Goal: Task Accomplishment & Management: Manage account settings

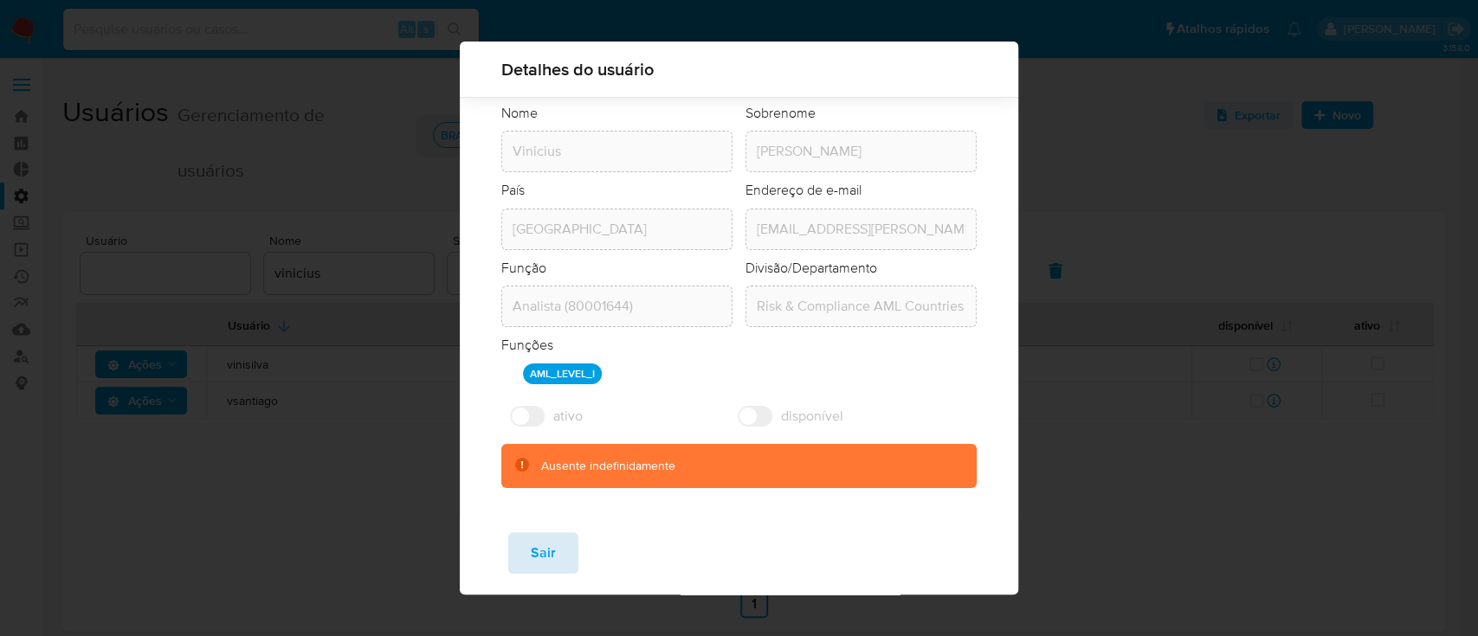
click at [532, 564] on span "Sair" at bounding box center [543, 553] width 25 height 38
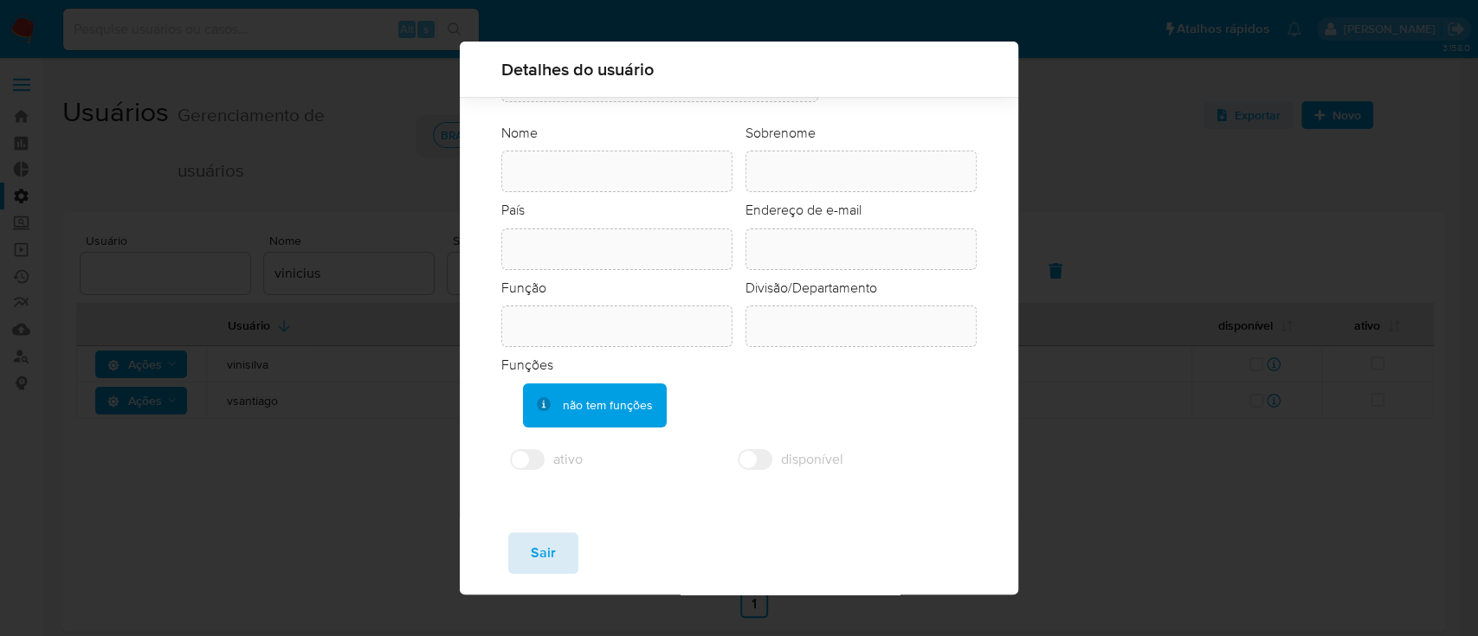
scroll to position [63, 0]
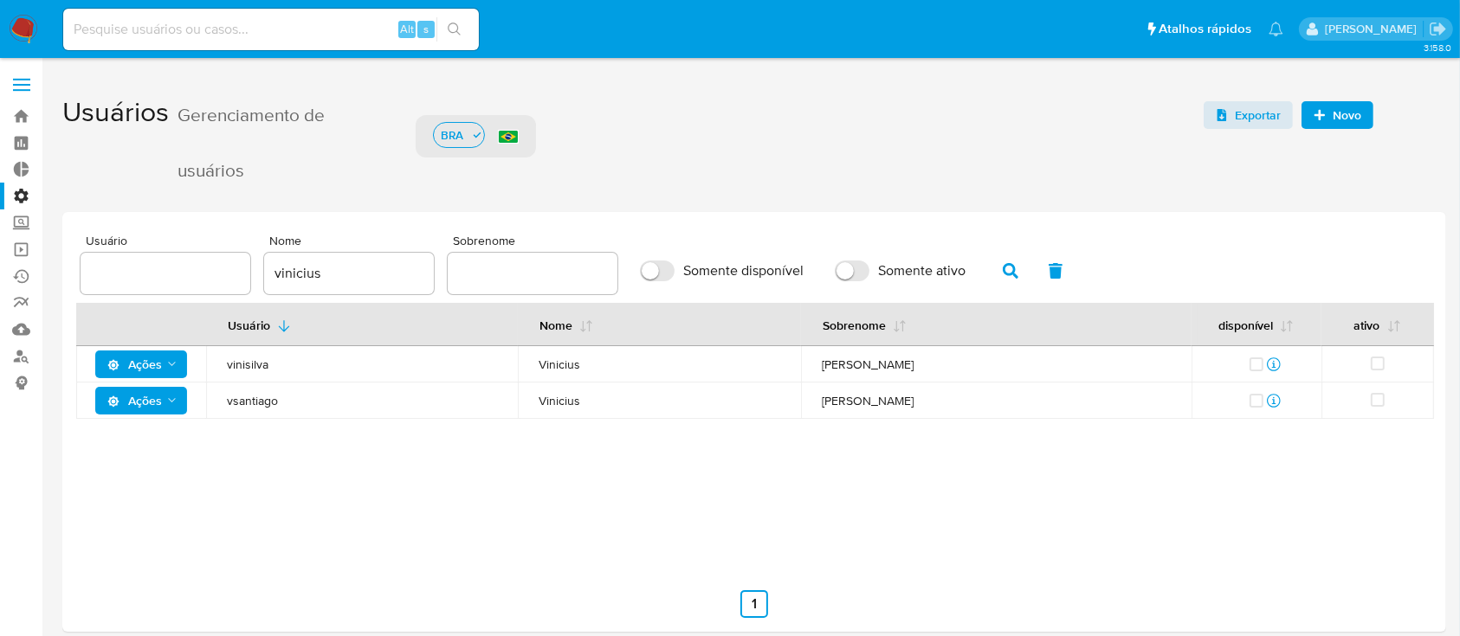
click at [165, 403] on icon "Ações" at bounding box center [172, 401] width 14 height 14
click at [137, 525] on button "Ver registros" at bounding box center [145, 528] width 156 height 42
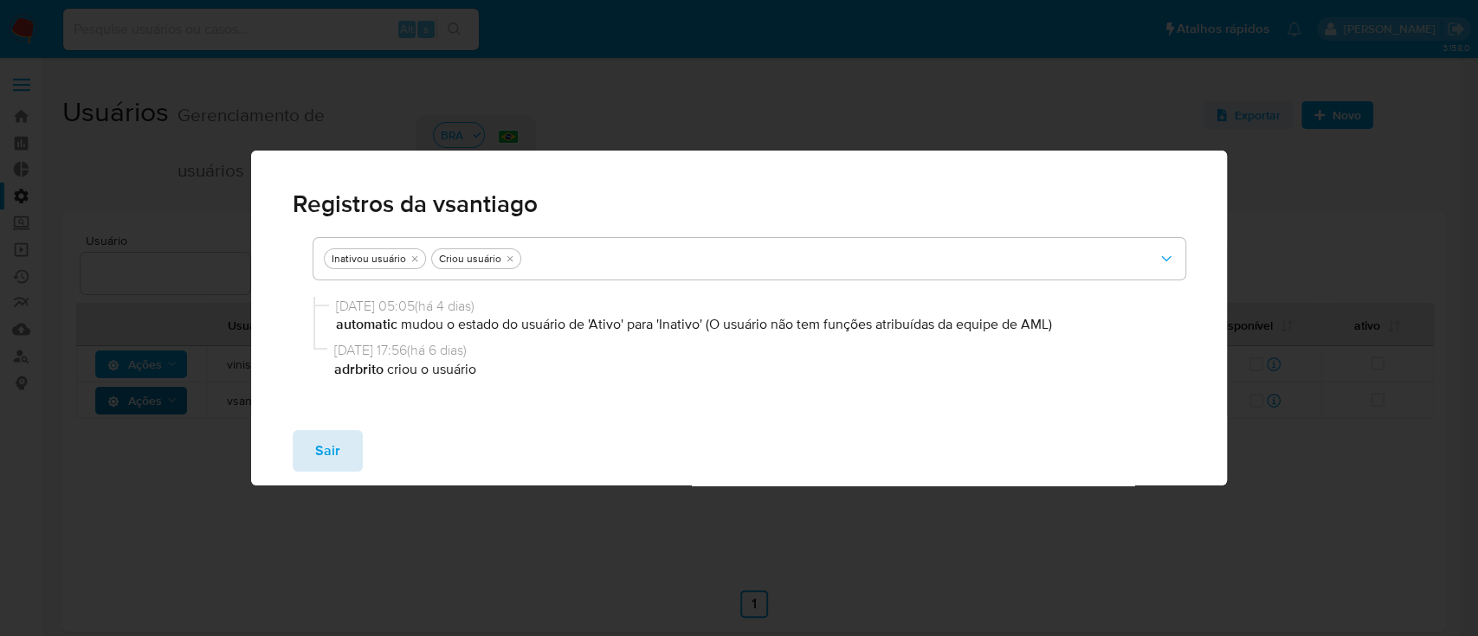
click at [339, 444] on button "Sair" at bounding box center [328, 451] width 70 height 42
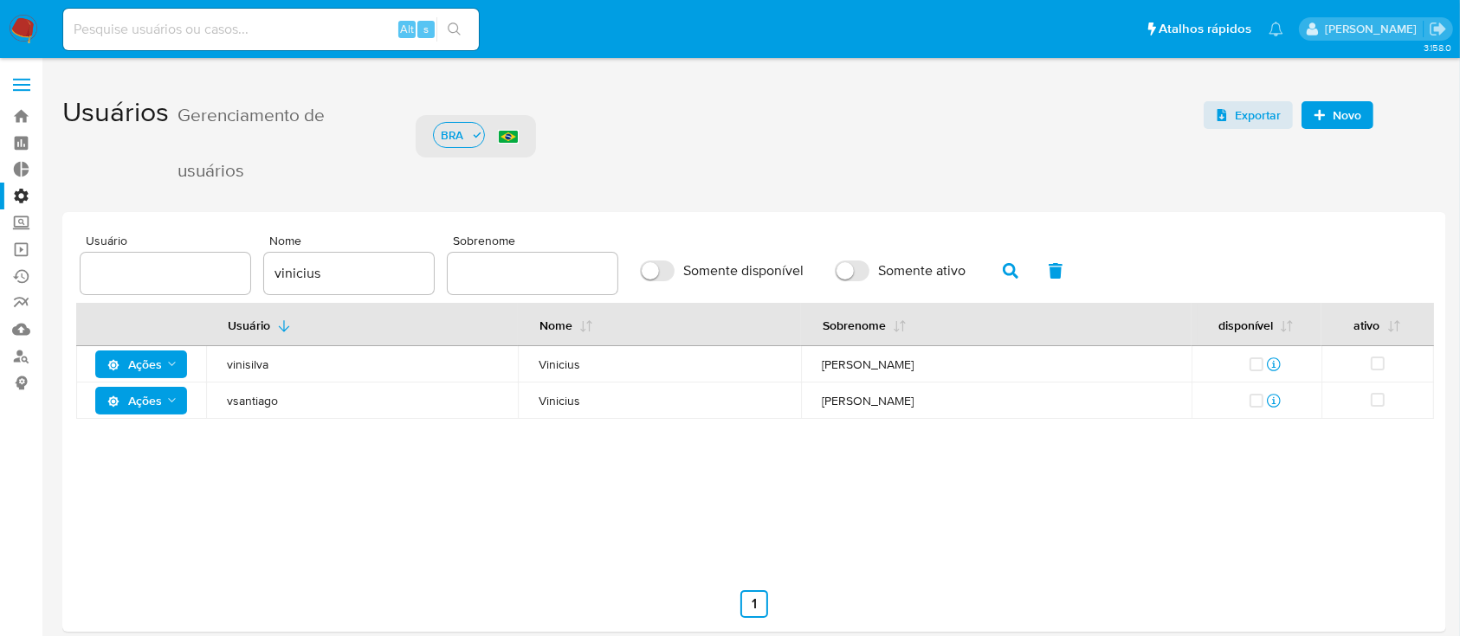
click at [172, 405] on icon "Ações" at bounding box center [172, 401] width 14 height 14
click at [190, 439] on button "Detalhes" at bounding box center [145, 444] width 156 height 42
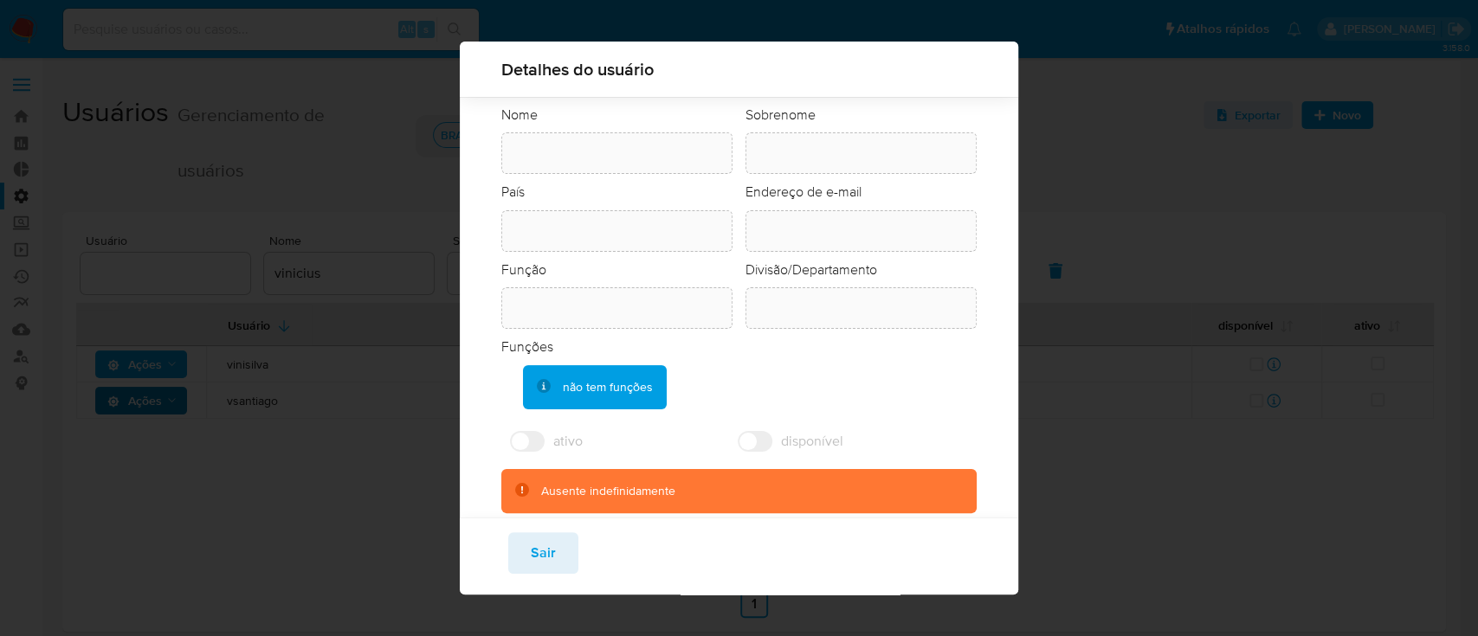
scroll to position [83, 0]
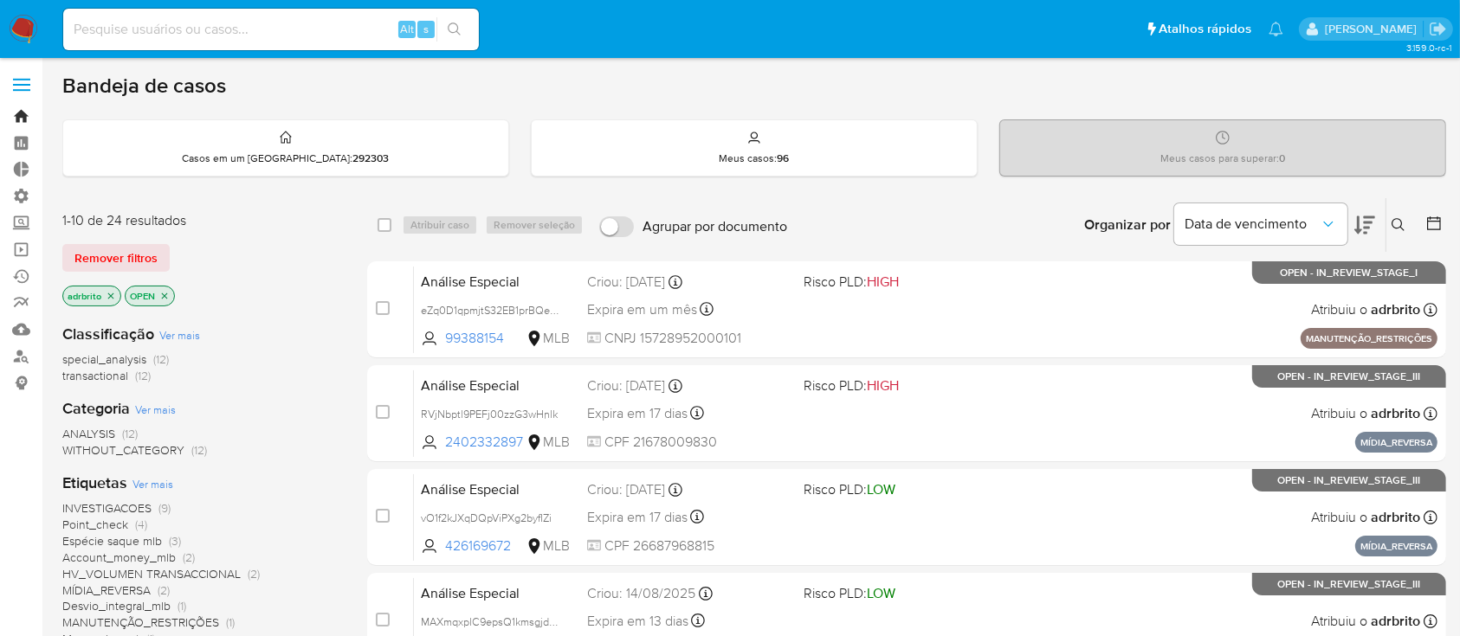
click at [18, 117] on link "Bandeja" at bounding box center [103, 116] width 206 height 27
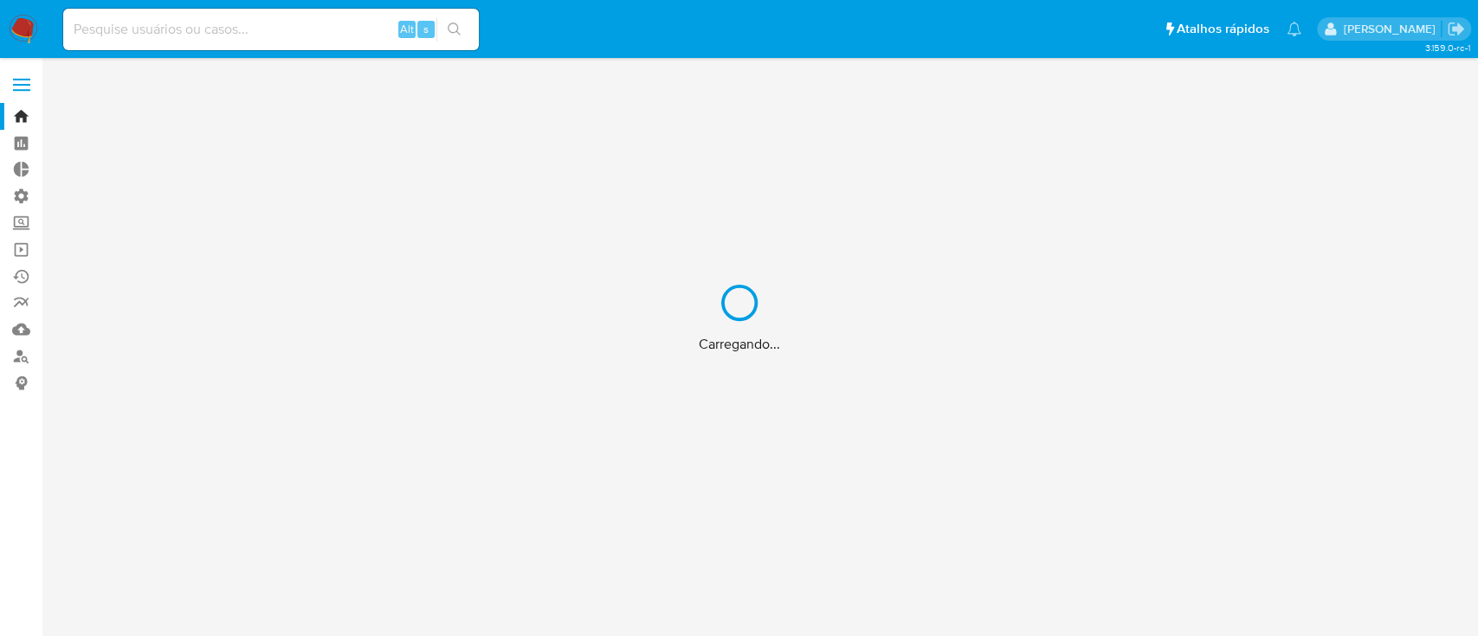
click at [23, 84] on div "Carregando..." at bounding box center [739, 318] width 1478 height 636
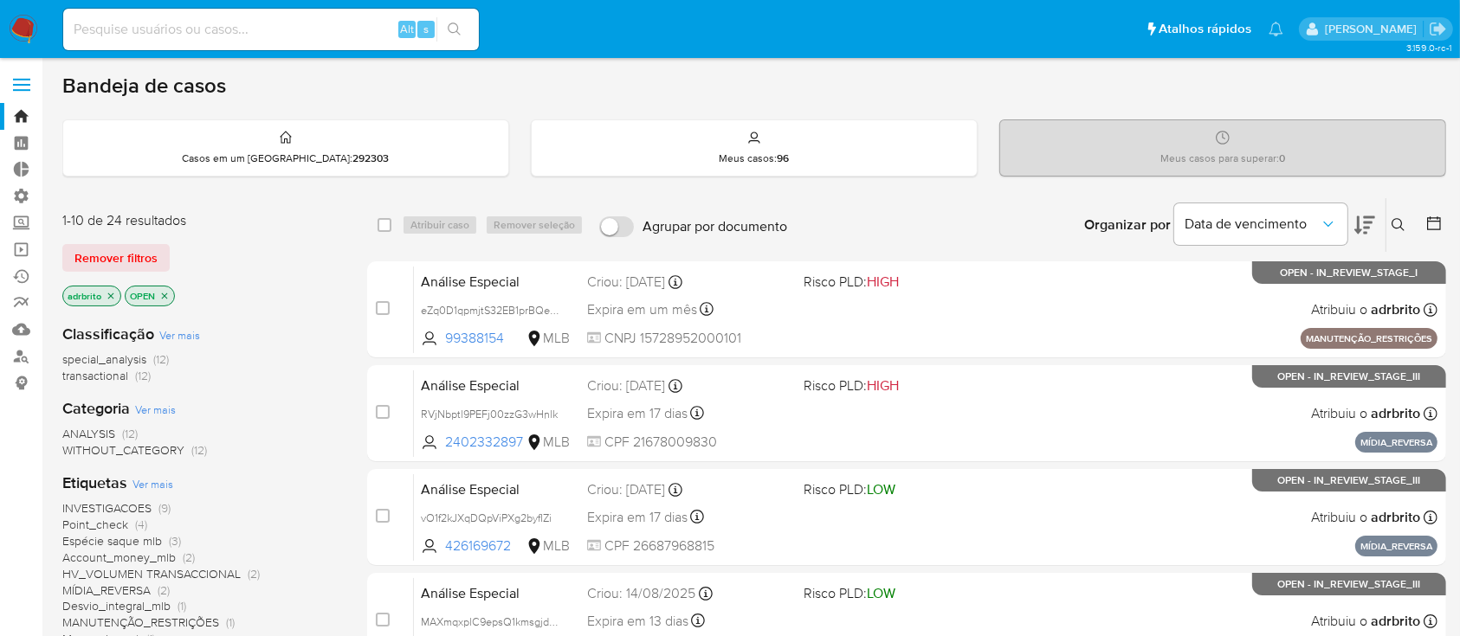
click at [26, 82] on label at bounding box center [21, 85] width 43 height 36
click at [0, 0] on input "checkbox" at bounding box center [0, 0] width 0 height 0
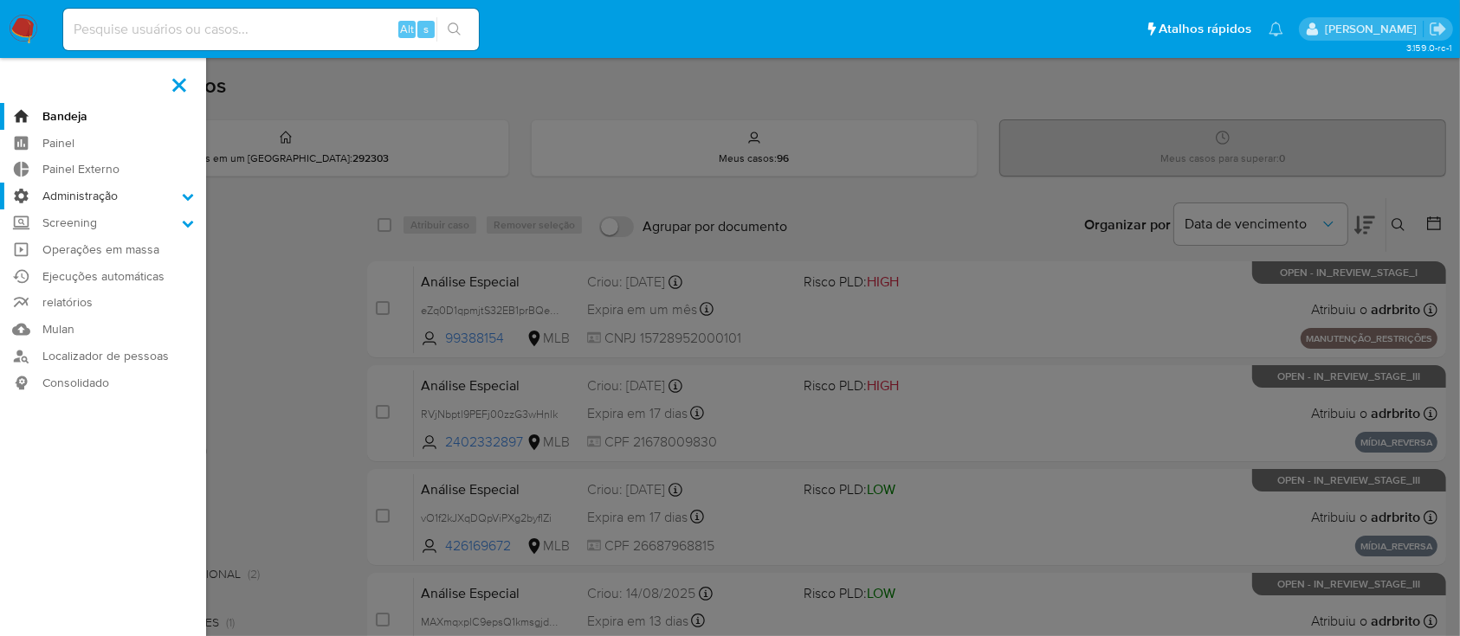
click at [180, 190] on label "Administração" at bounding box center [103, 196] width 206 height 27
click at [0, 0] on input "Administração" at bounding box center [0, 0] width 0 height 0
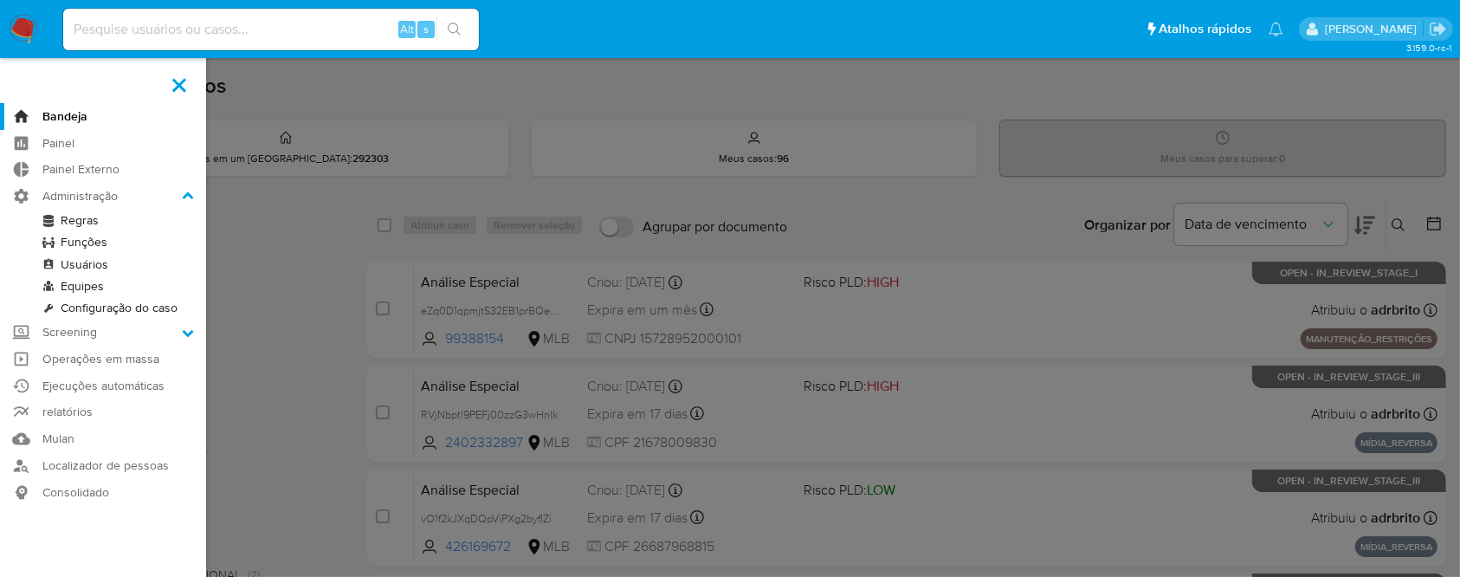
click at [277, 132] on label at bounding box center [730, 288] width 1460 height 577
click at [0, 0] on input "checkbox" at bounding box center [0, 0] width 0 height 0
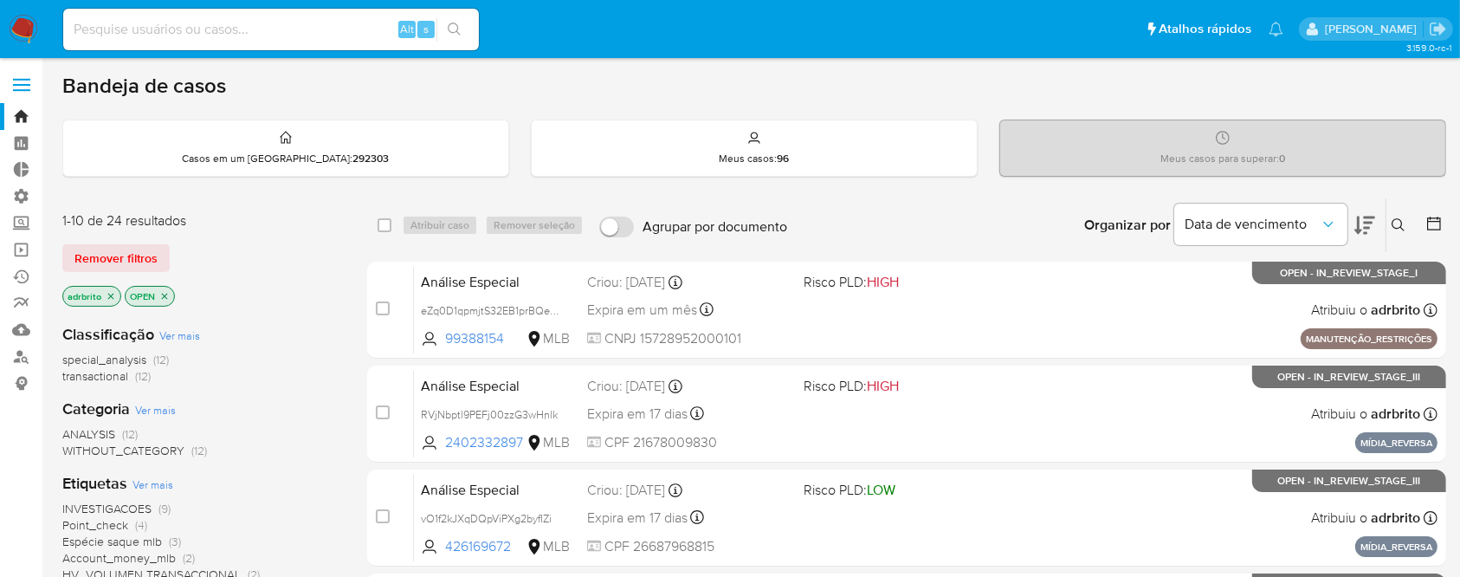
click at [16, 91] on span at bounding box center [21, 90] width 17 height 3
click at [0, 0] on input "checkbox" at bounding box center [0, 0] width 0 height 0
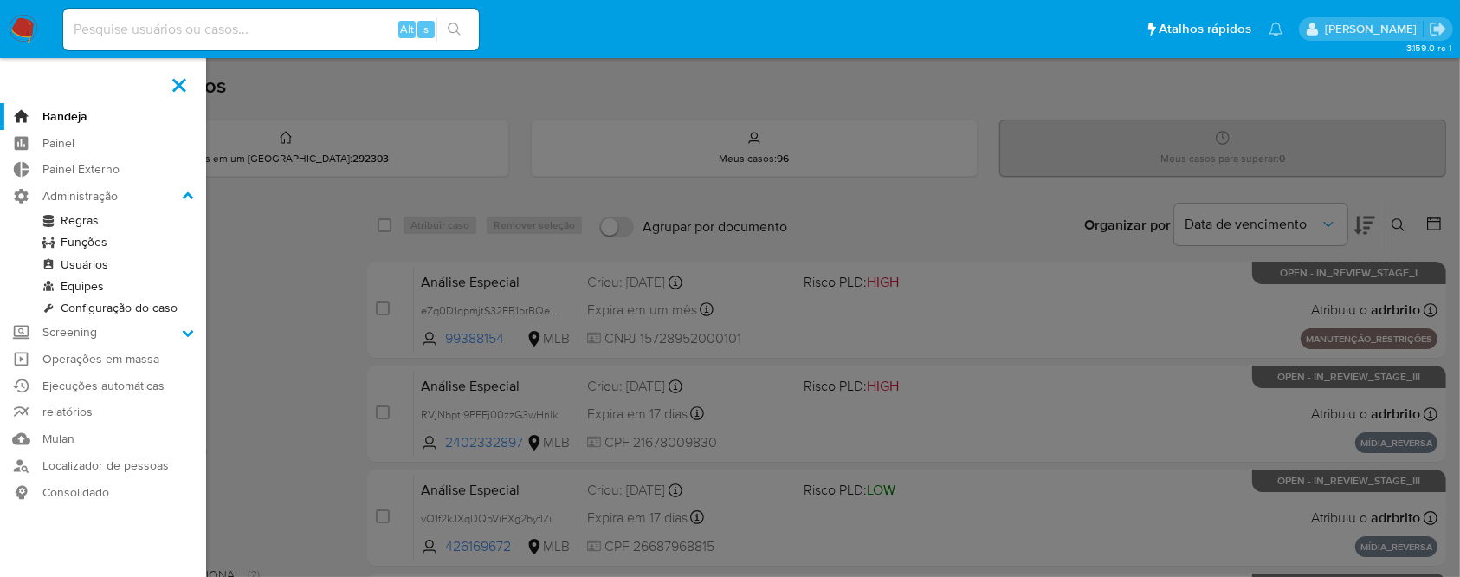
click at [92, 260] on link "Usuários" at bounding box center [103, 265] width 206 height 22
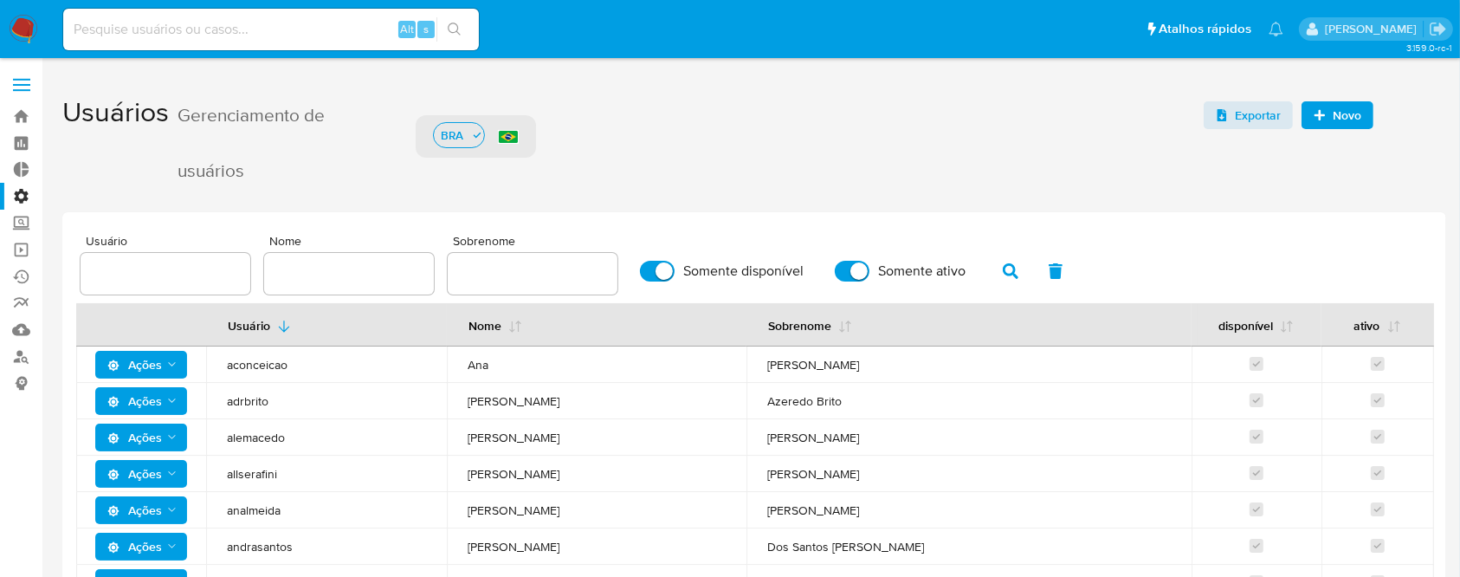
click at [662, 262] on input "Somente disponível" at bounding box center [657, 271] width 35 height 21
checkbox input "false"
click at [855, 267] on input "Somente ativo" at bounding box center [852, 271] width 35 height 21
checkbox input "false"
click at [1004, 275] on icon "button" at bounding box center [1011, 271] width 16 height 16
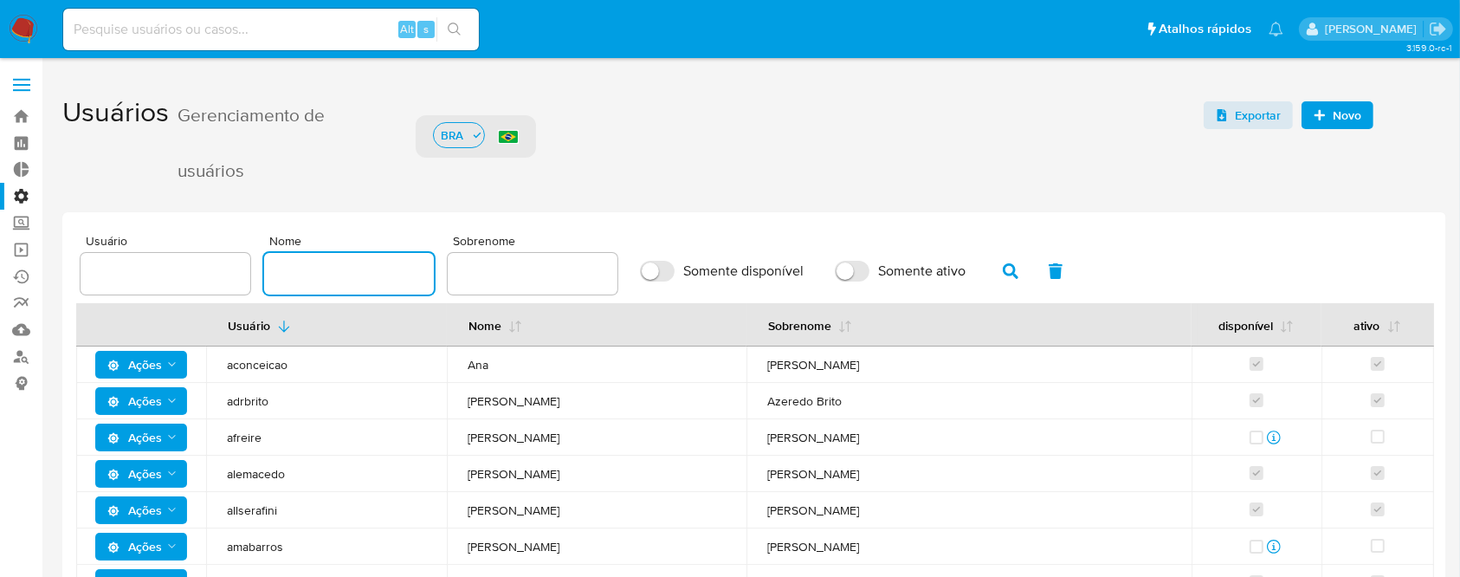
click at [329, 262] on input "text" at bounding box center [349, 273] width 170 height 23
click at [995, 264] on button "button" at bounding box center [1010, 271] width 45 height 42
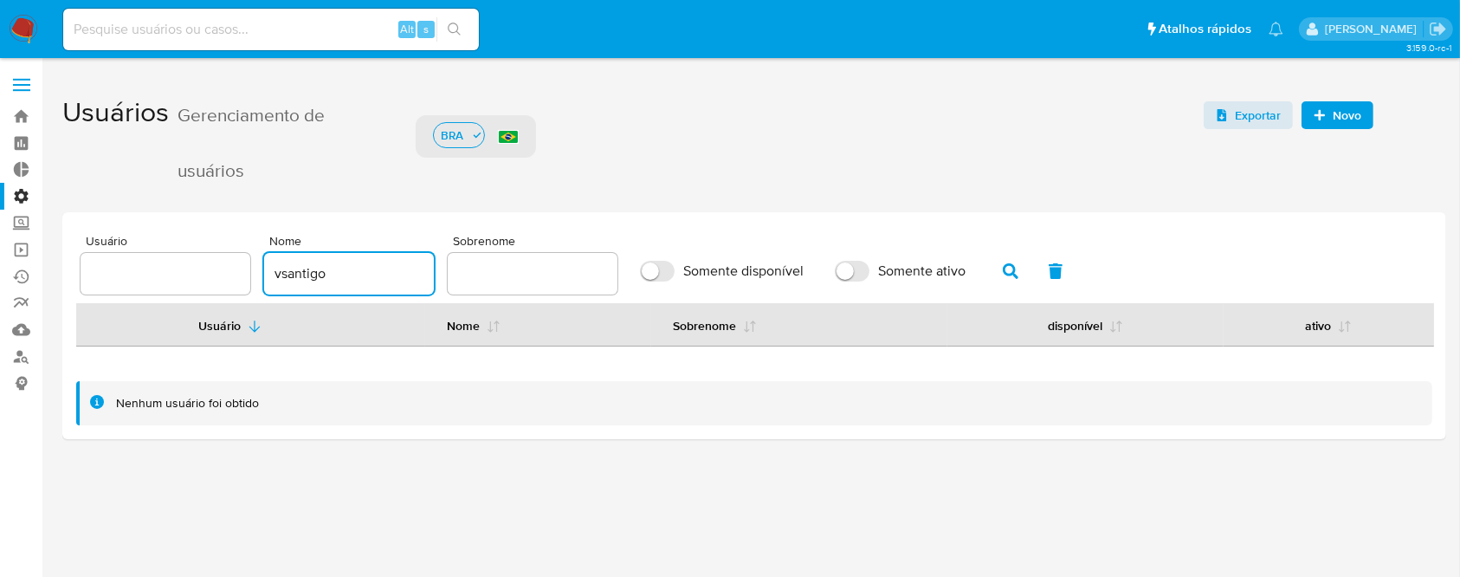
click at [361, 278] on input "vsantigo" at bounding box center [349, 273] width 170 height 23
click at [1005, 273] on icon "button" at bounding box center [1011, 271] width 16 height 16
click at [371, 273] on input "vsantiago" at bounding box center [349, 273] width 170 height 23
type input "v"
click at [655, 268] on input "Somente disponível" at bounding box center [657, 271] width 35 height 21
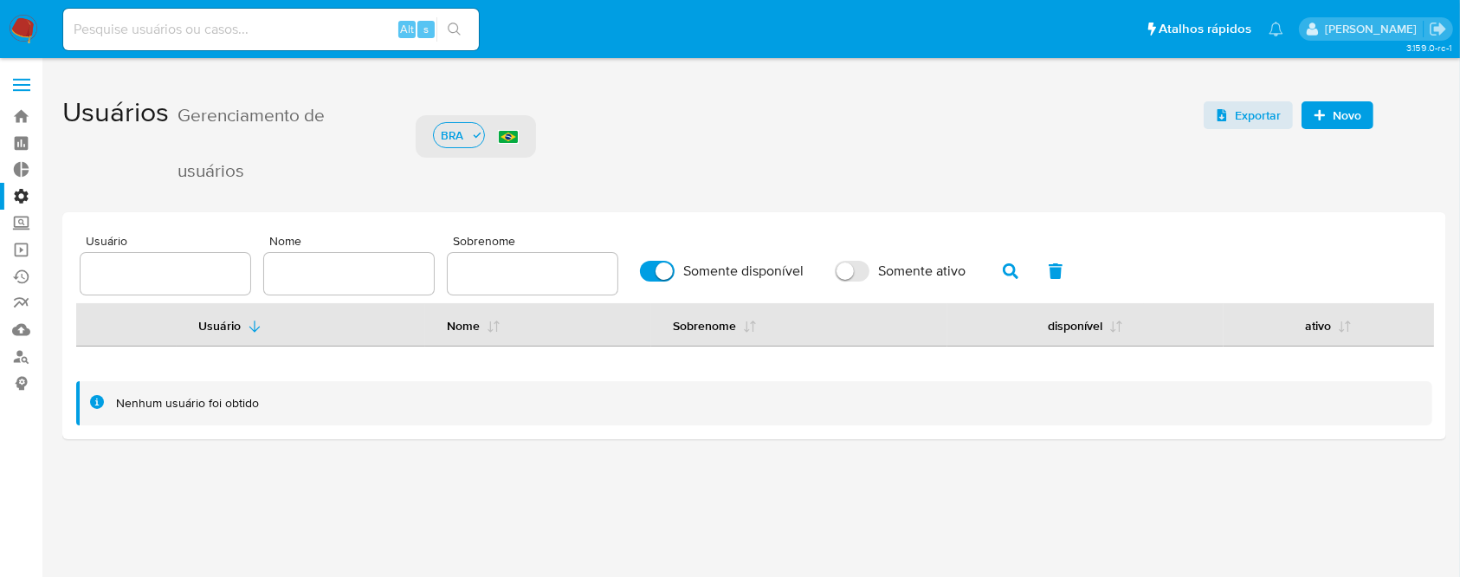
checkbox input "true"
click at [847, 268] on input "Somente ativo" at bounding box center [852, 271] width 35 height 21
checkbox input "true"
click at [352, 276] on input "text" at bounding box center [349, 273] width 170 height 23
type input "vinicius"
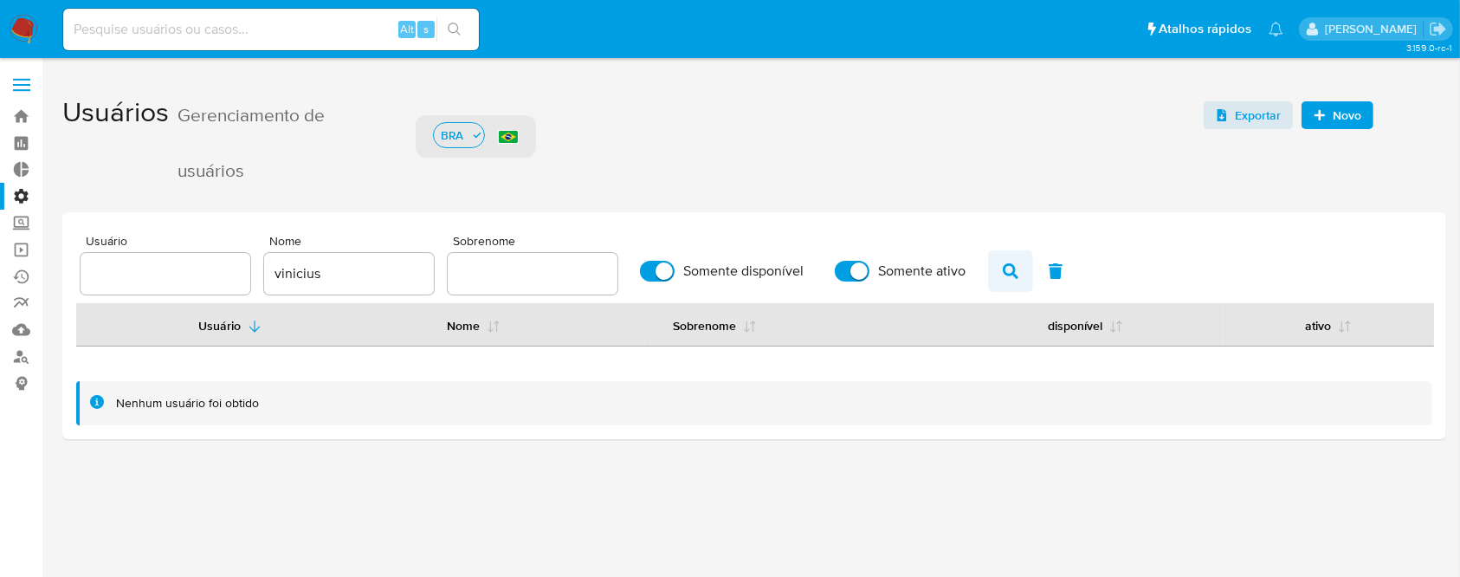
click at [1010, 273] on icon "button" at bounding box center [1011, 271] width 16 height 16
click at [654, 273] on input "Somente disponível" at bounding box center [657, 271] width 35 height 21
checkbox input "false"
click at [858, 278] on input "Somente ativo" at bounding box center [852, 271] width 35 height 21
checkbox input "false"
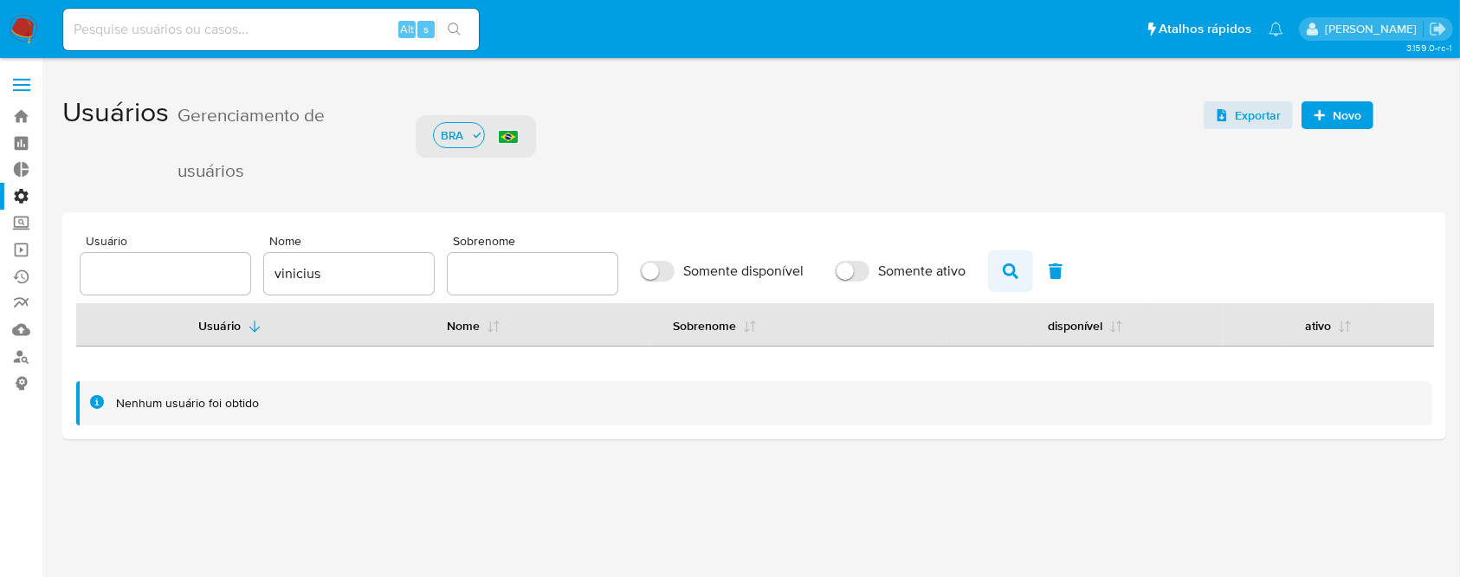
click at [1004, 273] on icon "button" at bounding box center [1011, 271] width 16 height 16
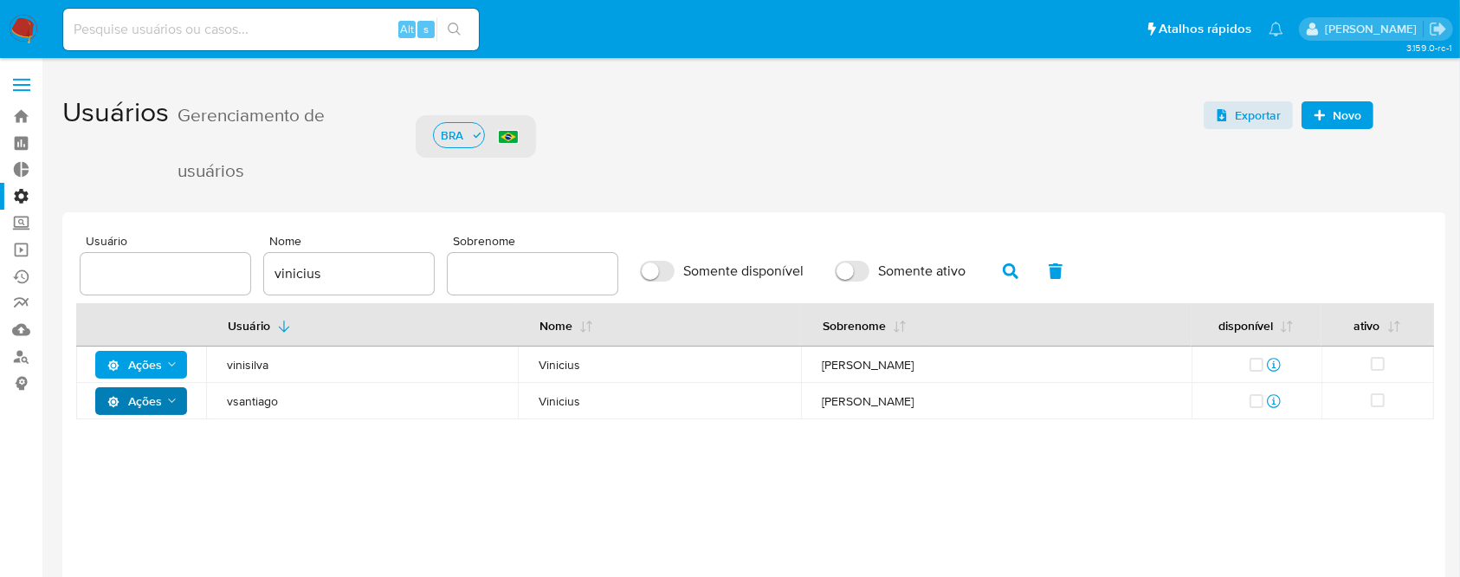
click at [173, 395] on icon "Ações" at bounding box center [172, 401] width 14 height 14
click at [113, 445] on button "Detalhes" at bounding box center [145, 444] width 156 height 42
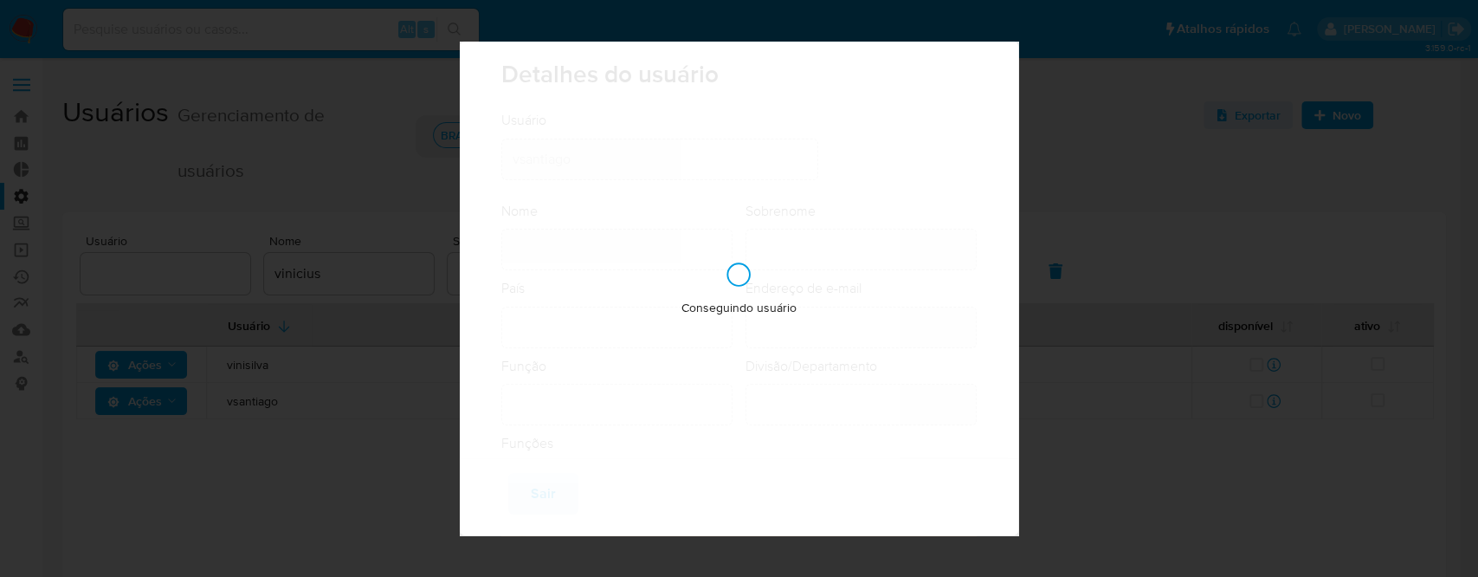
type input "Vinicius"
type input "Santiago Souza"
type input "Brazil"
type input "vinicius.santiago@mercadolivre.com"
type input "Analista (80001644)"
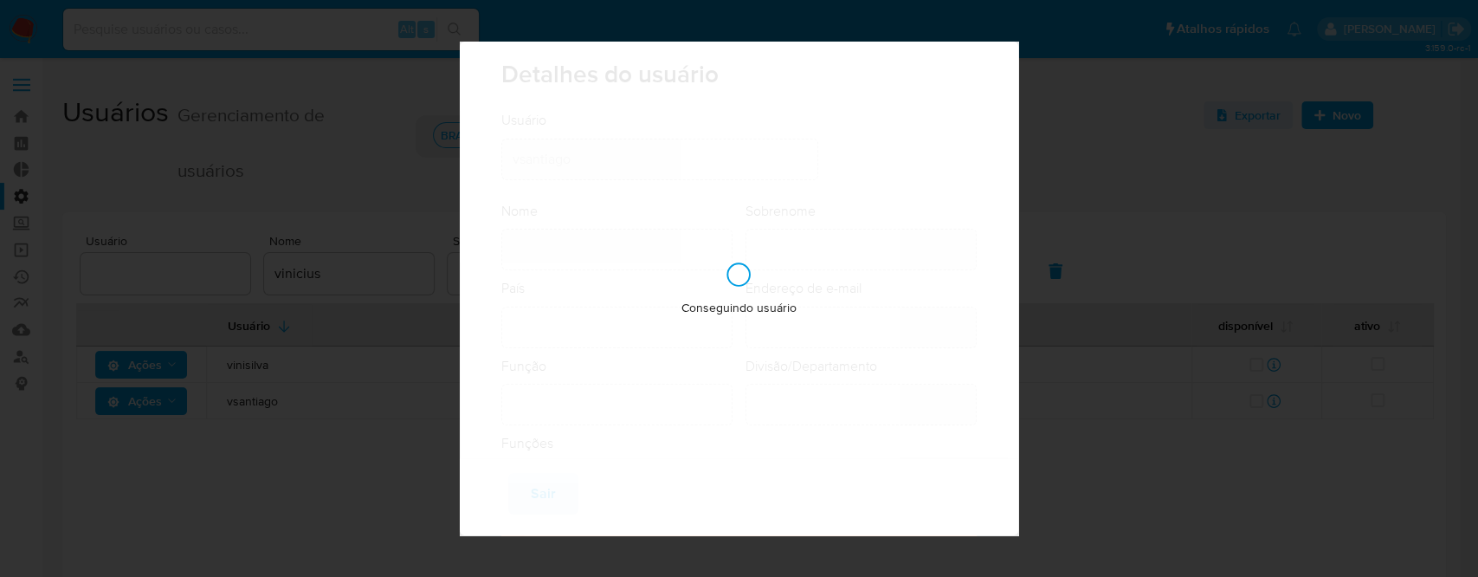
type input "Risk & Compliance AML Countries"
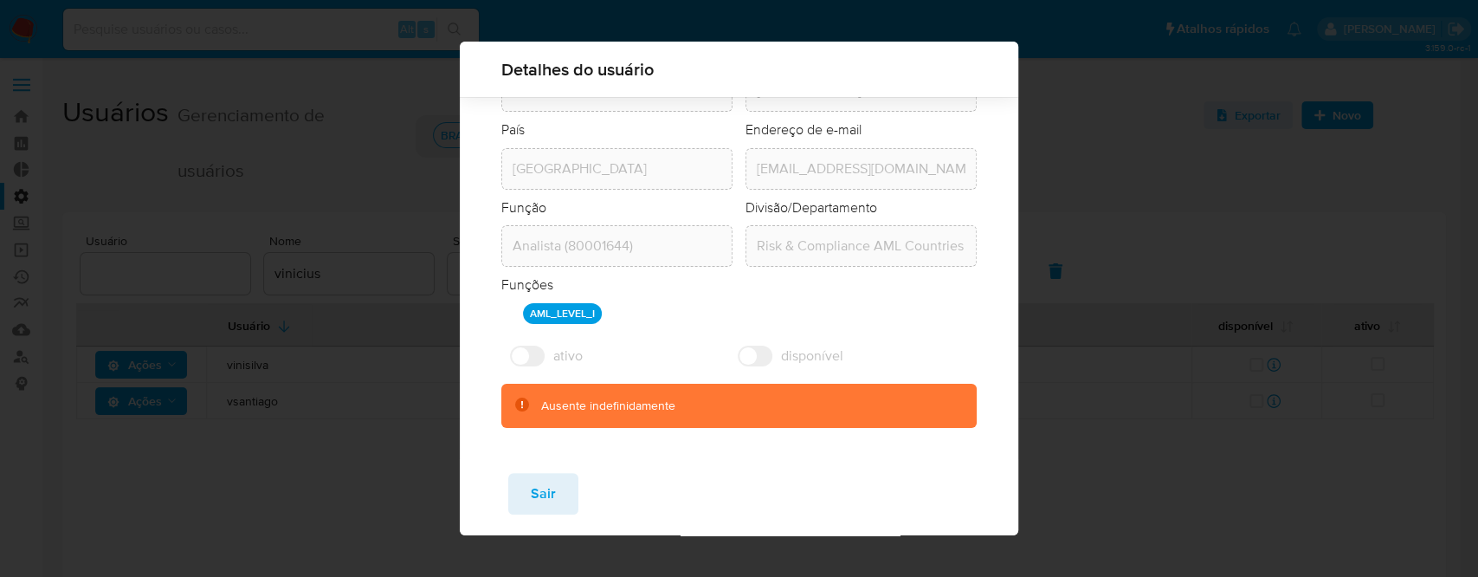
scroll to position [145, 0]
click at [543, 497] on span "Sair" at bounding box center [543, 493] width 25 height 38
checkbox input "true"
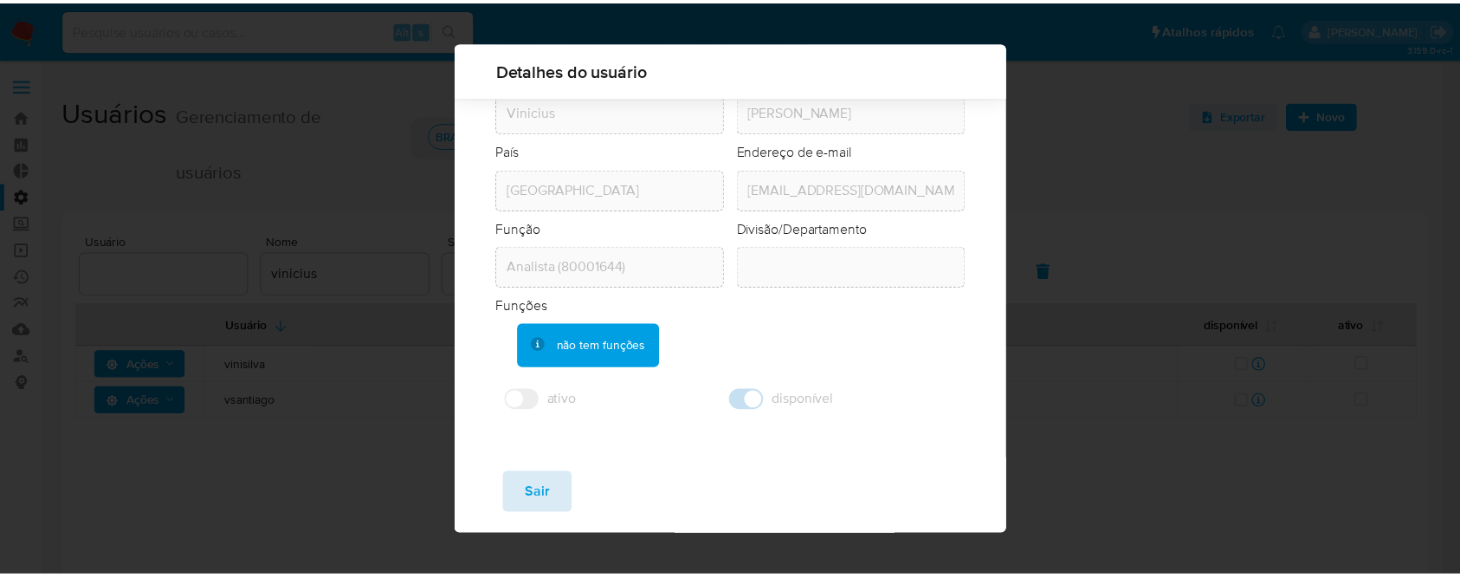
scroll to position [124, 0]
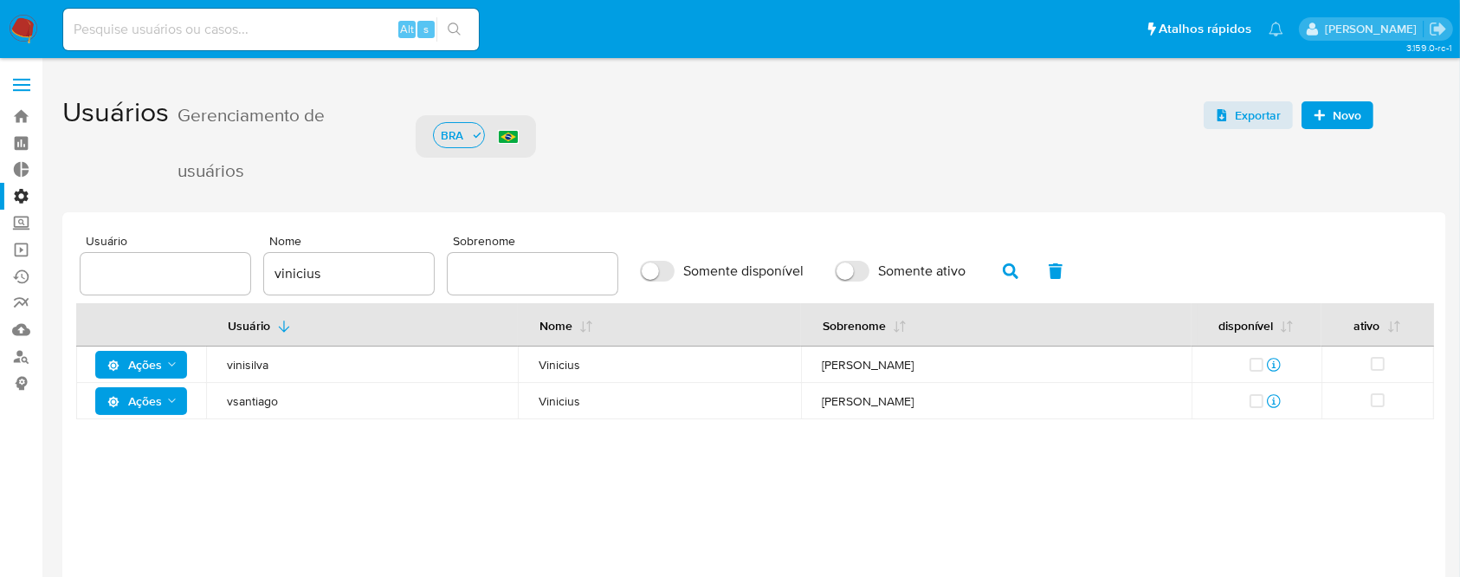
click at [166, 396] on icon "Ações" at bounding box center [172, 401] width 14 height 14
click at [142, 516] on button "Ver registros" at bounding box center [145, 528] width 156 height 42
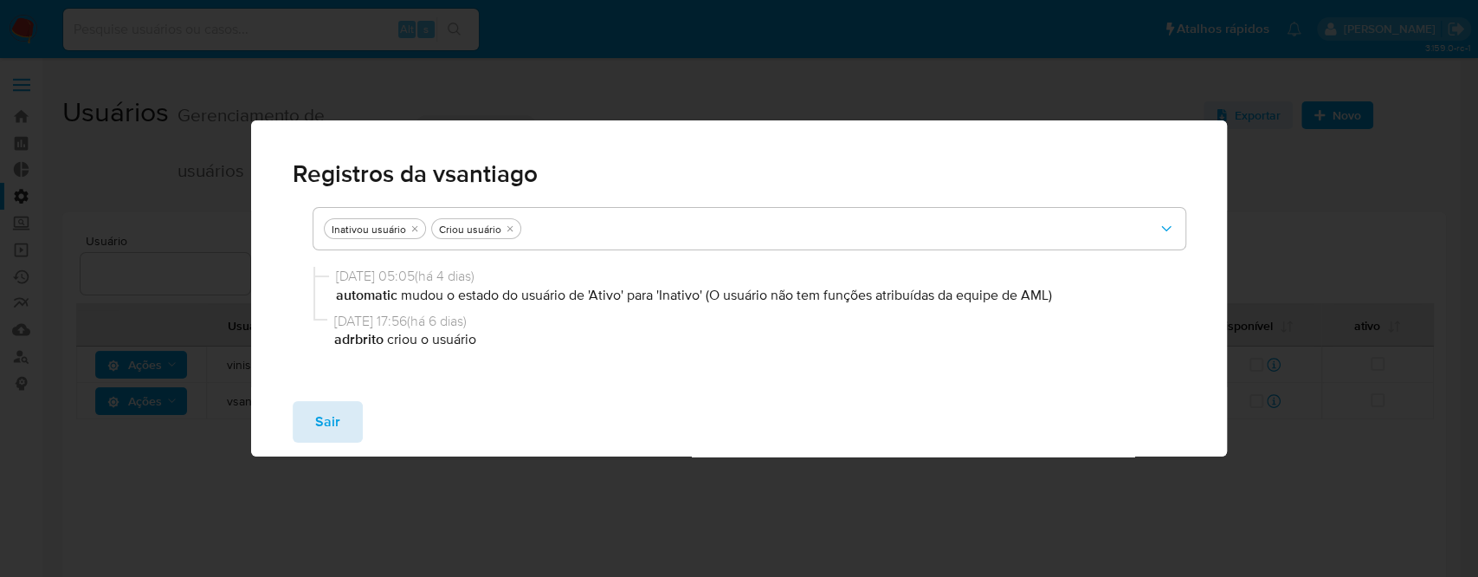
click at [330, 412] on span "Sair" at bounding box center [327, 422] width 25 height 38
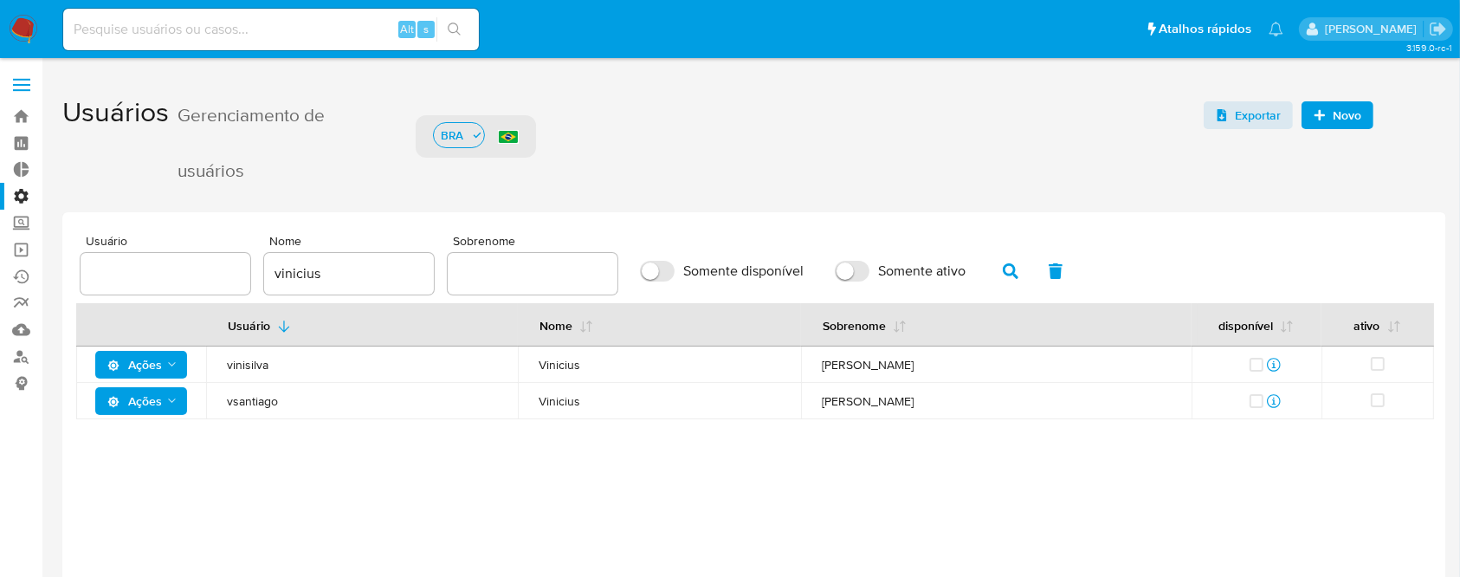
click at [167, 396] on icon "Ações" at bounding box center [172, 401] width 14 height 14
click at [173, 398] on icon "Ações" at bounding box center [172, 401] width 14 height 14
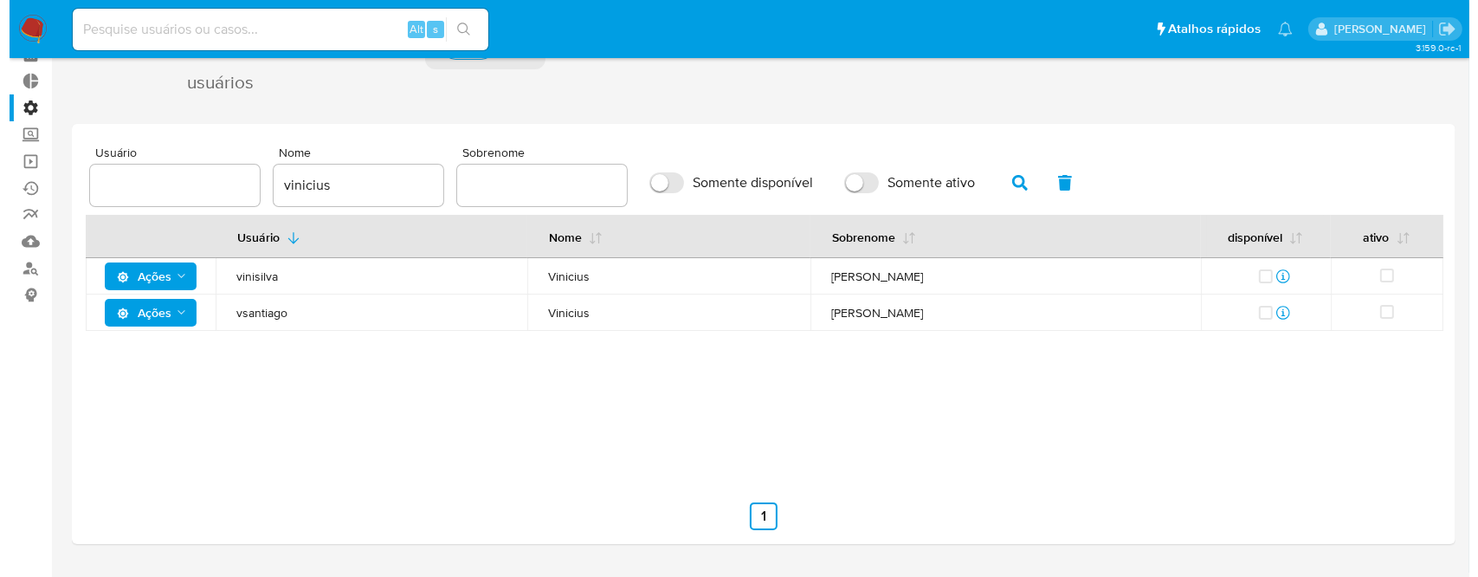
scroll to position [128, 0]
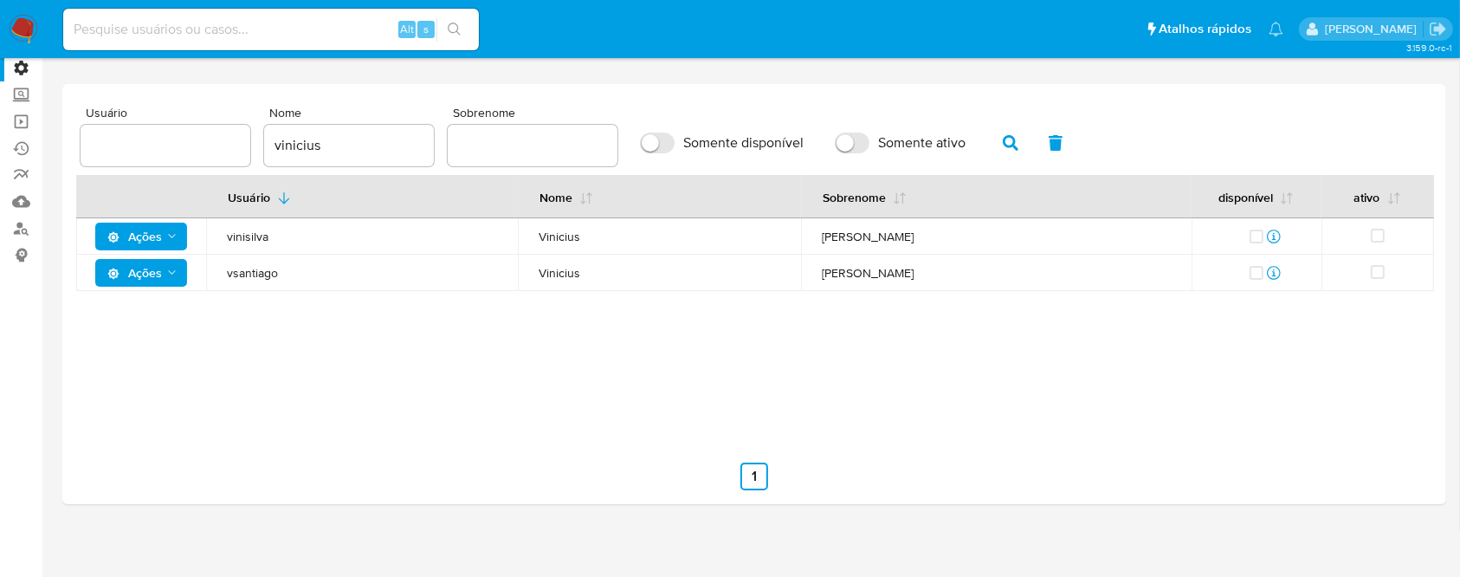
click at [129, 271] on span "Ações" at bounding box center [134, 273] width 55 height 28
click at [341, 139] on input "vinicius" at bounding box center [349, 145] width 170 height 23
type input "v"
type input "giovanna"
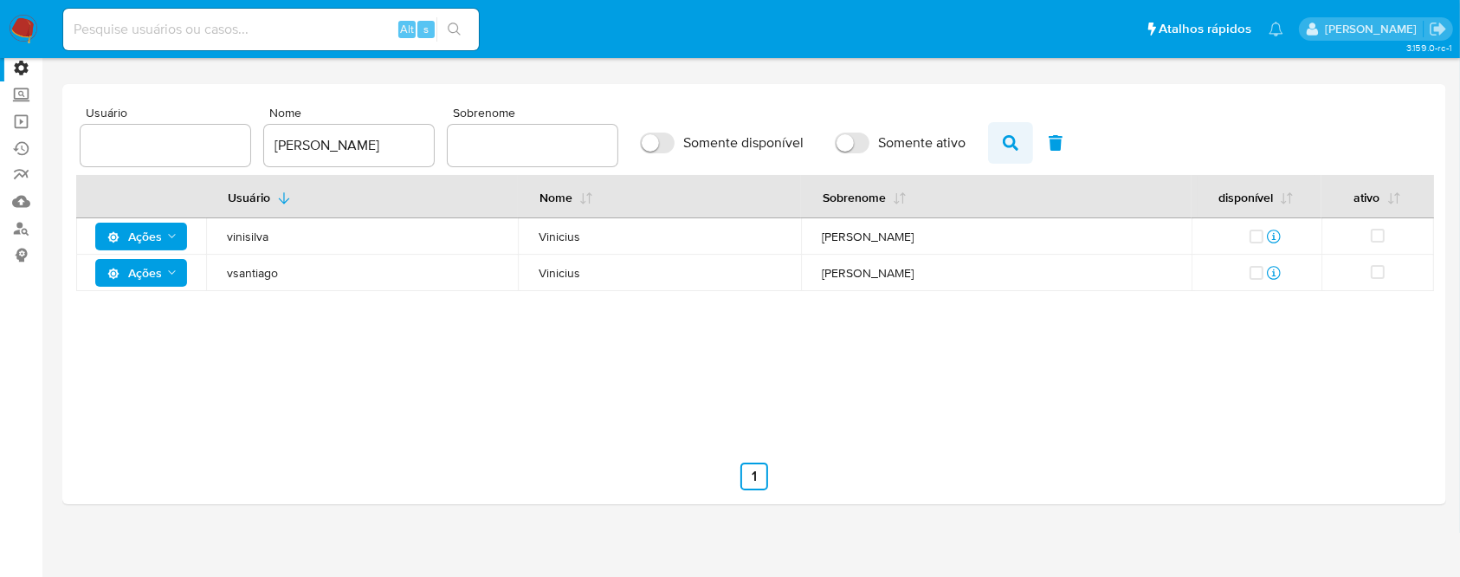
click at [1014, 144] on icon "button" at bounding box center [1011, 143] width 16 height 16
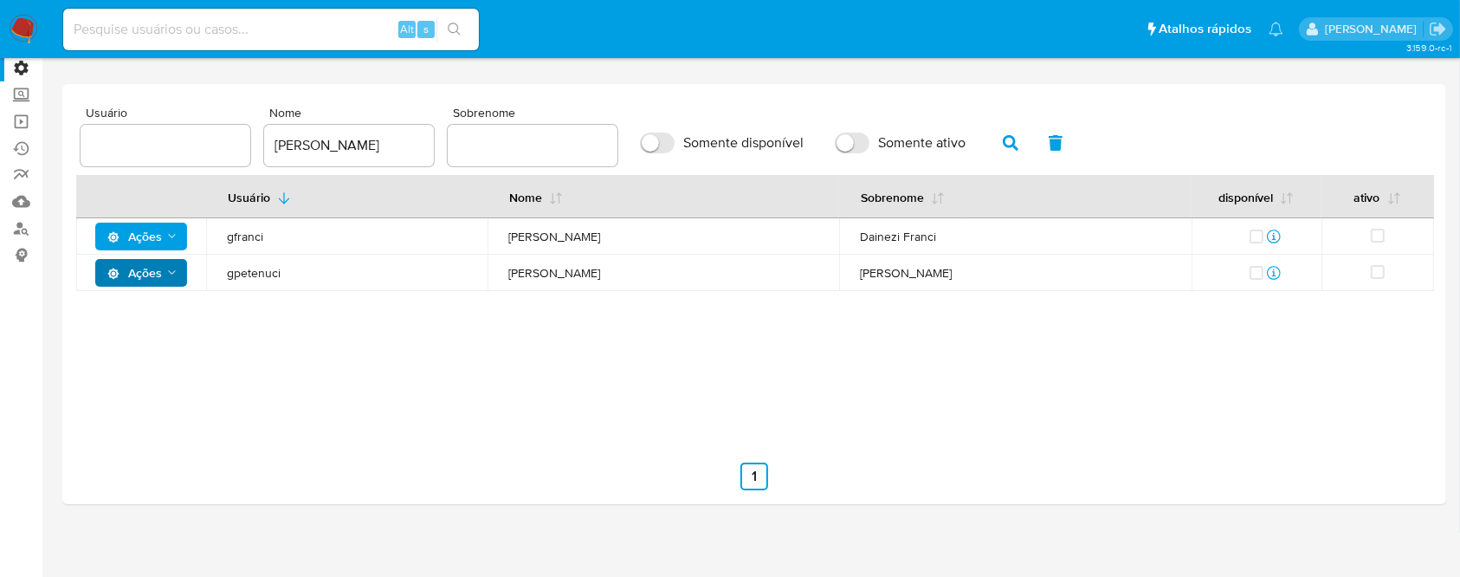
click at [165, 275] on icon "Ações" at bounding box center [172, 273] width 14 height 14
click at [135, 314] on button "Detalhes" at bounding box center [145, 316] width 156 height 42
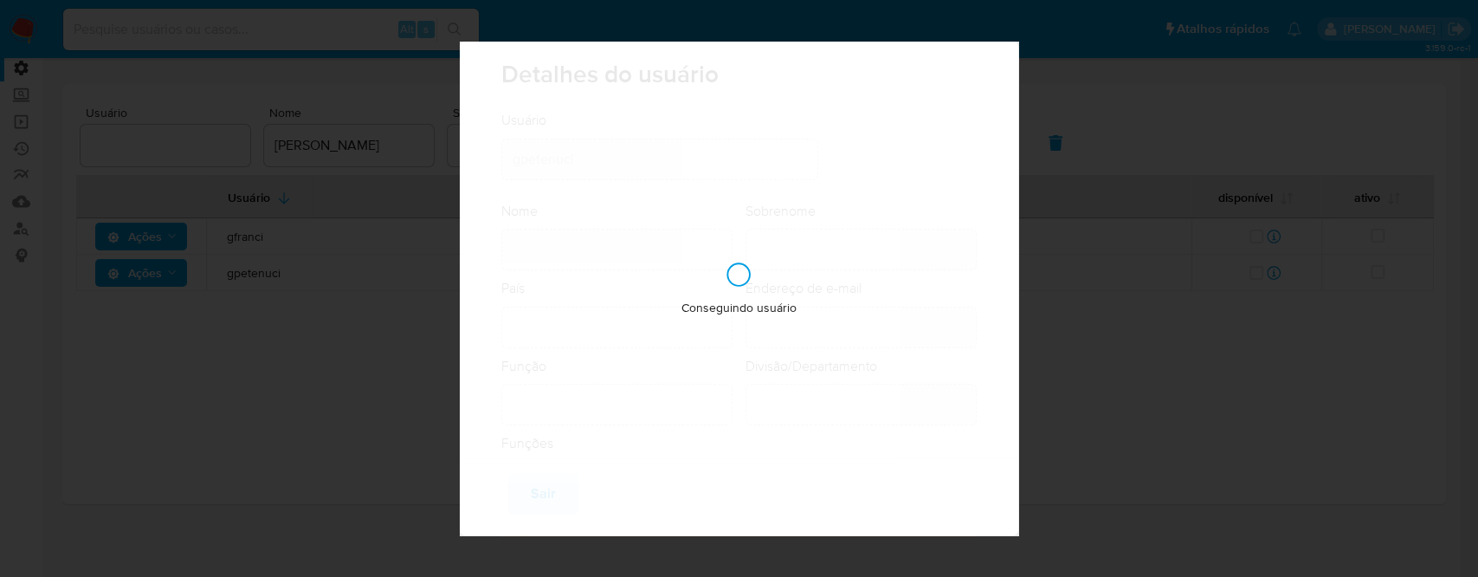
type input "Giovanna"
type input "Petenuci Freitas"
type input "Brazil"
type input "giovanna.petenuci@mercadolivre.com"
type input "Analista (80001644)"
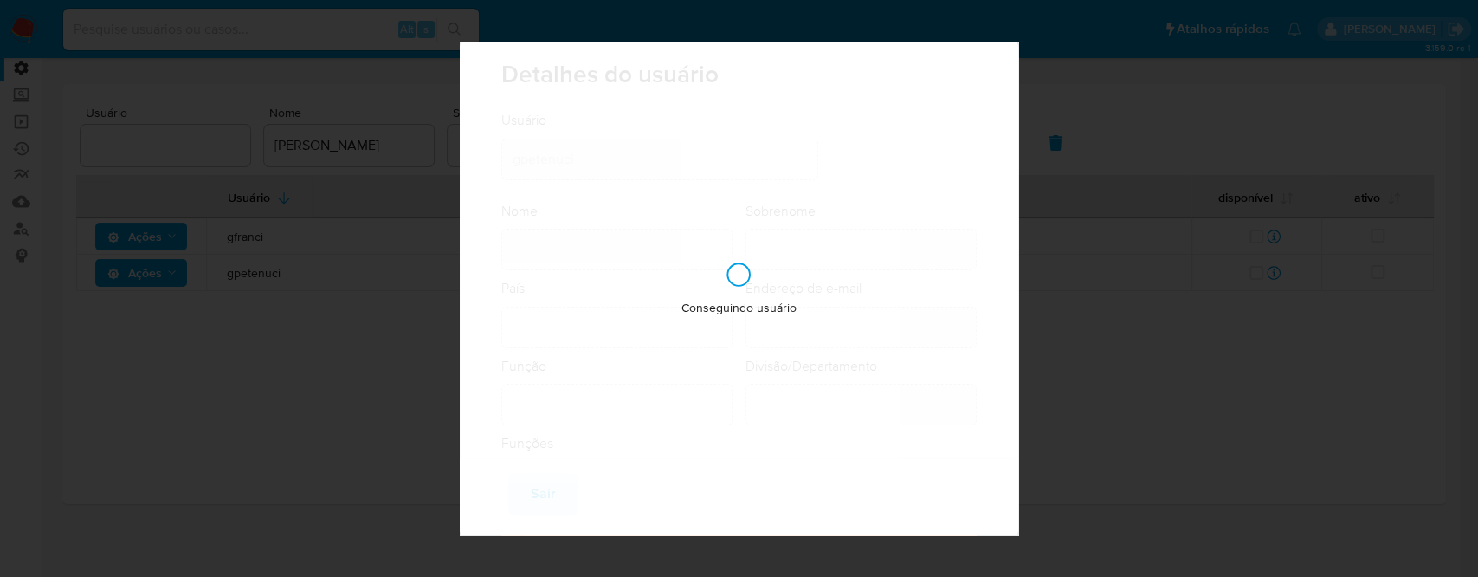
type input "Risk & Compliance AML Countries"
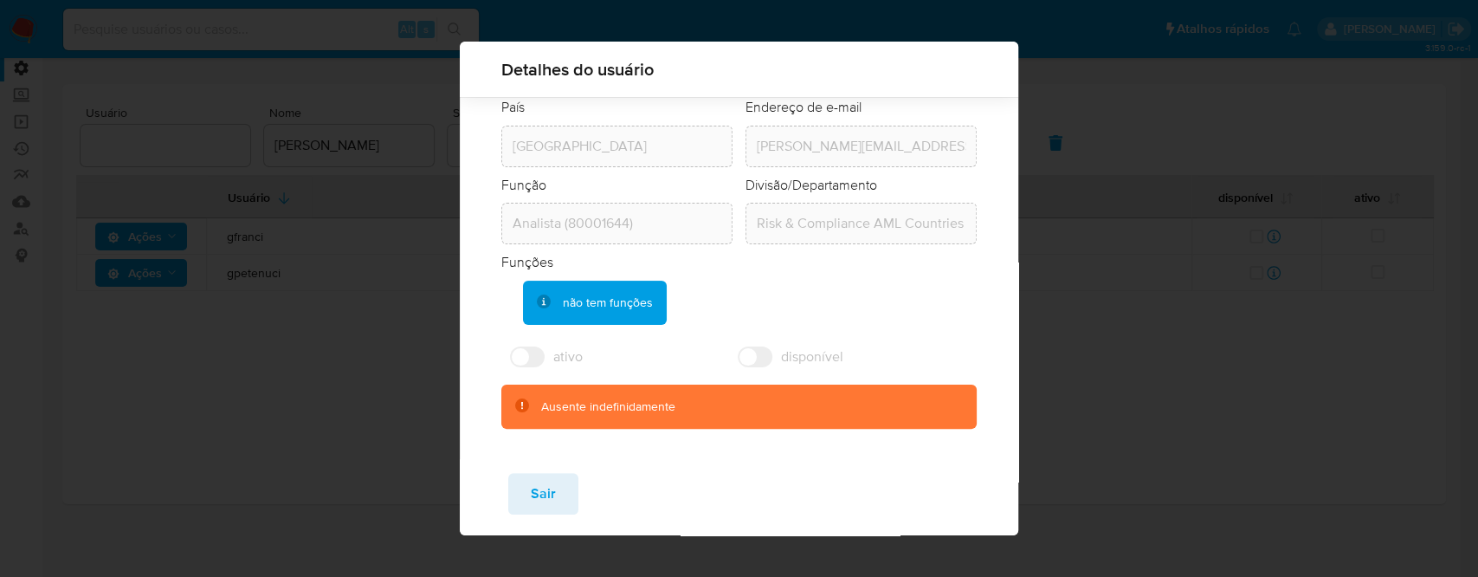
scroll to position [167, 0]
click at [539, 496] on span "Sair" at bounding box center [543, 493] width 25 height 38
checkbox input "true"
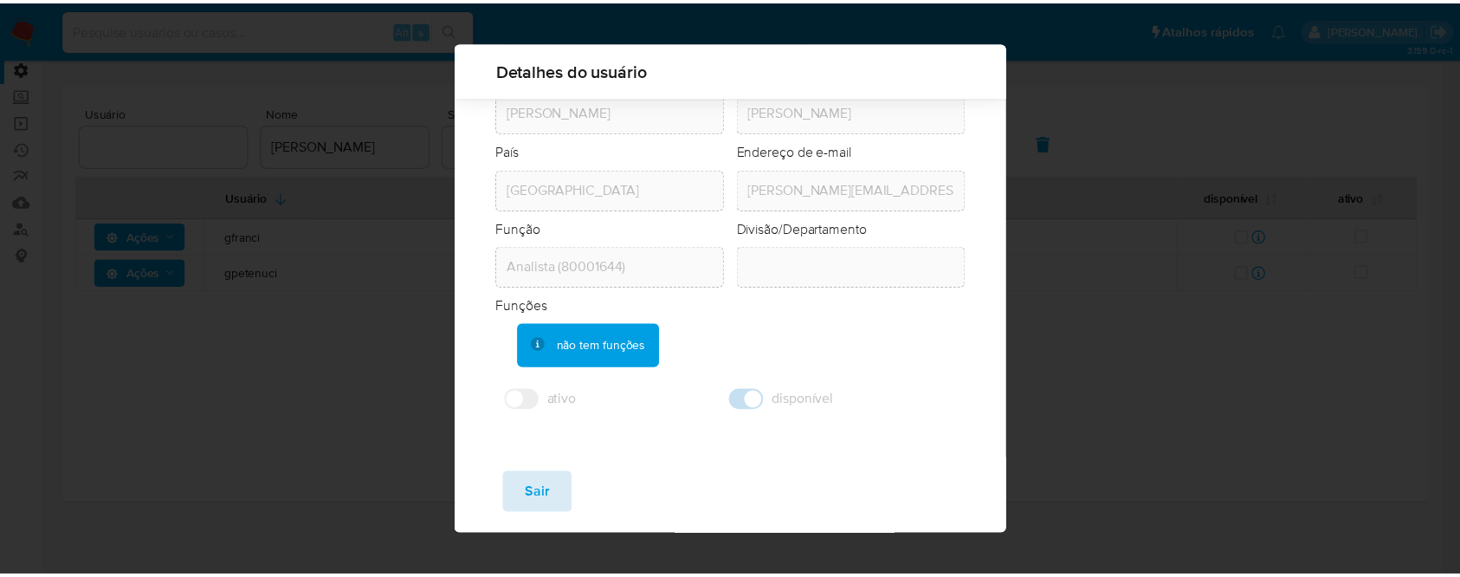
scroll to position [124, 0]
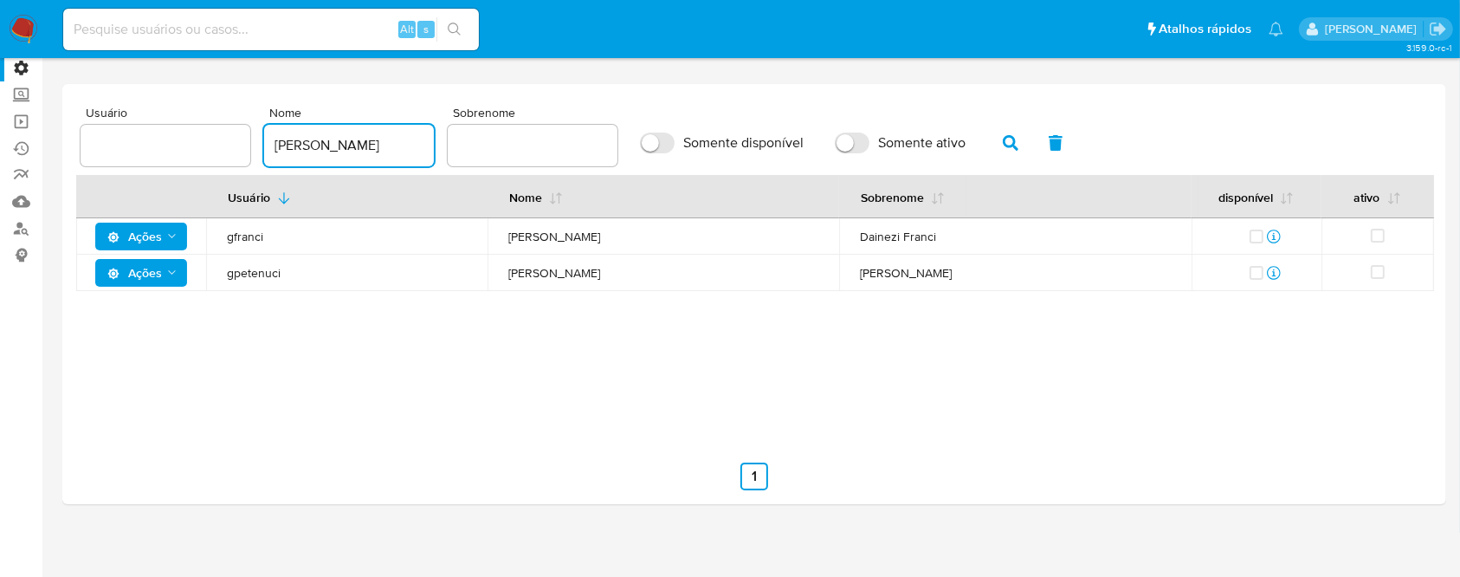
drag, startPoint x: 342, startPoint y: 150, endPoint x: 222, endPoint y: 110, distance: 126.8
click at [222, 110] on div "Usuário Nome giovanna Sobrenome Somente disponível Somente ativo" at bounding box center [754, 136] width 1347 height 60
type input "vinicius"
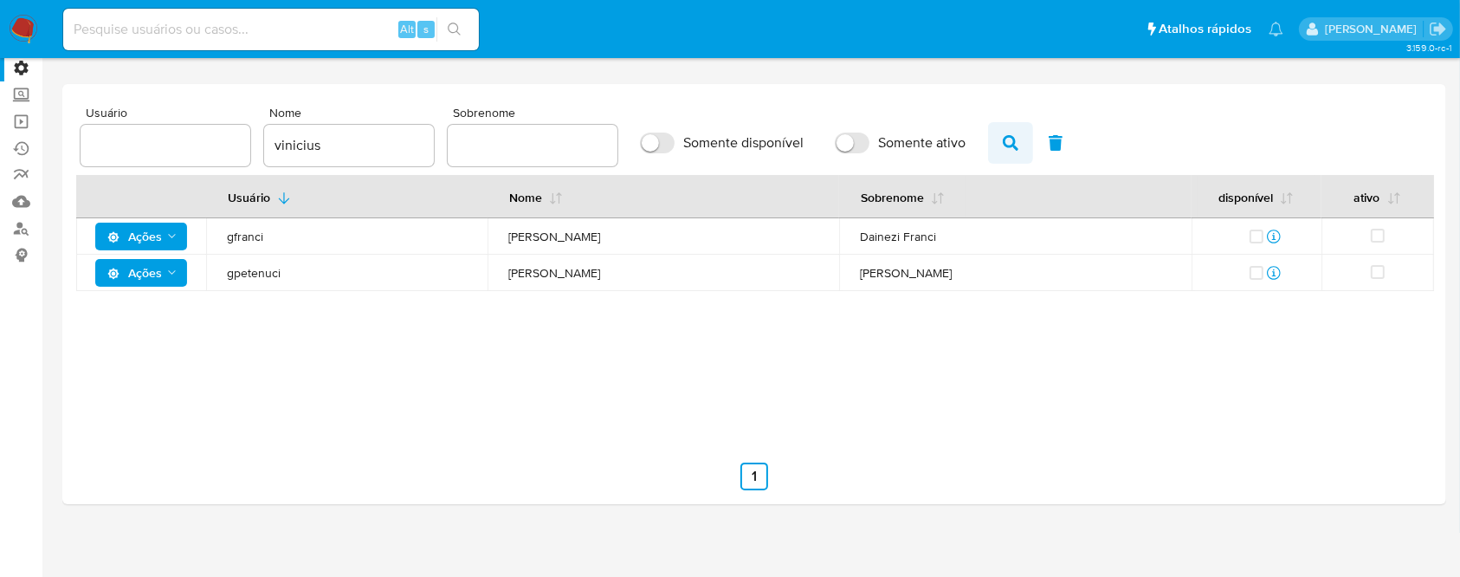
click at [1003, 139] on icon "button" at bounding box center [1011, 143] width 16 height 16
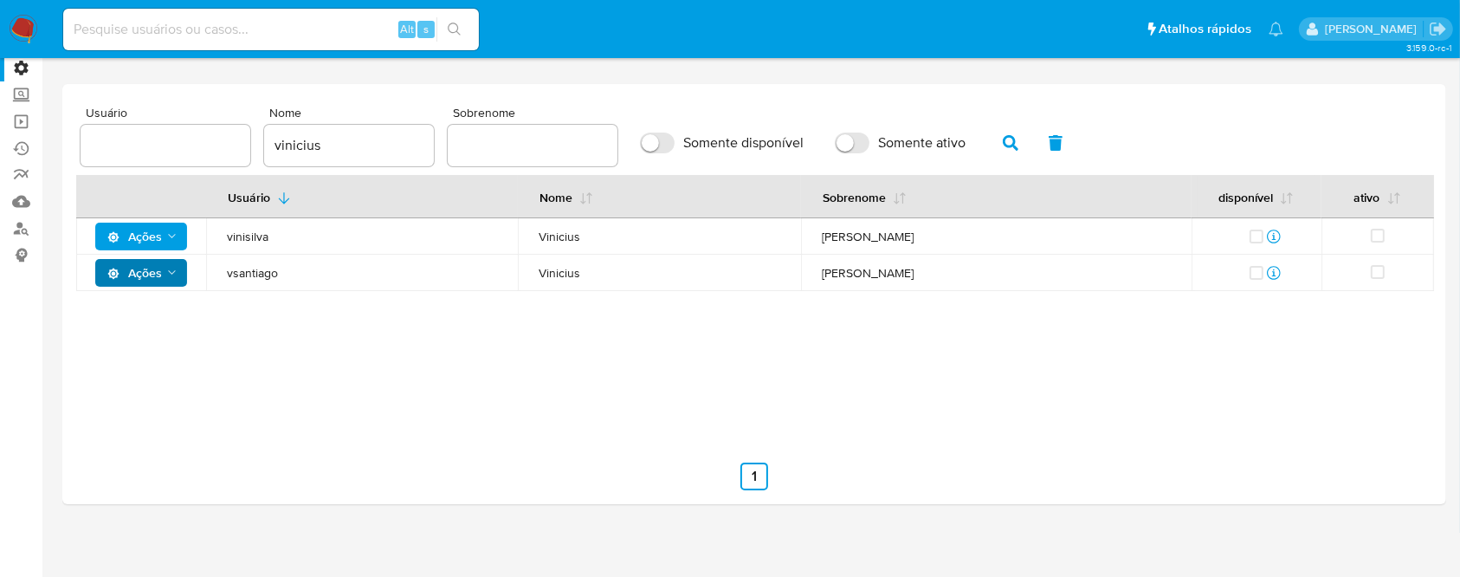
click at [169, 274] on icon "Ações" at bounding box center [172, 273] width 14 height 14
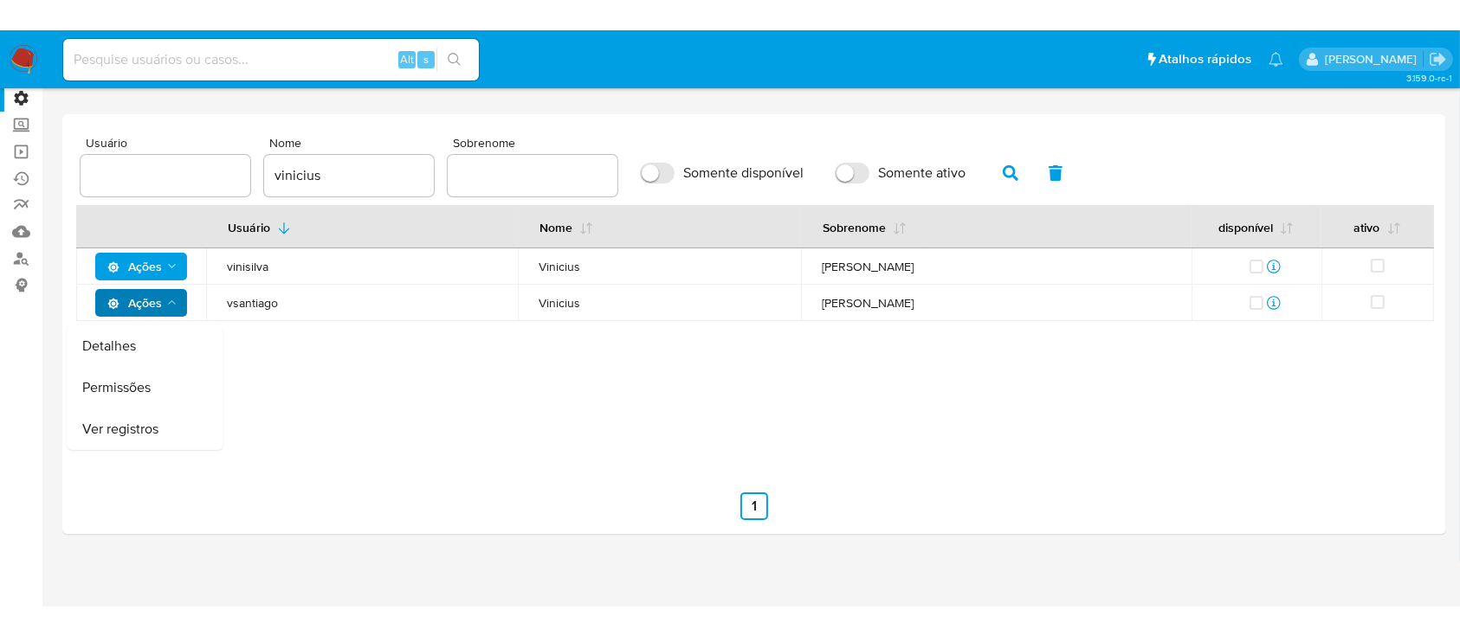
scroll to position [68, 0]
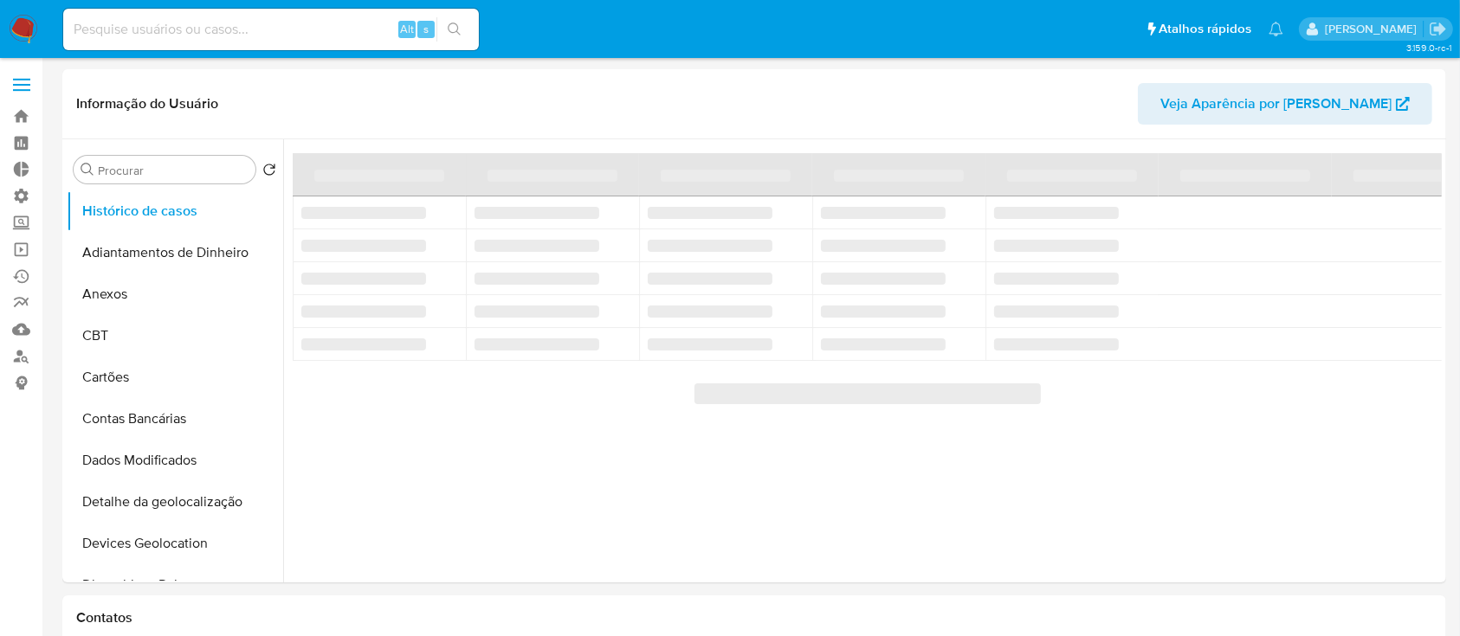
select select "10"
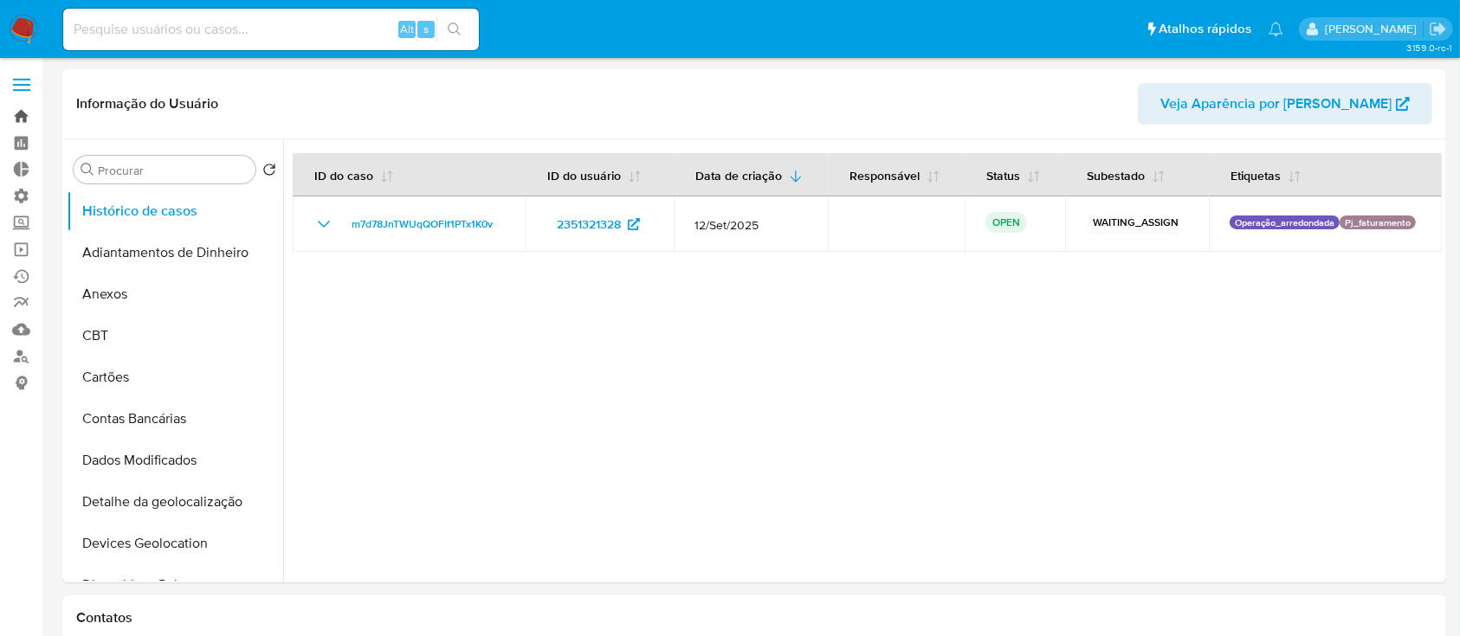
click at [21, 118] on link "Bandeja" at bounding box center [103, 116] width 206 height 27
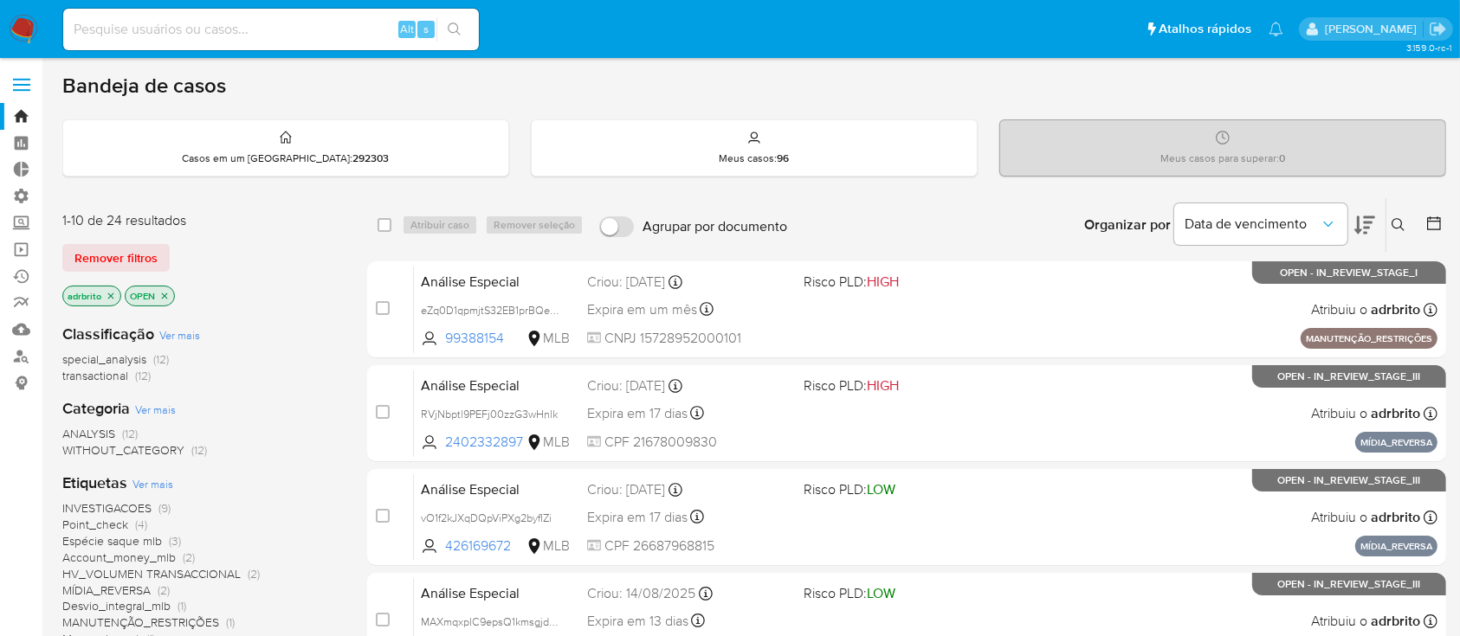
click at [117, 246] on span "Remover filtros" at bounding box center [115, 258] width 83 height 24
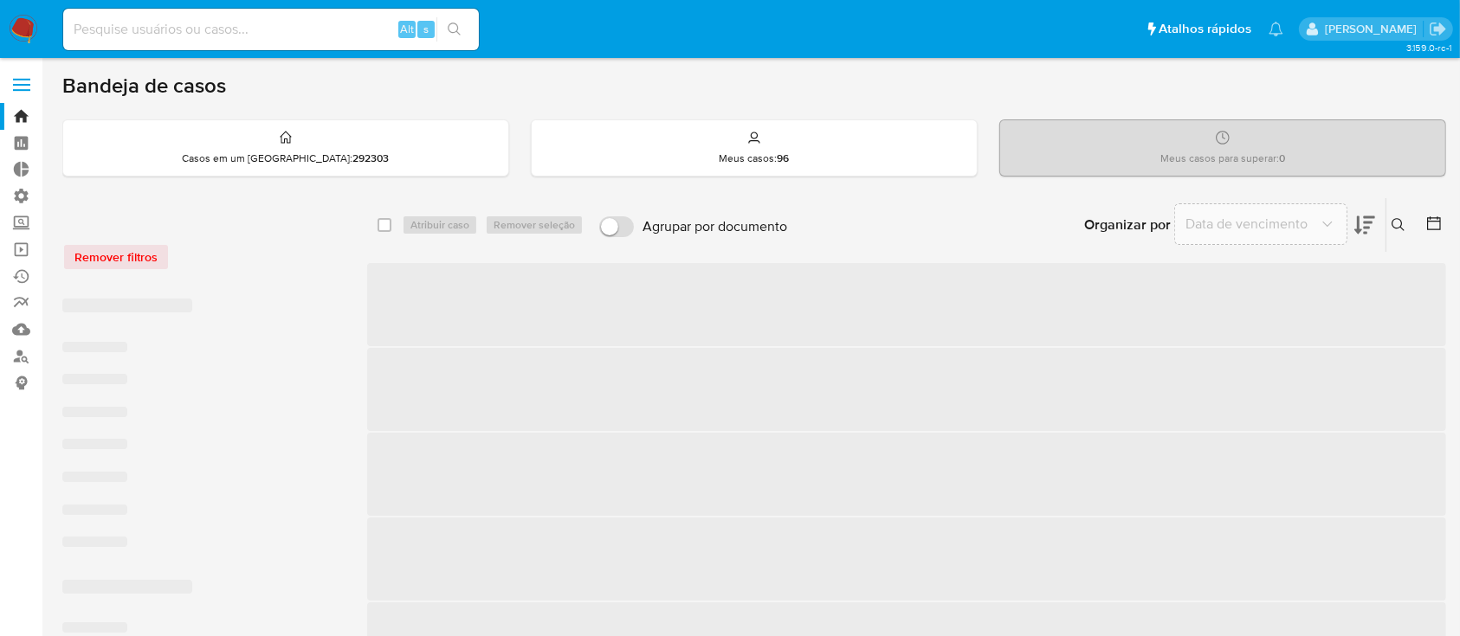
click at [1397, 223] on icon at bounding box center [1398, 225] width 14 height 14
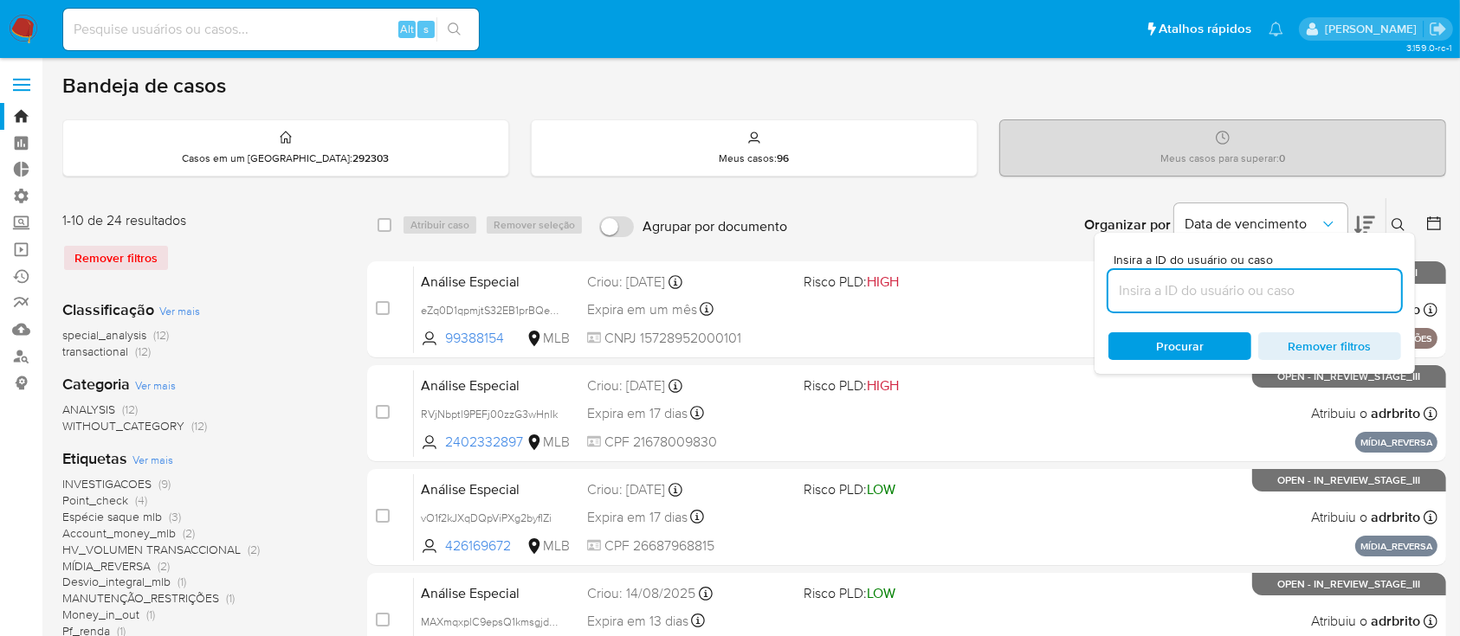
click at [1245, 287] on input at bounding box center [1254, 291] width 293 height 23
type input "2351321328"
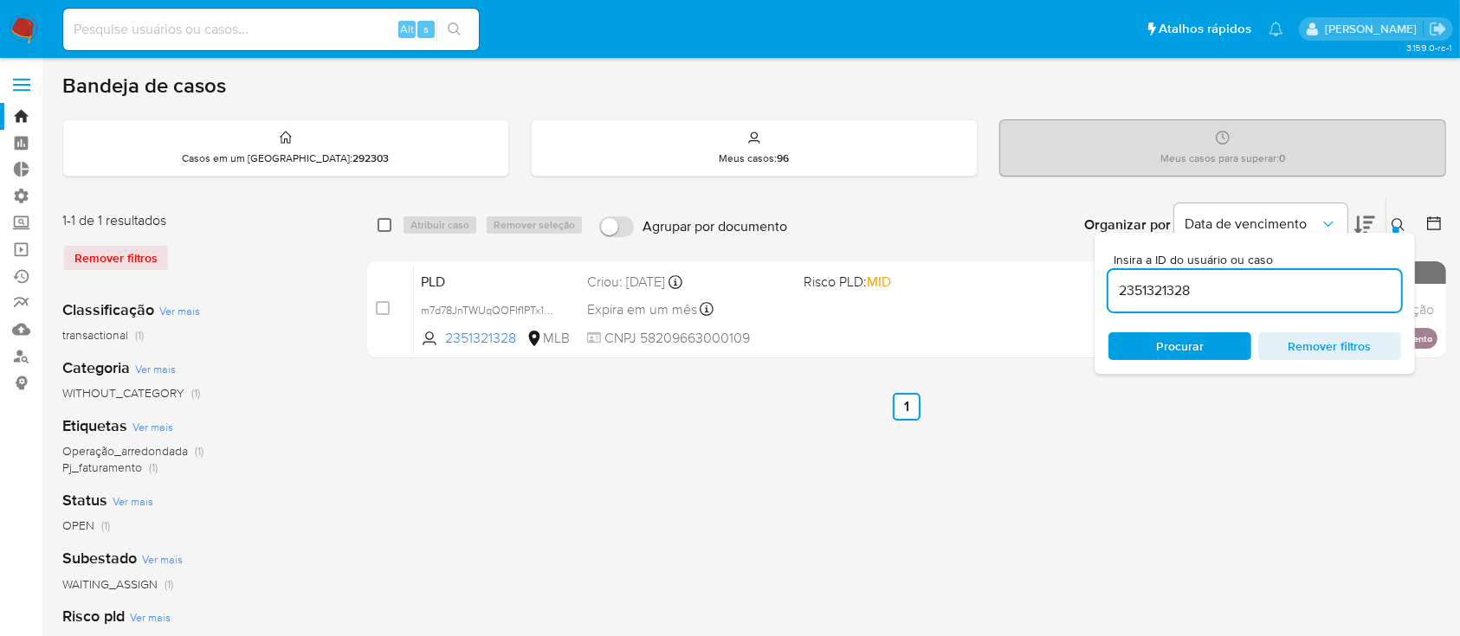
click at [384, 223] on input "checkbox" at bounding box center [384, 225] width 14 height 14
checkbox input "true"
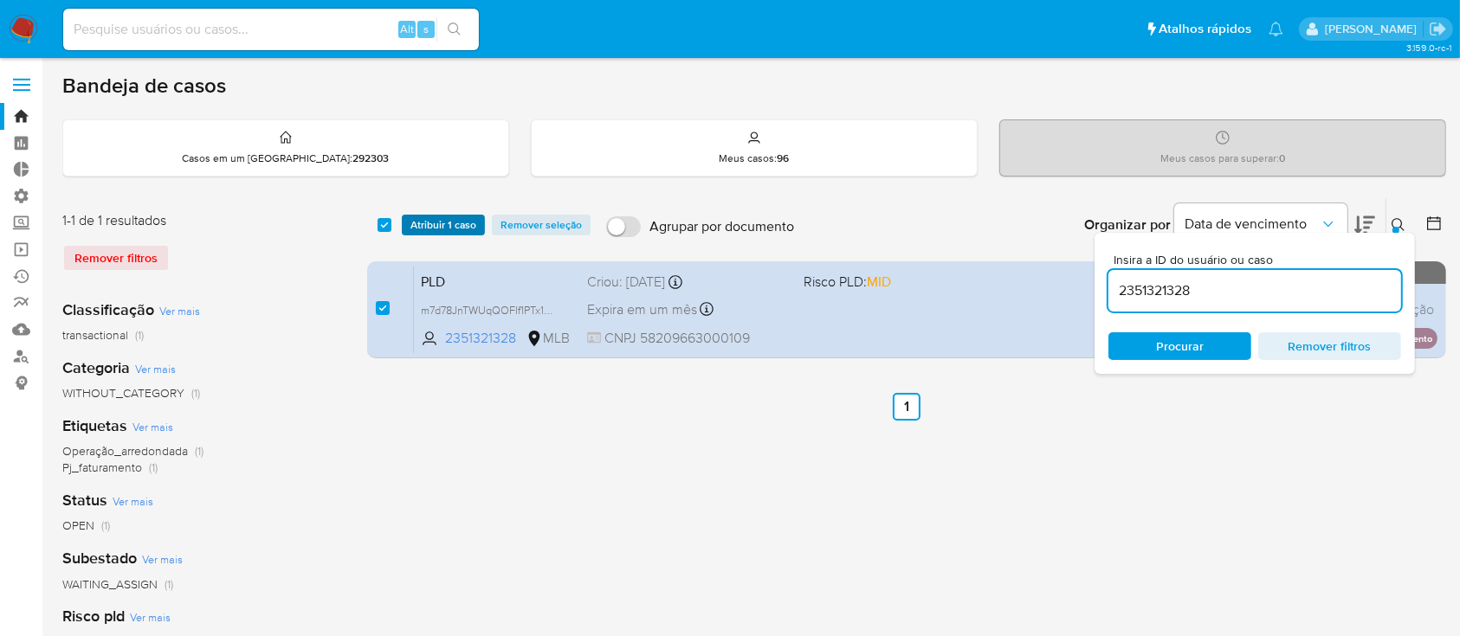
click at [429, 223] on span "Atribuir 1 caso" at bounding box center [443, 224] width 66 height 17
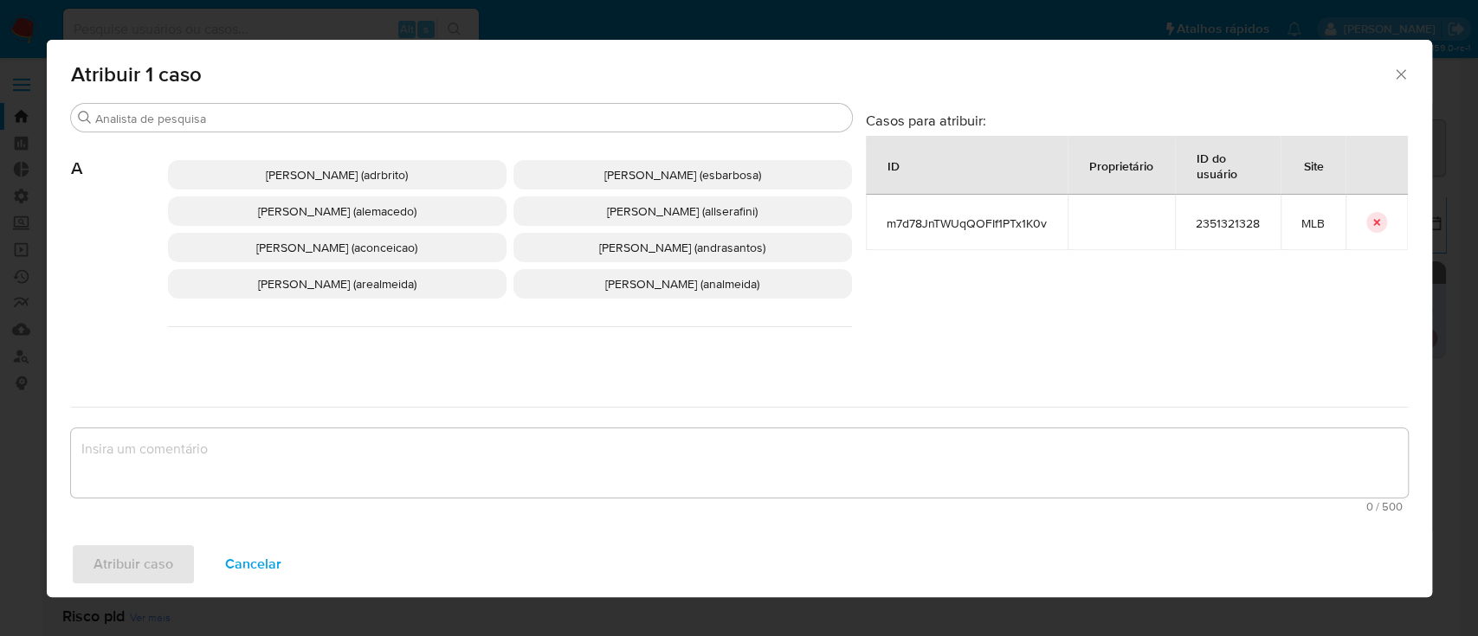
click at [299, 103] on div "Procurar A Adriano Azeredo Brito (adrbrito) Alessandra Da Silva Barbosa (esbarb…" at bounding box center [461, 242] width 781 height 278
click at [242, 118] on input "Procurar" at bounding box center [470, 119] width 750 height 16
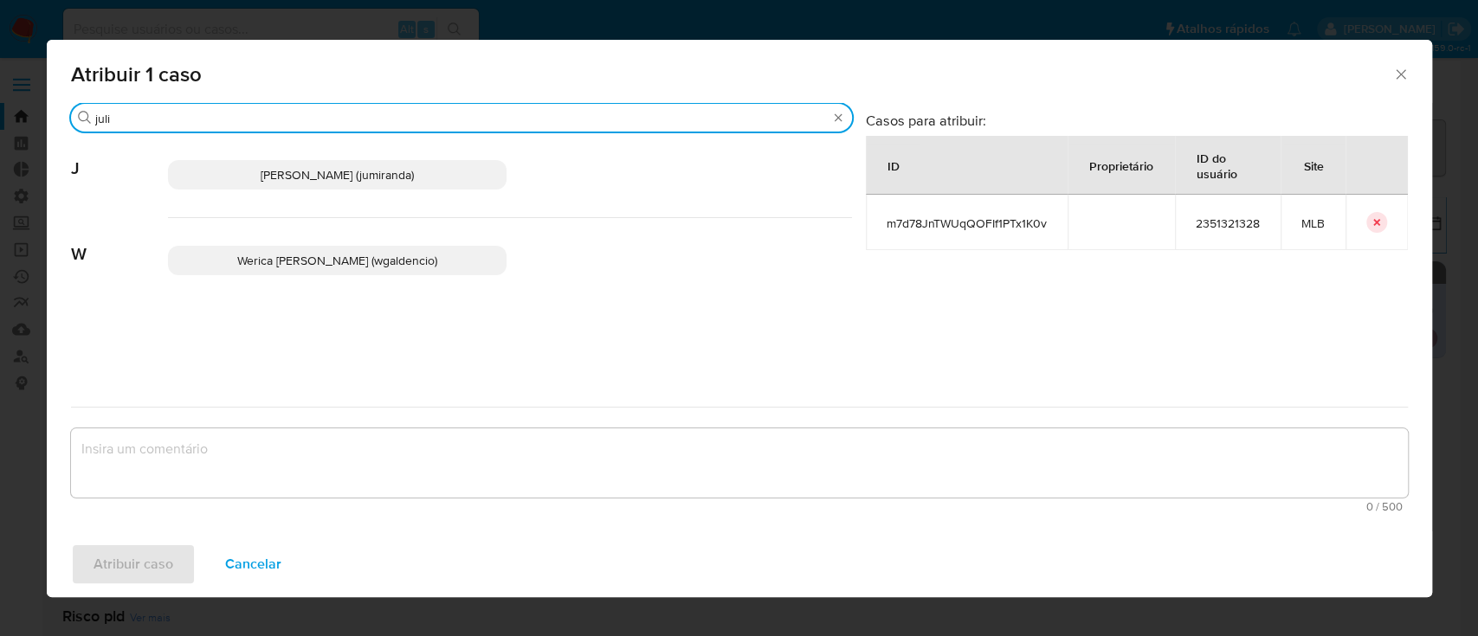
type input "juli"
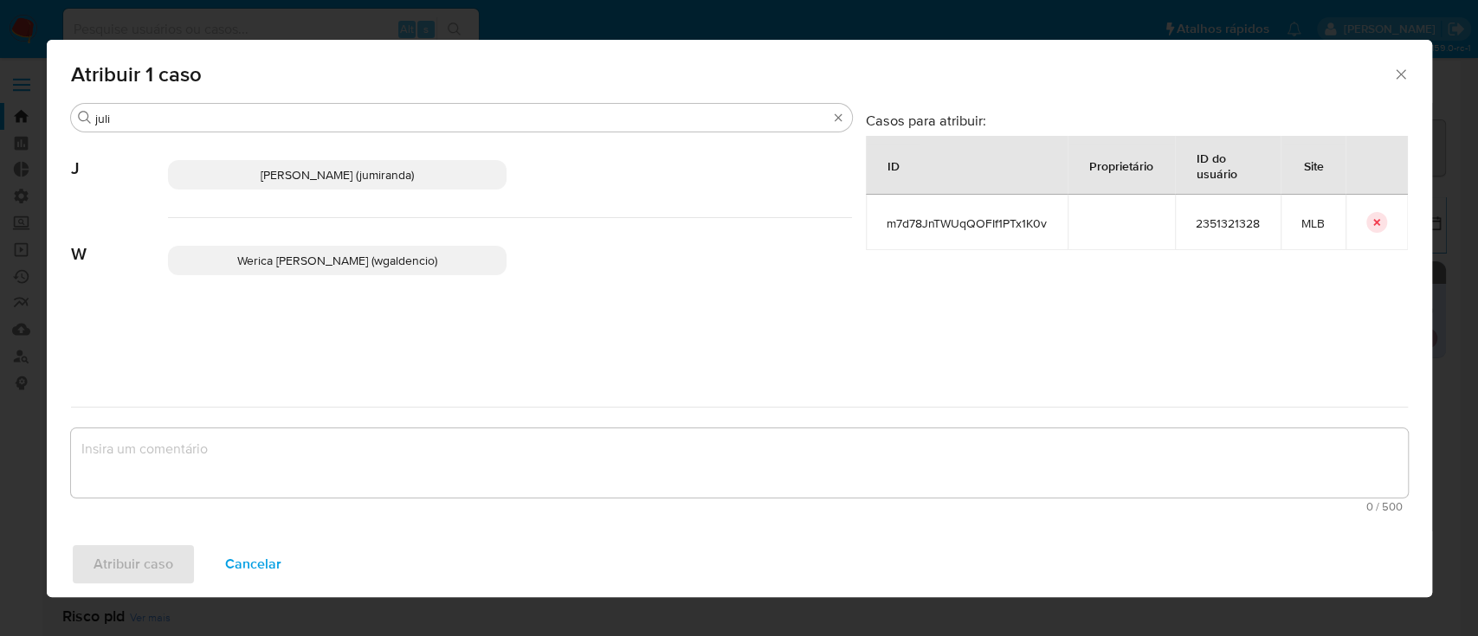
click at [278, 177] on span "Juliane Cavalcante Miranda (jumiranda)" at bounding box center [337, 174] width 153 height 17
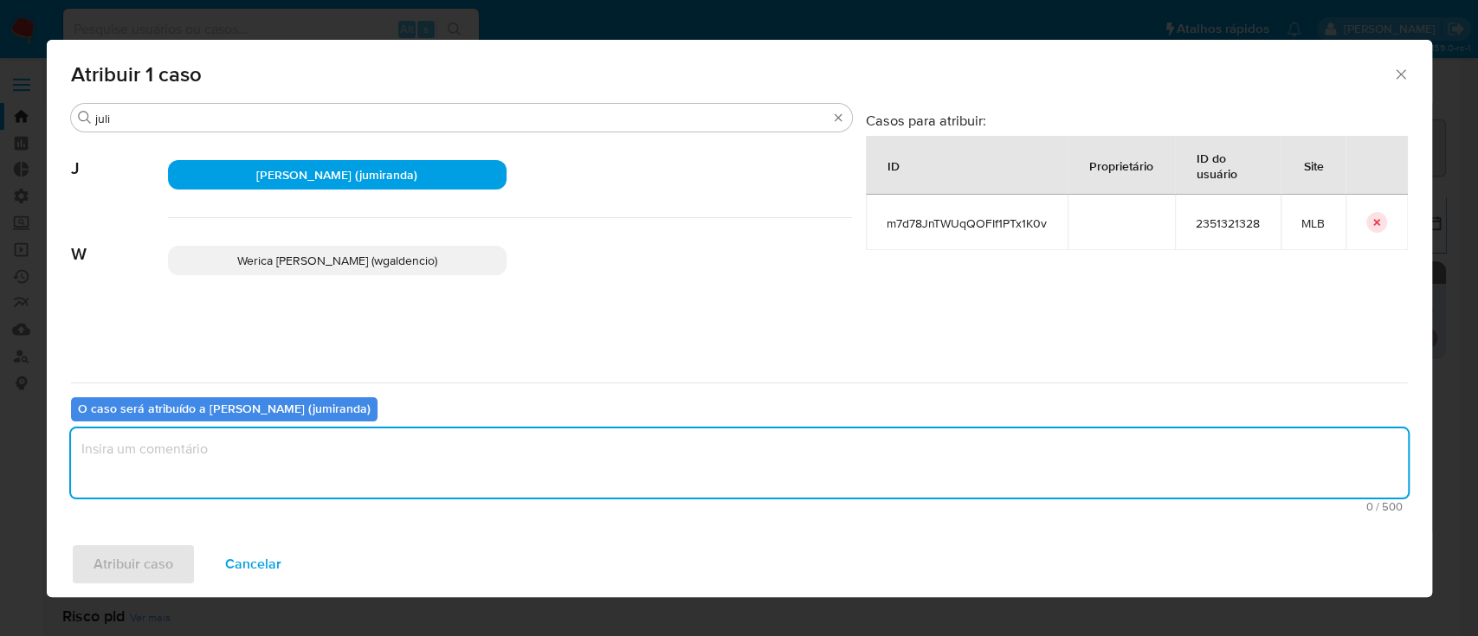
click at [227, 471] on textarea "assign-modal" at bounding box center [739, 463] width 1337 height 69
type textarea "ok"
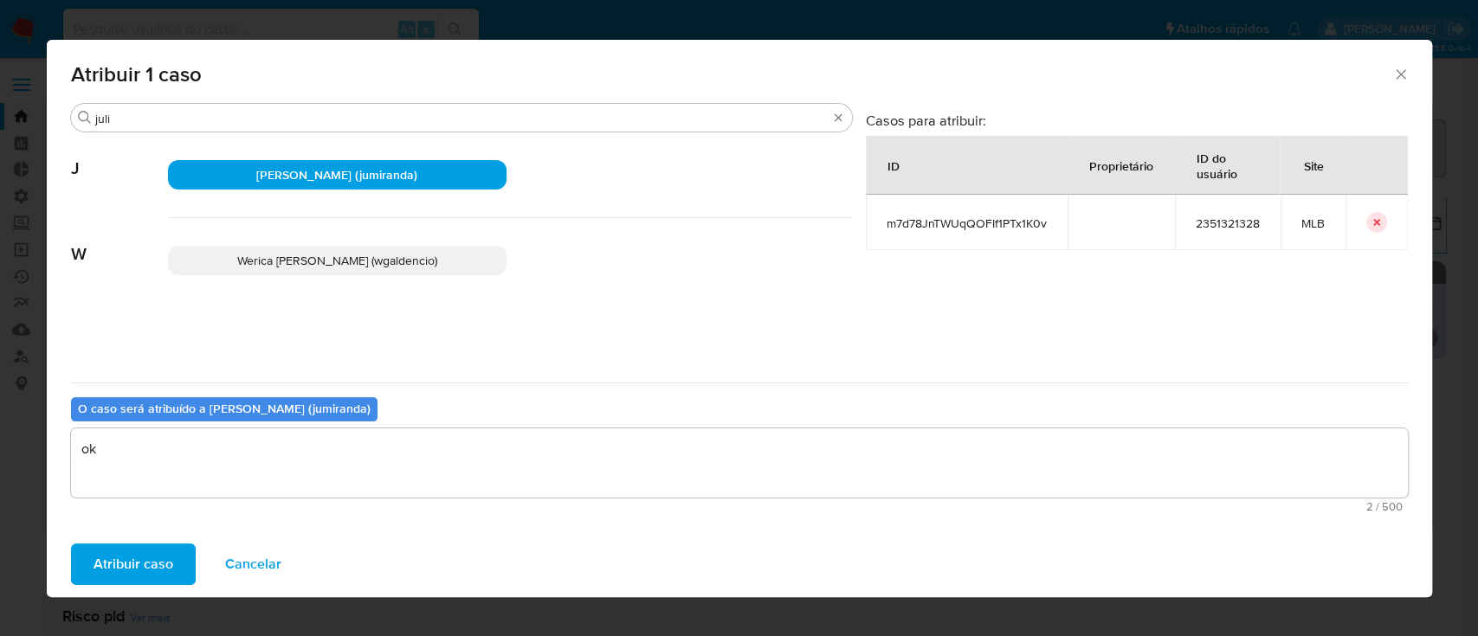
click at [153, 570] on span "Atribuir caso" at bounding box center [134, 564] width 80 height 38
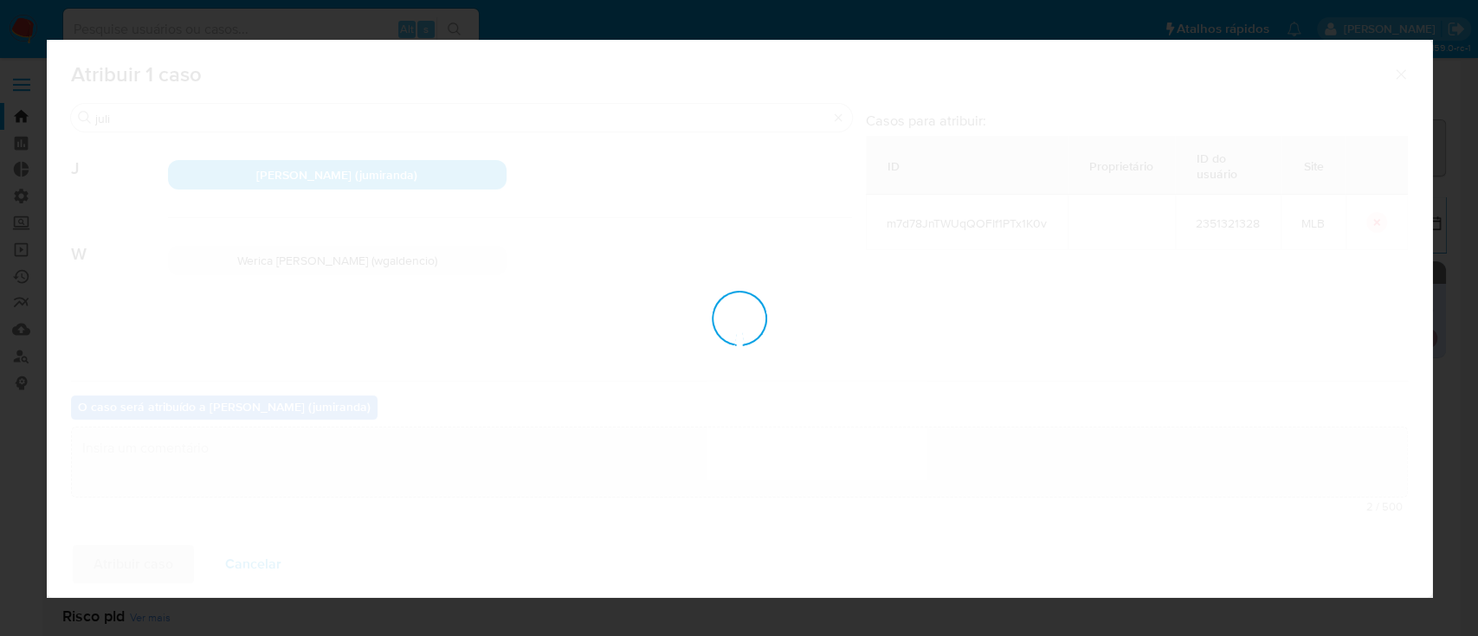
checkbox input "false"
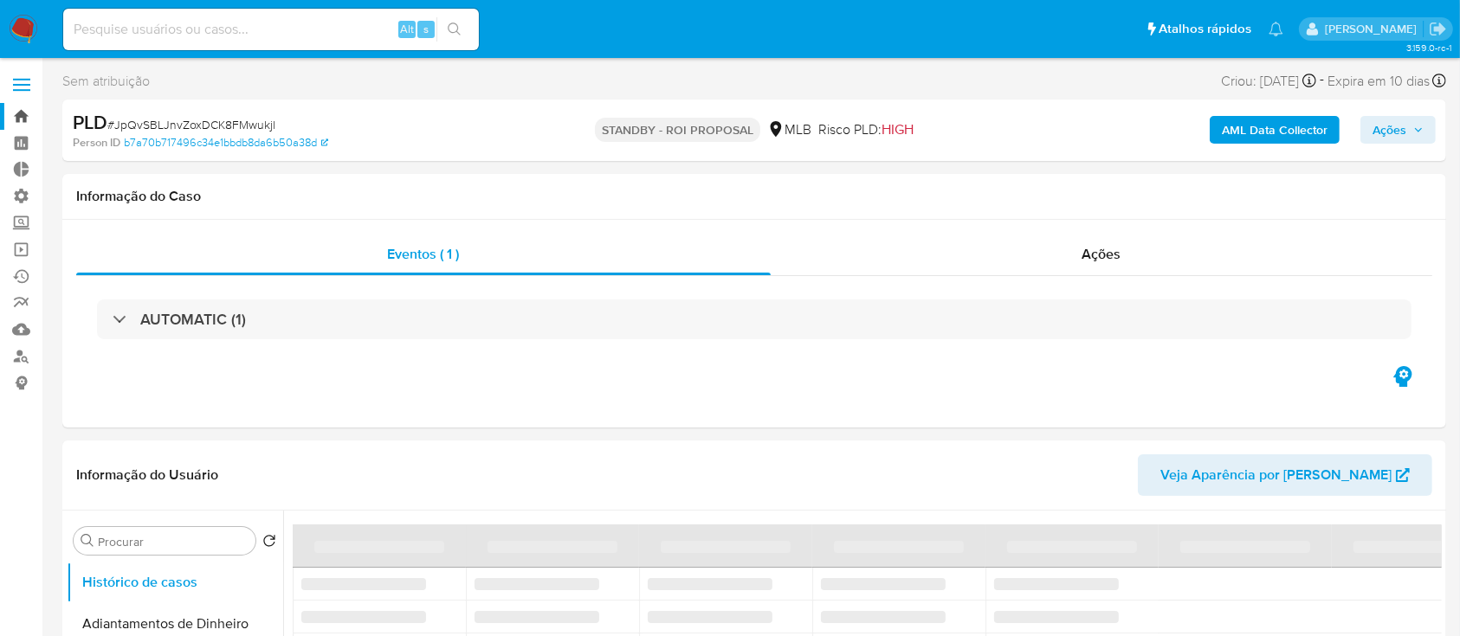
select select "10"
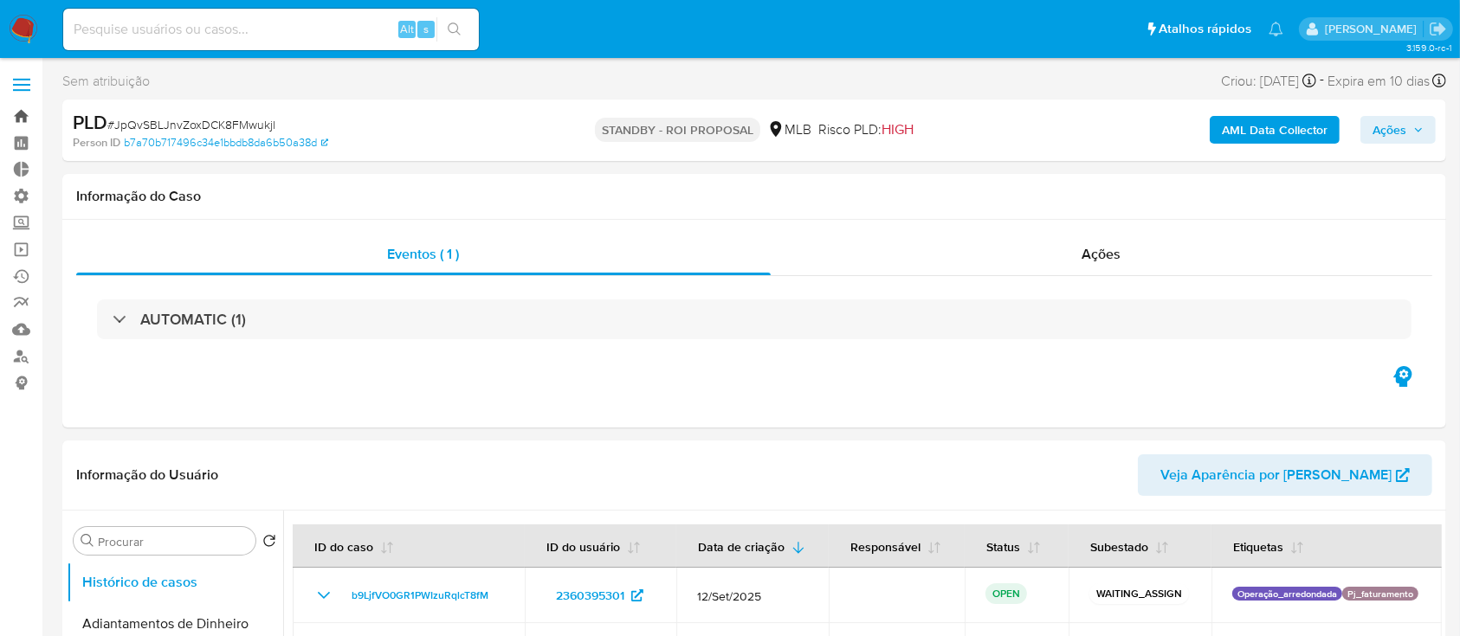
click at [21, 114] on link "Bandeja" at bounding box center [103, 116] width 206 height 27
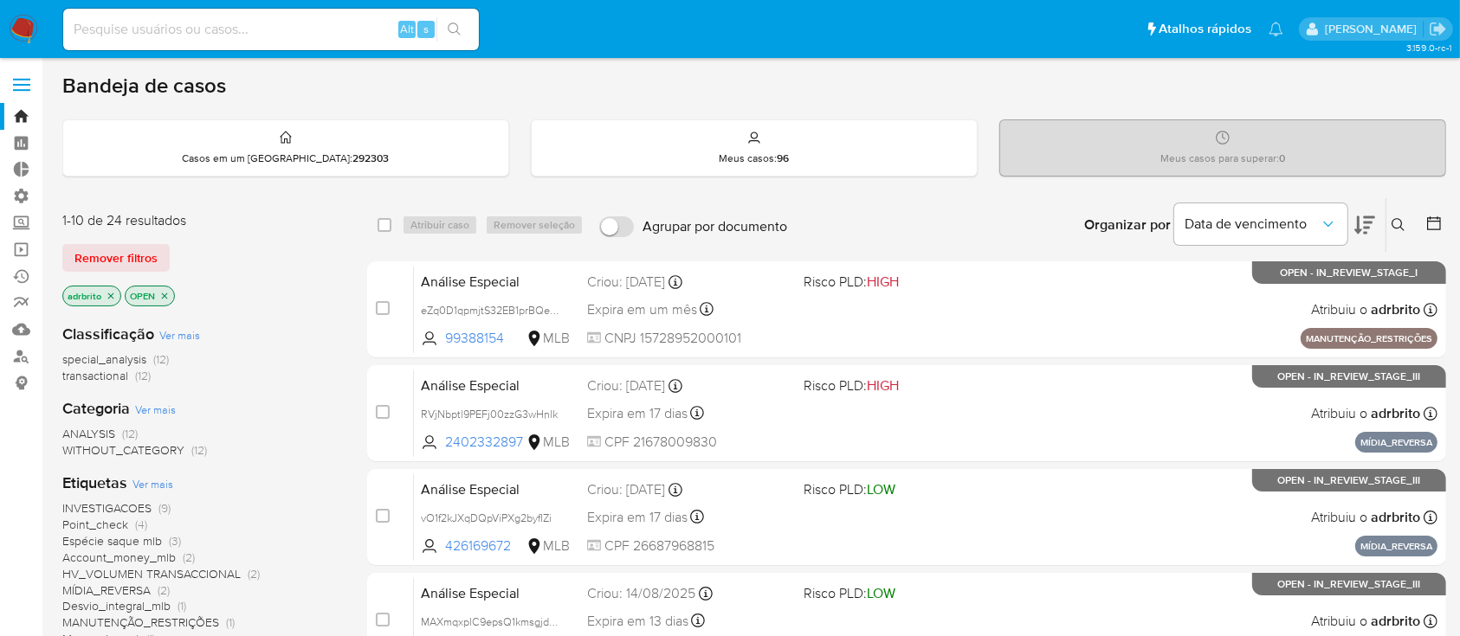
click at [111, 291] on icon "close-filter" at bounding box center [111, 296] width 10 height 10
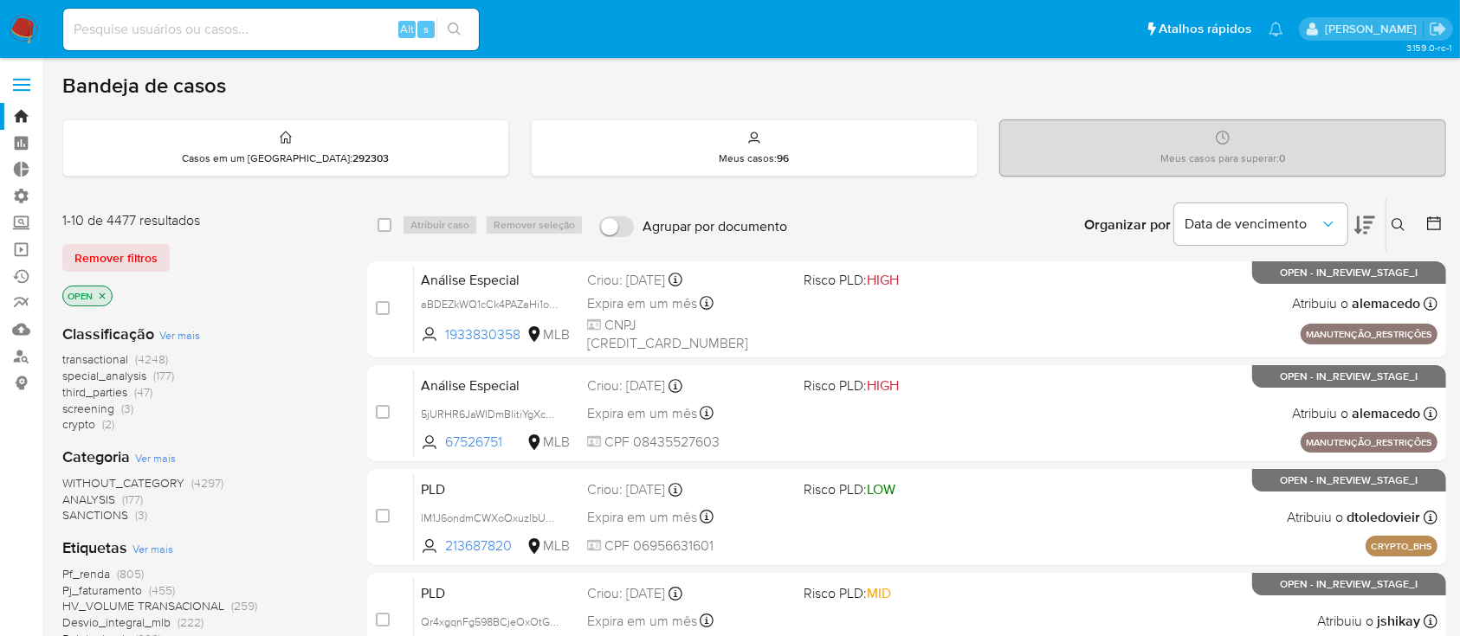
click at [1435, 217] on icon at bounding box center [1434, 223] width 14 height 14
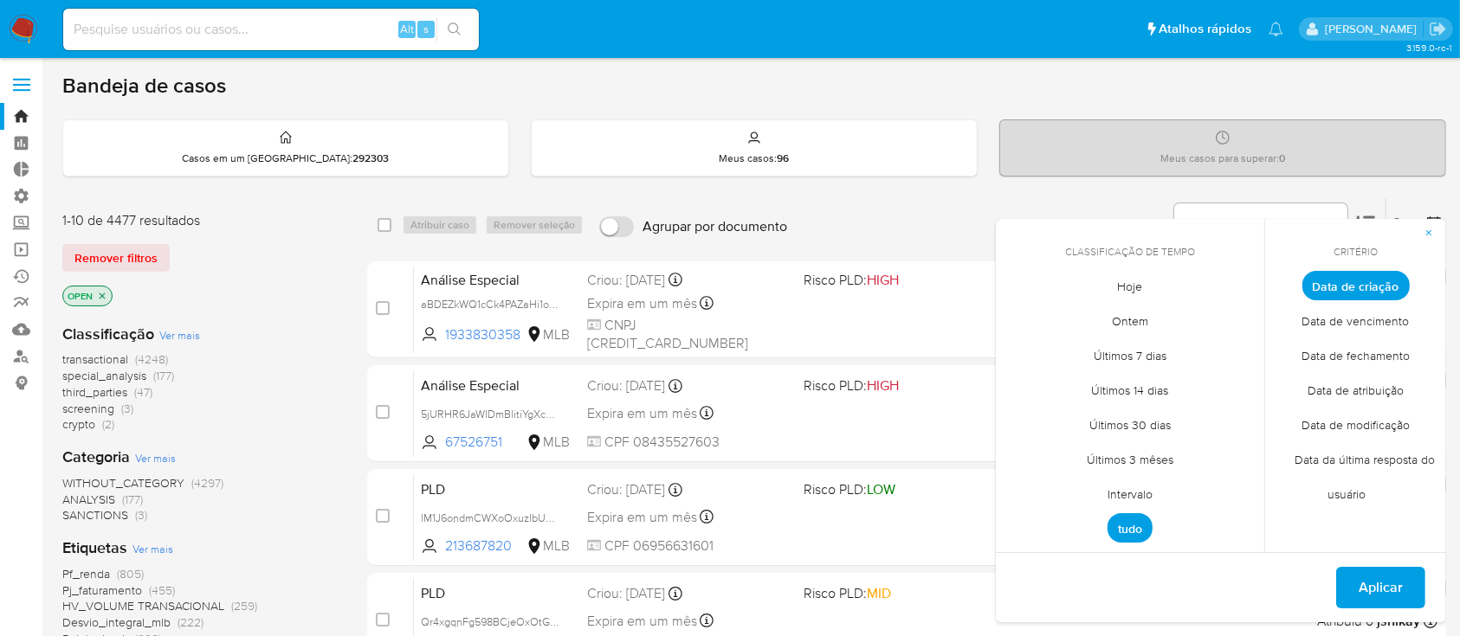
click at [1126, 493] on span "Intervalo" at bounding box center [1129, 494] width 81 height 35
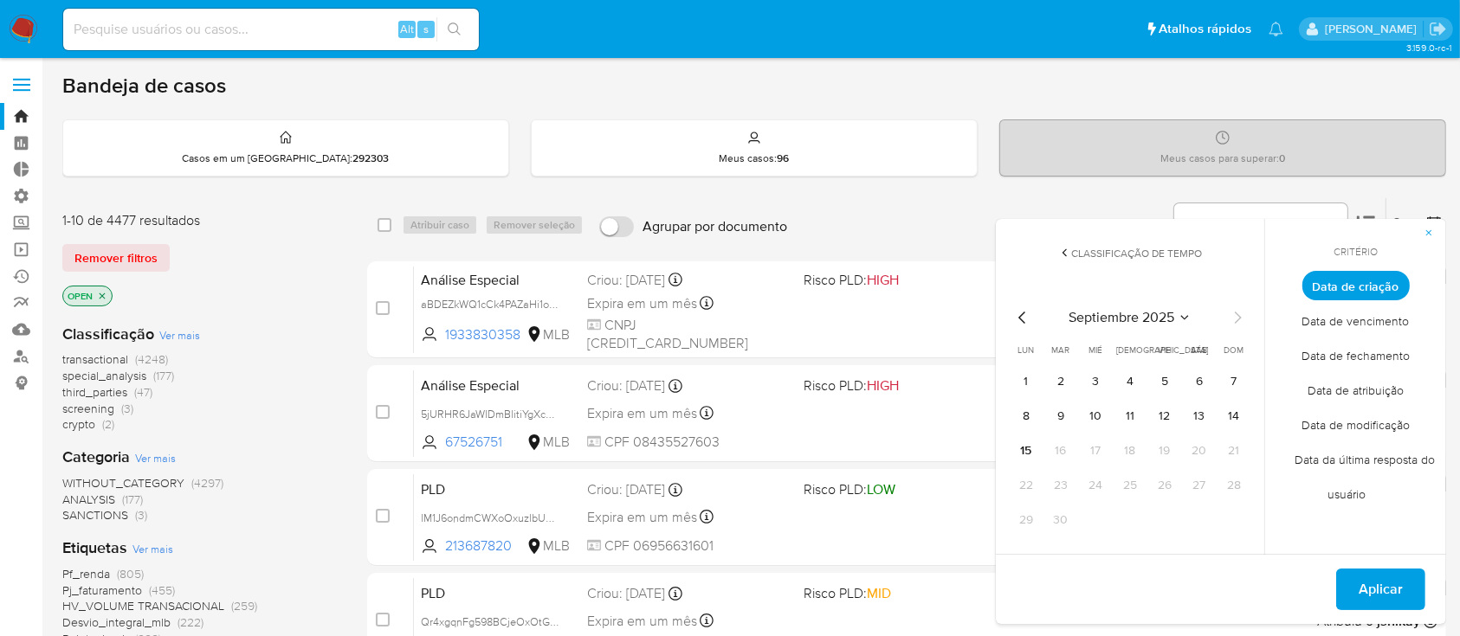
click at [1023, 320] on icon "Mes anterior" at bounding box center [1022, 317] width 21 height 21
click at [1171, 383] on button "1" at bounding box center [1165, 382] width 28 height 28
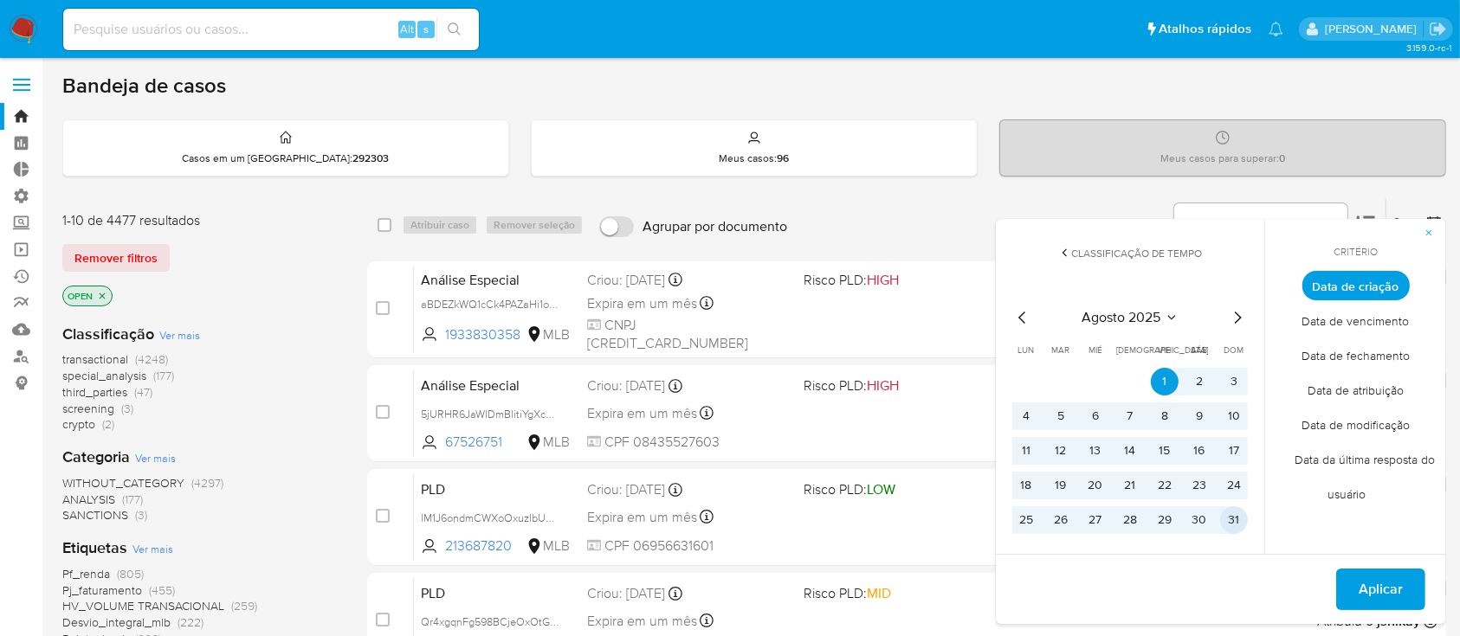
click at [1235, 532] on button "31" at bounding box center [1234, 521] width 28 height 28
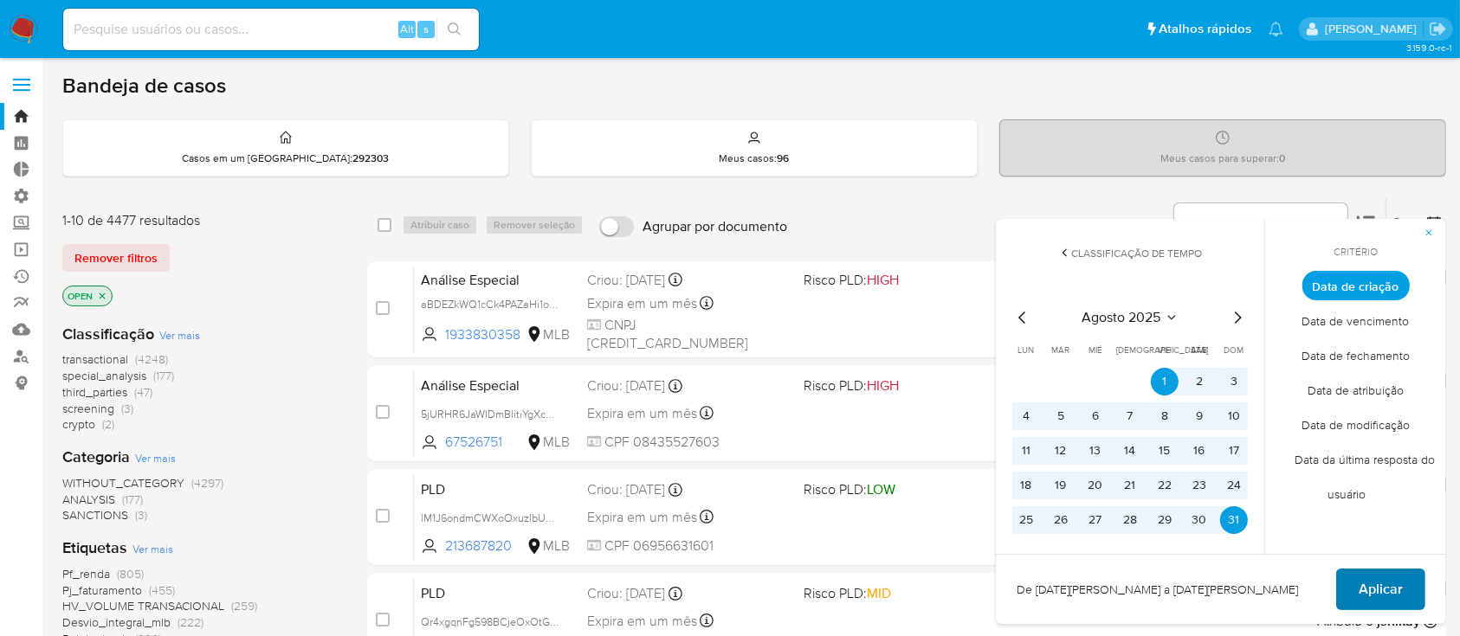
click at [1378, 599] on span "Aplicar" at bounding box center [1380, 590] width 44 height 38
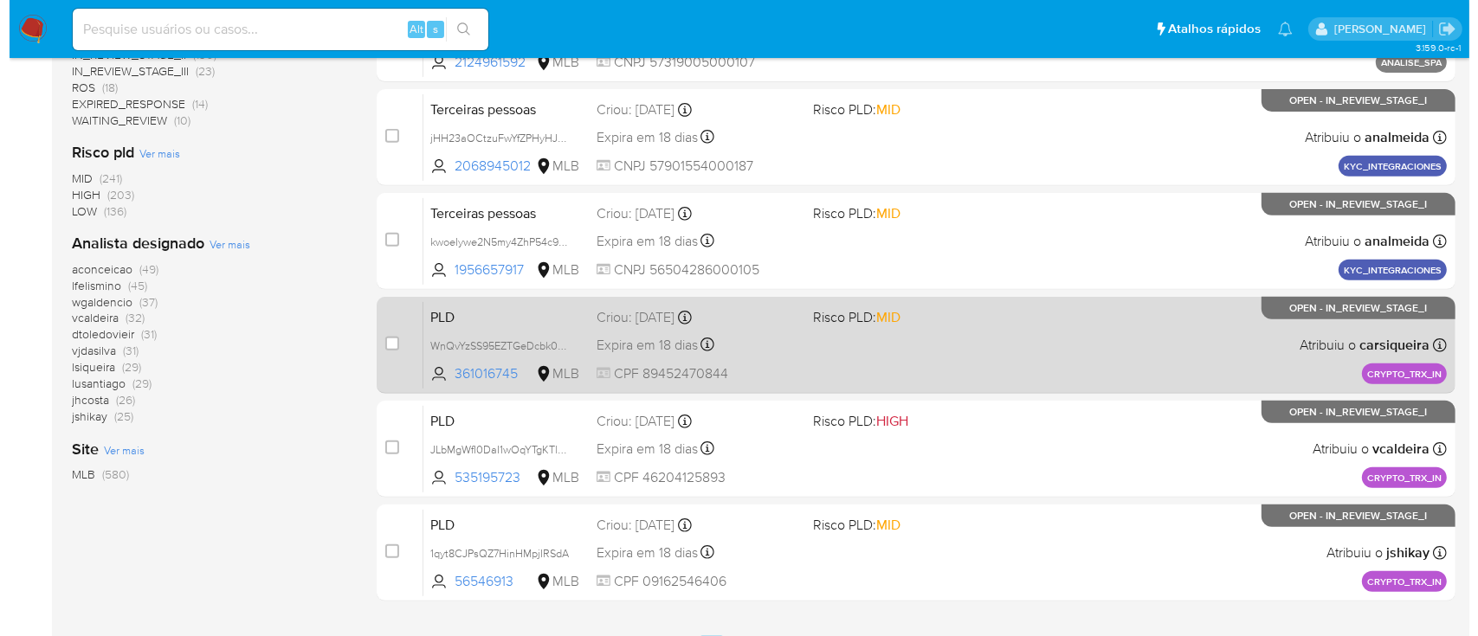
scroll to position [690, 0]
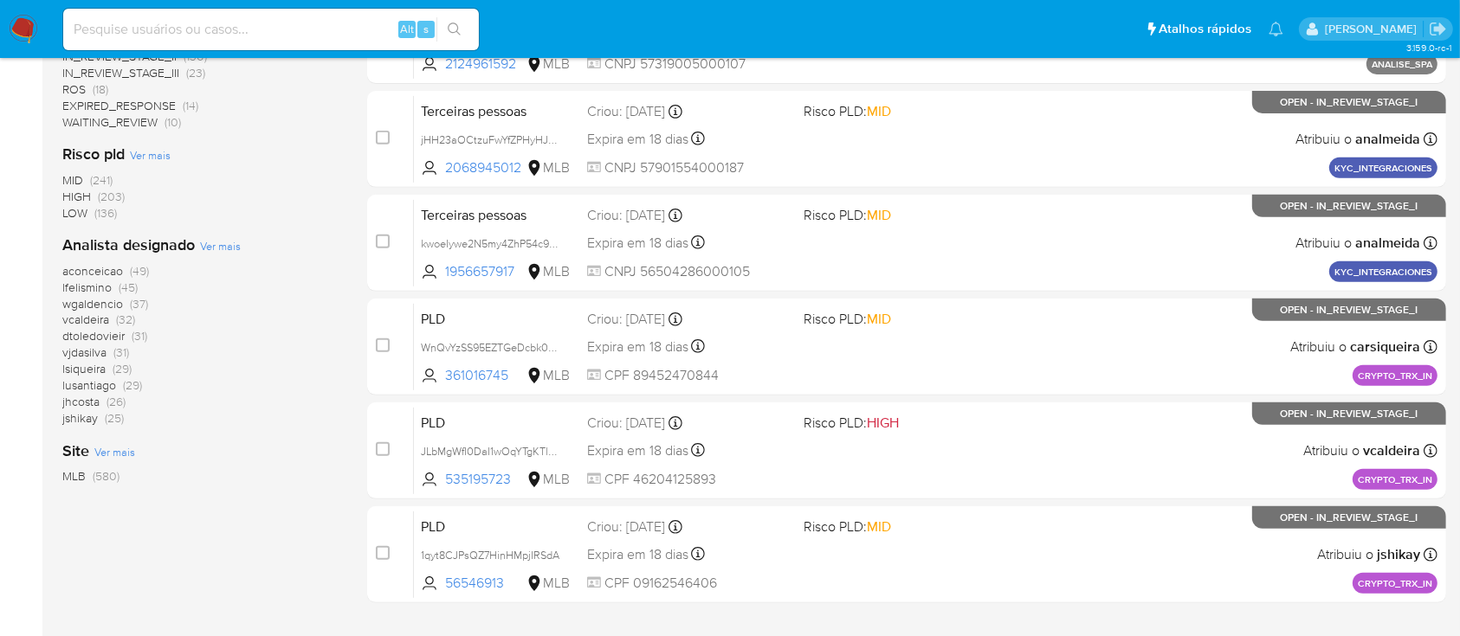
click at [219, 240] on span "Ver mais" at bounding box center [220, 246] width 41 height 16
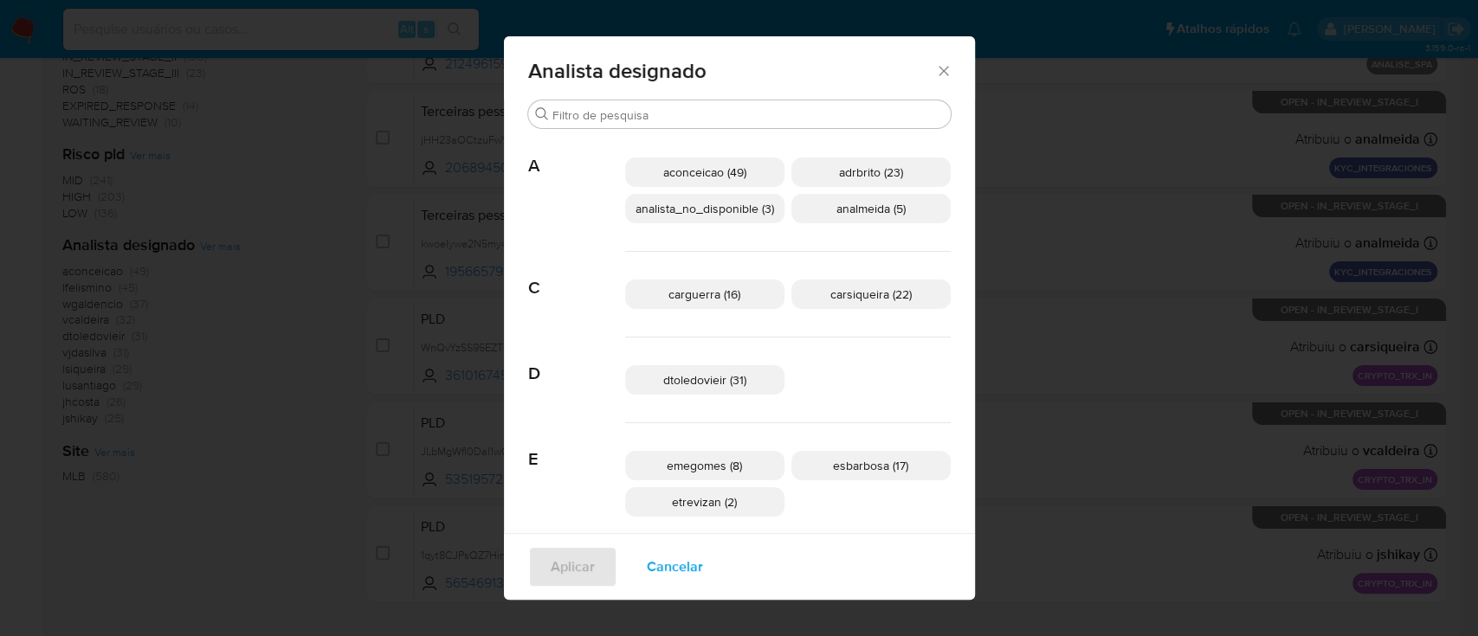
click at [704, 170] on span "aconceicao (49)" at bounding box center [704, 172] width 83 height 17
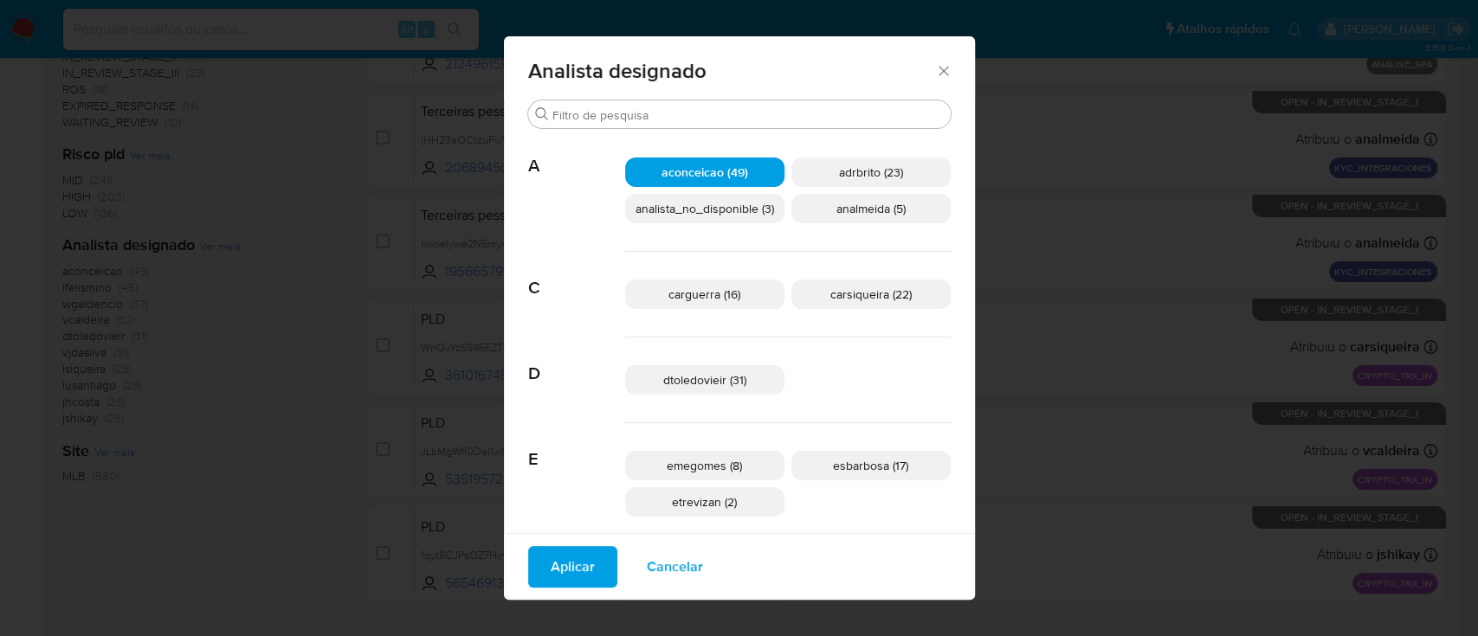
click at [571, 567] on span "Aplicar" at bounding box center [573, 567] width 44 height 38
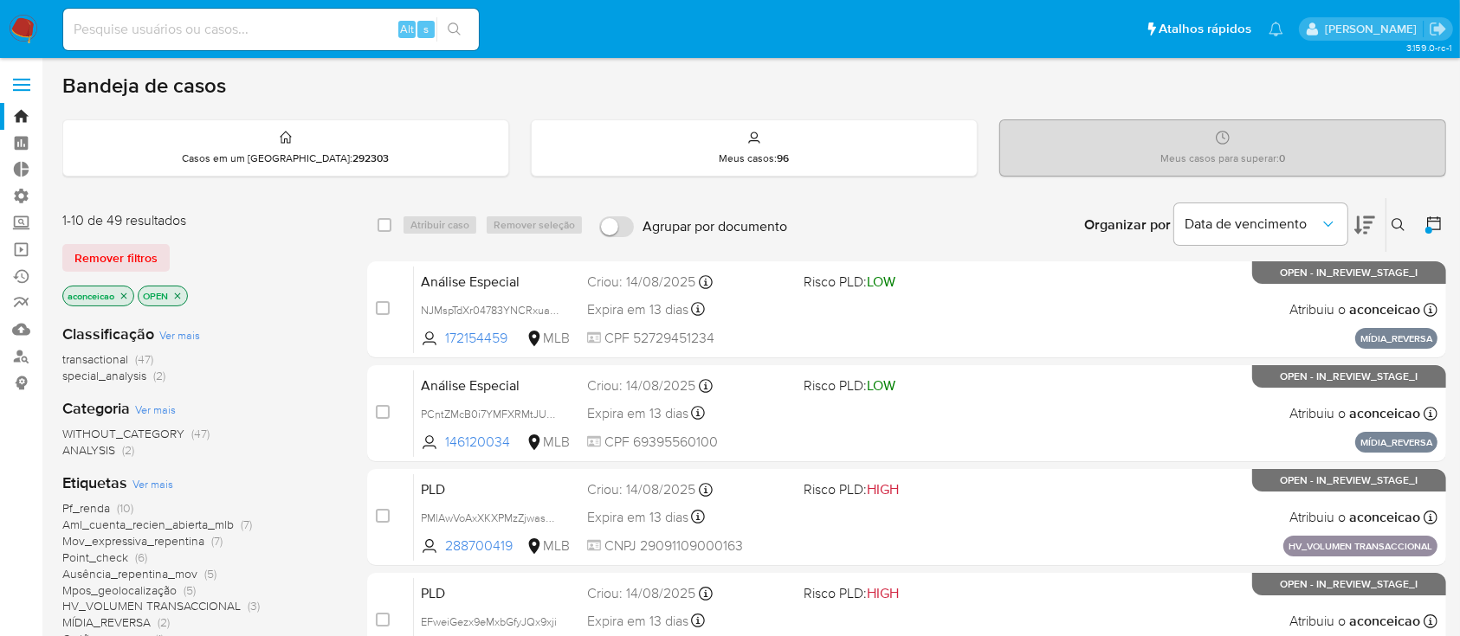
click at [125, 293] on icon "close-filter" at bounding box center [124, 296] width 10 height 10
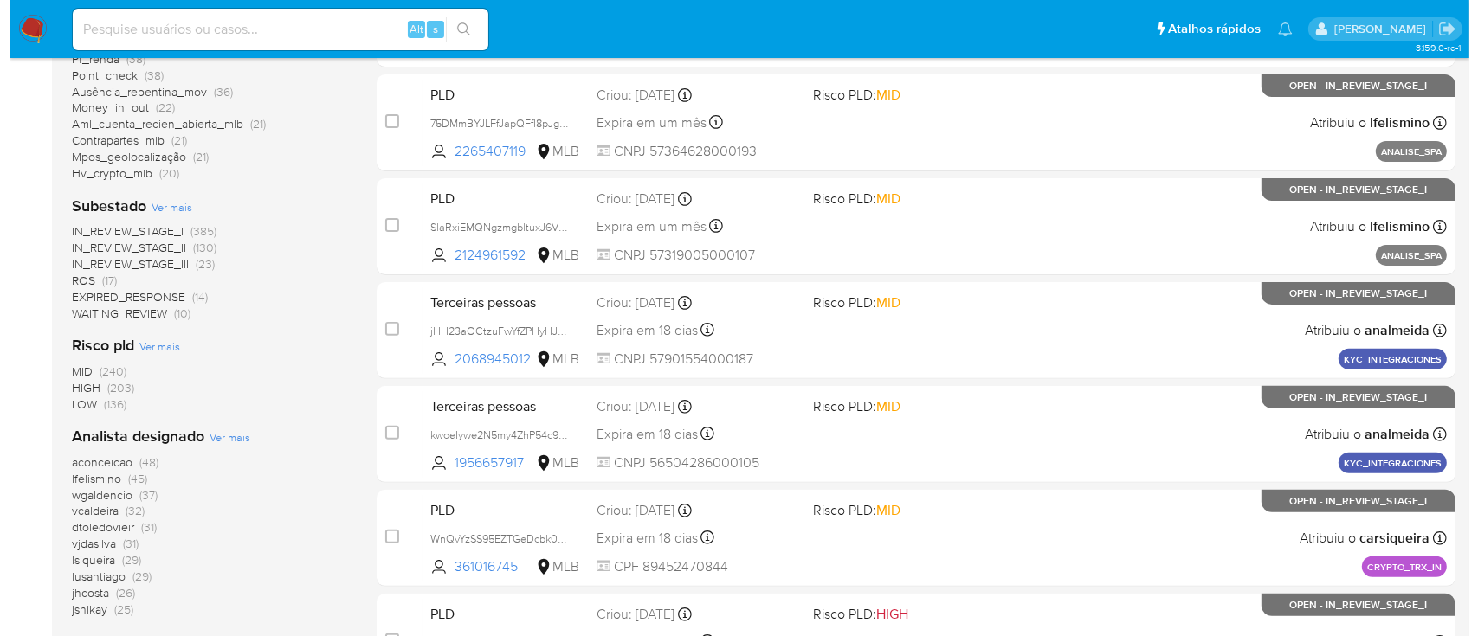
scroll to position [536, 0]
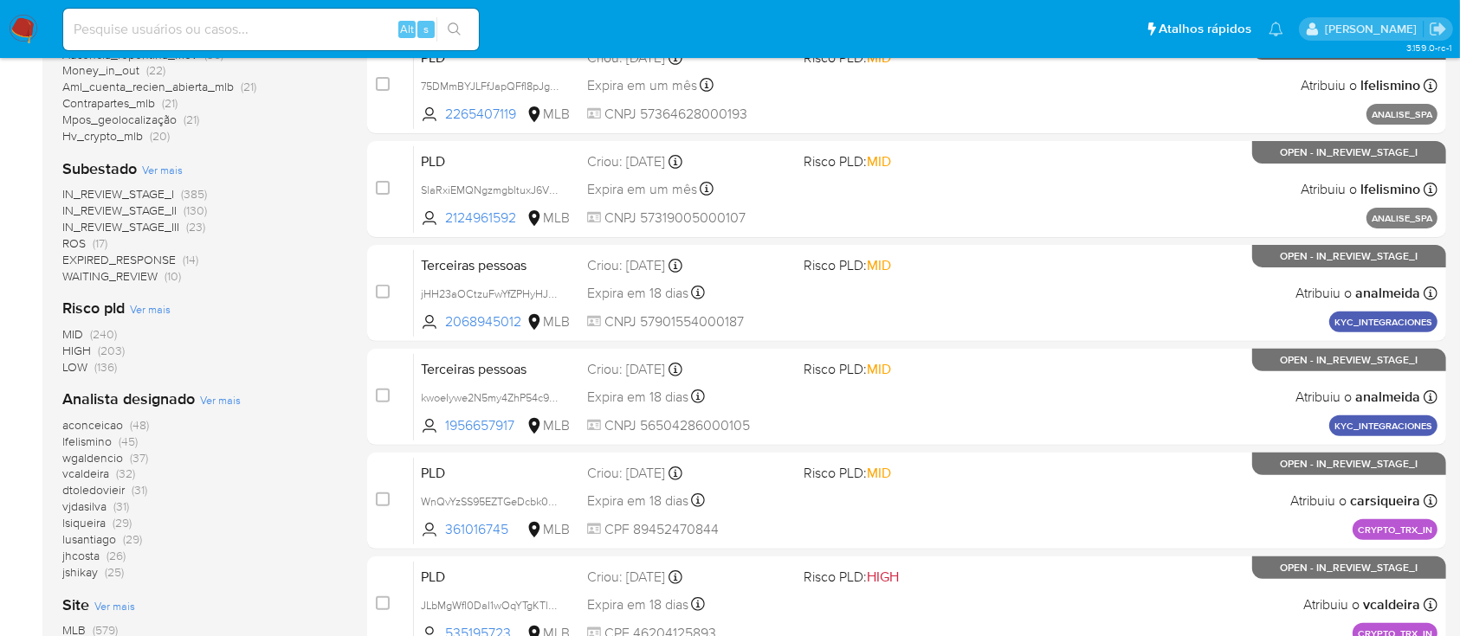
click at [217, 394] on span "Ver mais" at bounding box center [220, 400] width 41 height 16
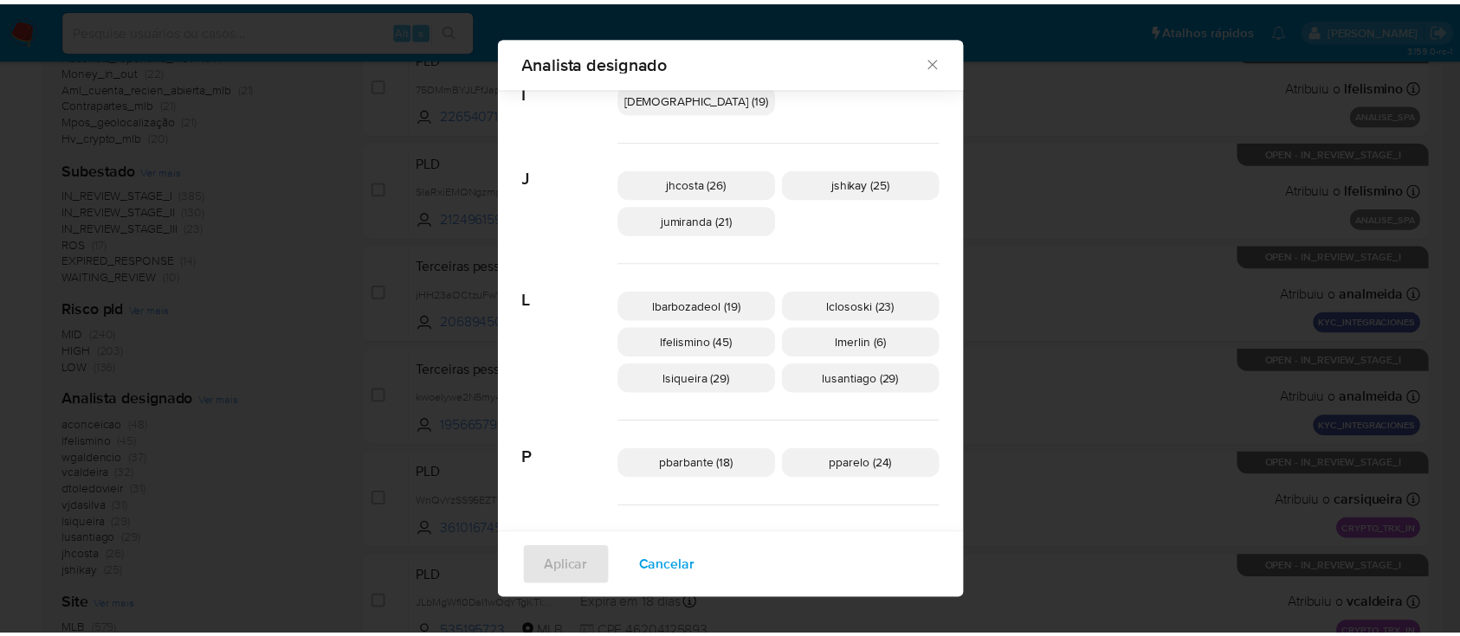
scroll to position [645, 0]
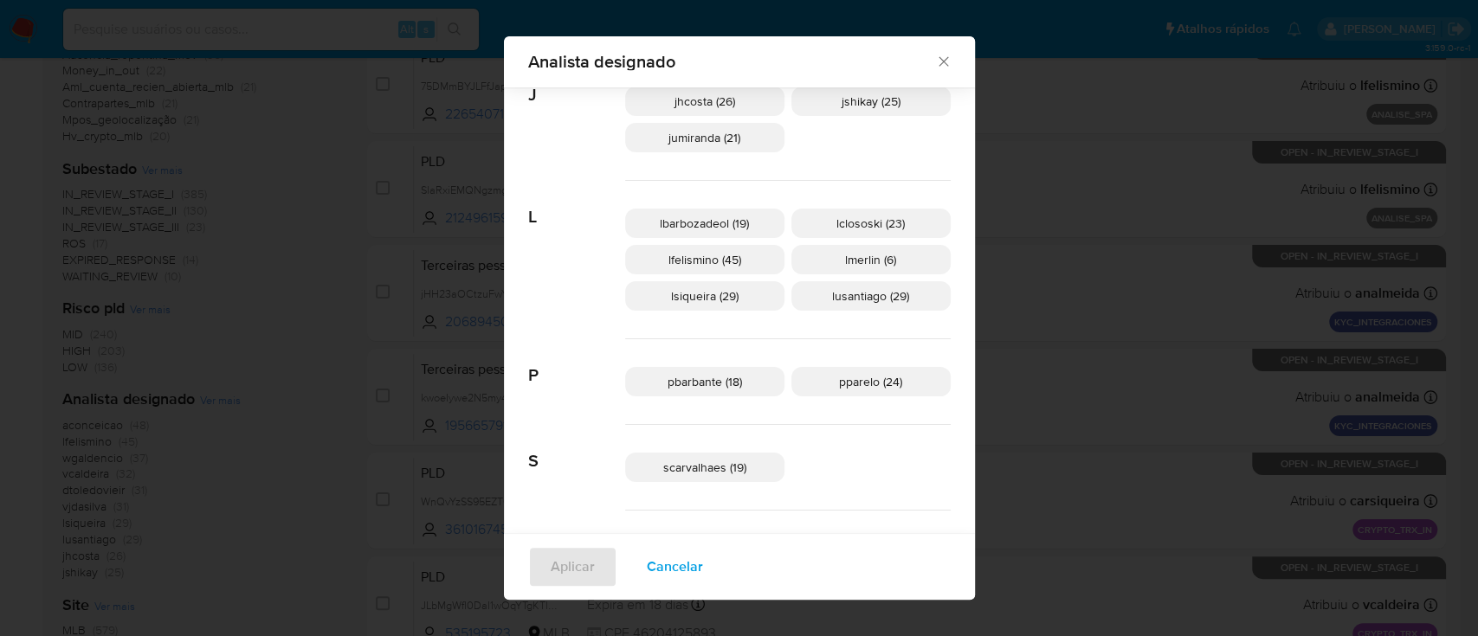
click at [935, 60] on icon "Fechar" at bounding box center [943, 61] width 17 height 17
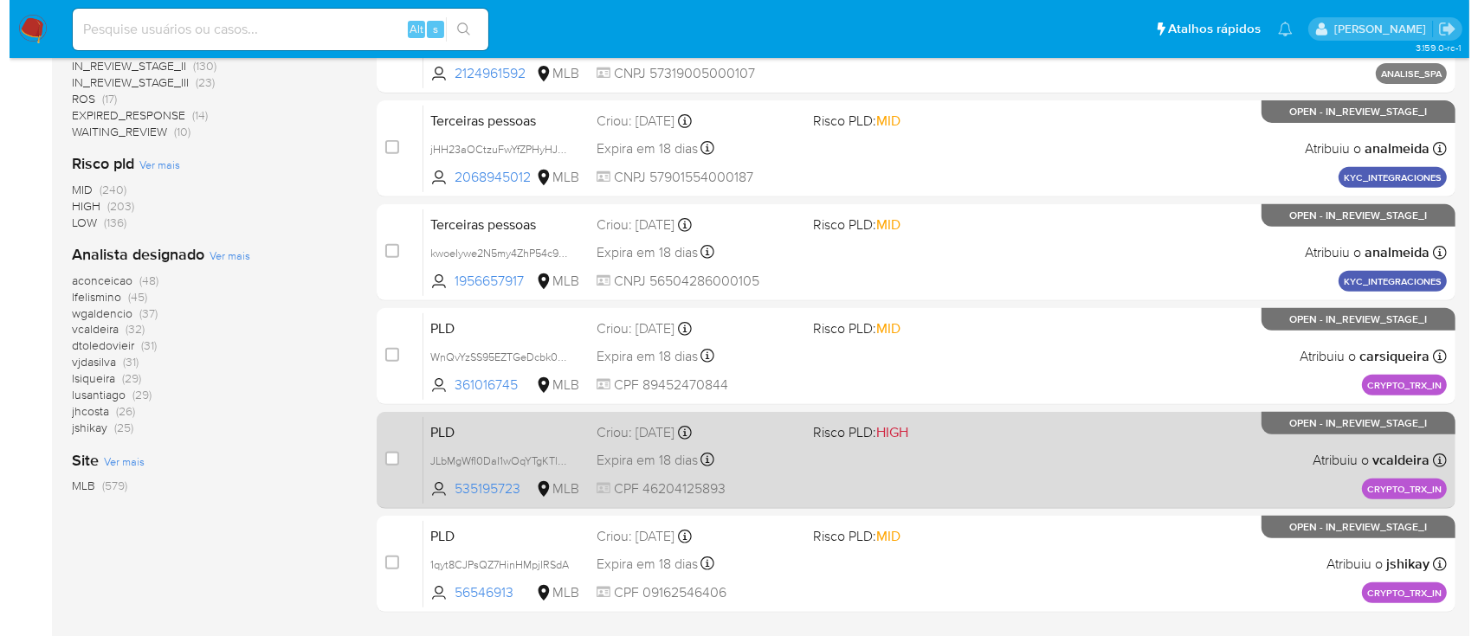
scroll to position [682, 0]
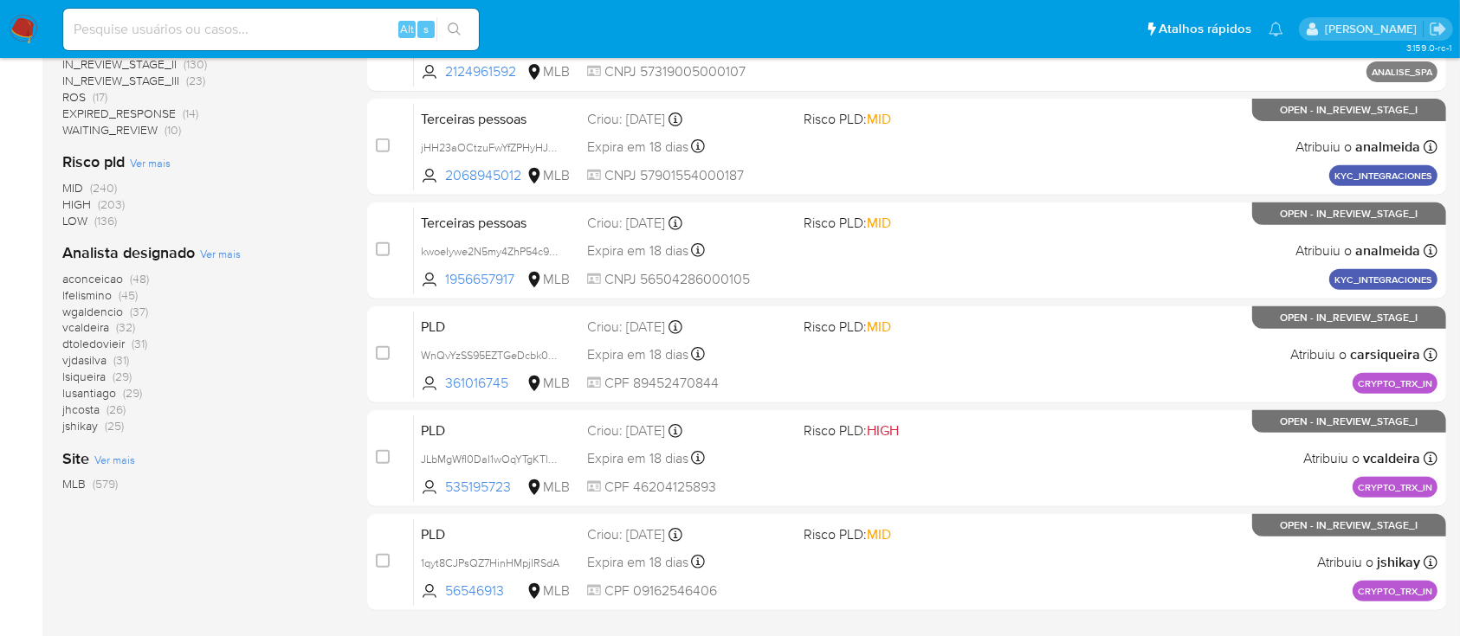
click at [215, 250] on span "Ver mais" at bounding box center [220, 254] width 41 height 16
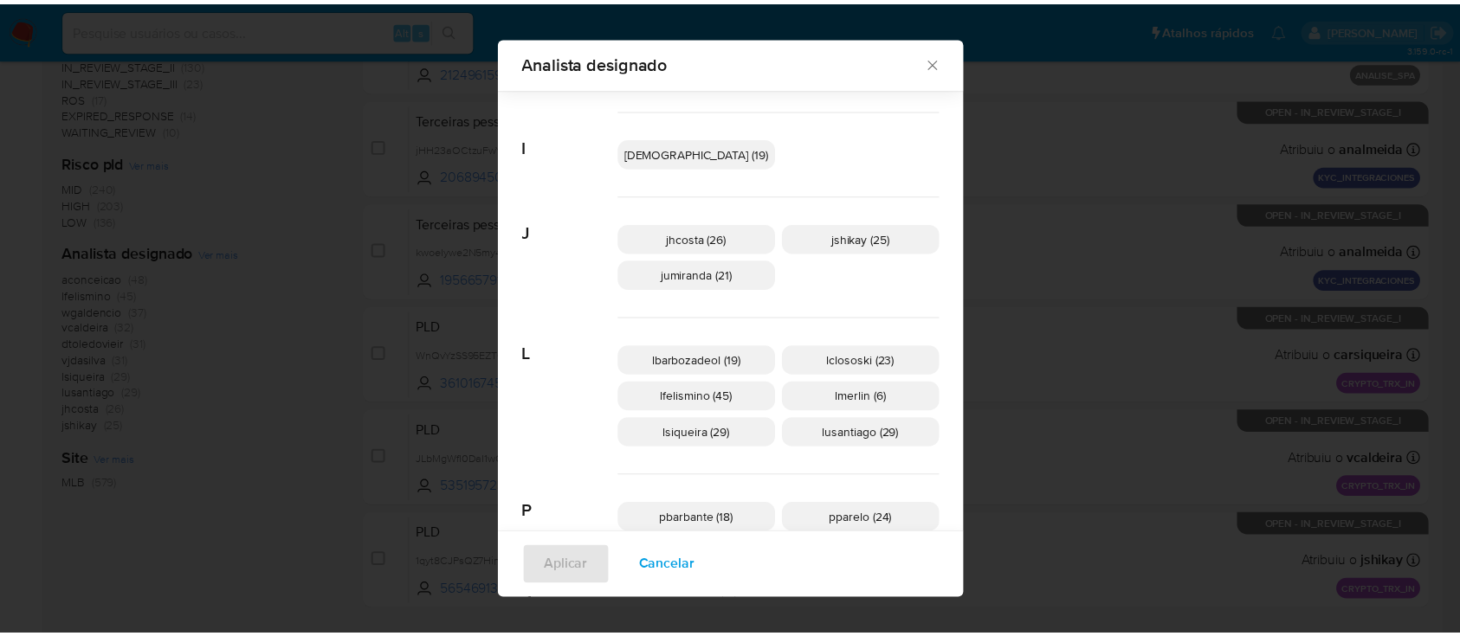
scroll to position [511, 0]
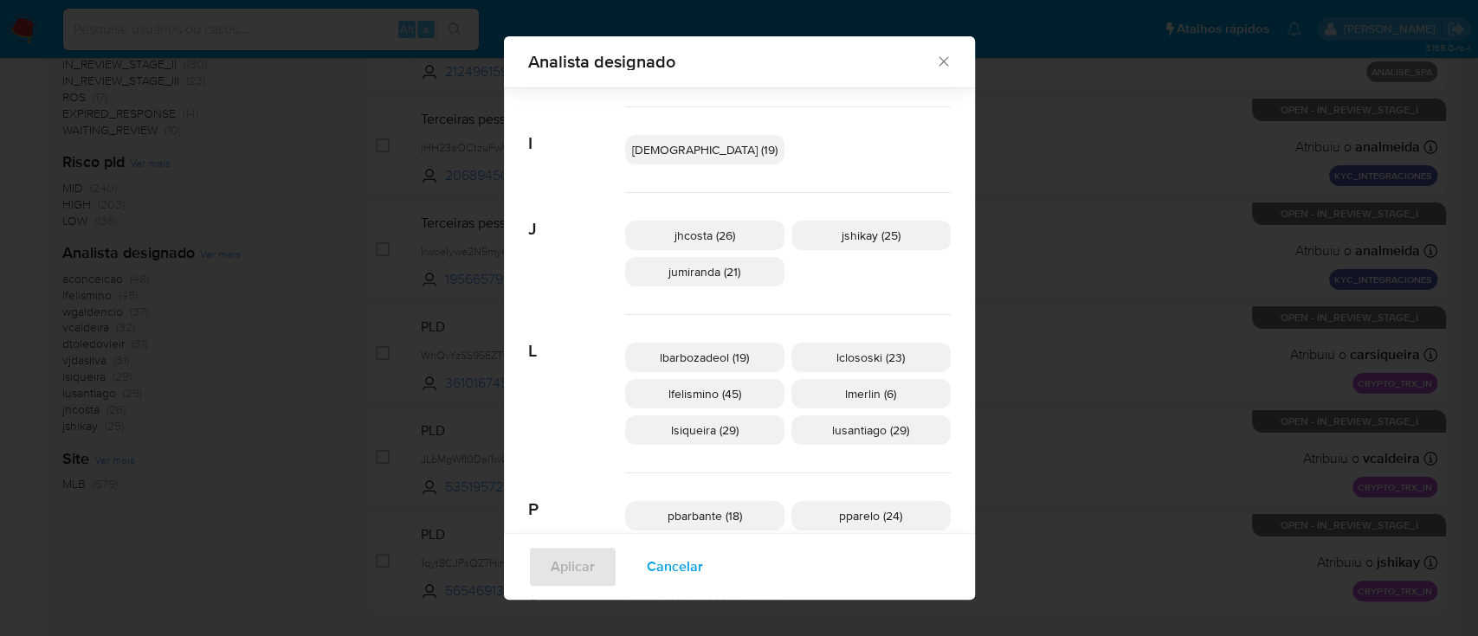
click at [935, 65] on icon "Fechar" at bounding box center [943, 61] width 17 height 17
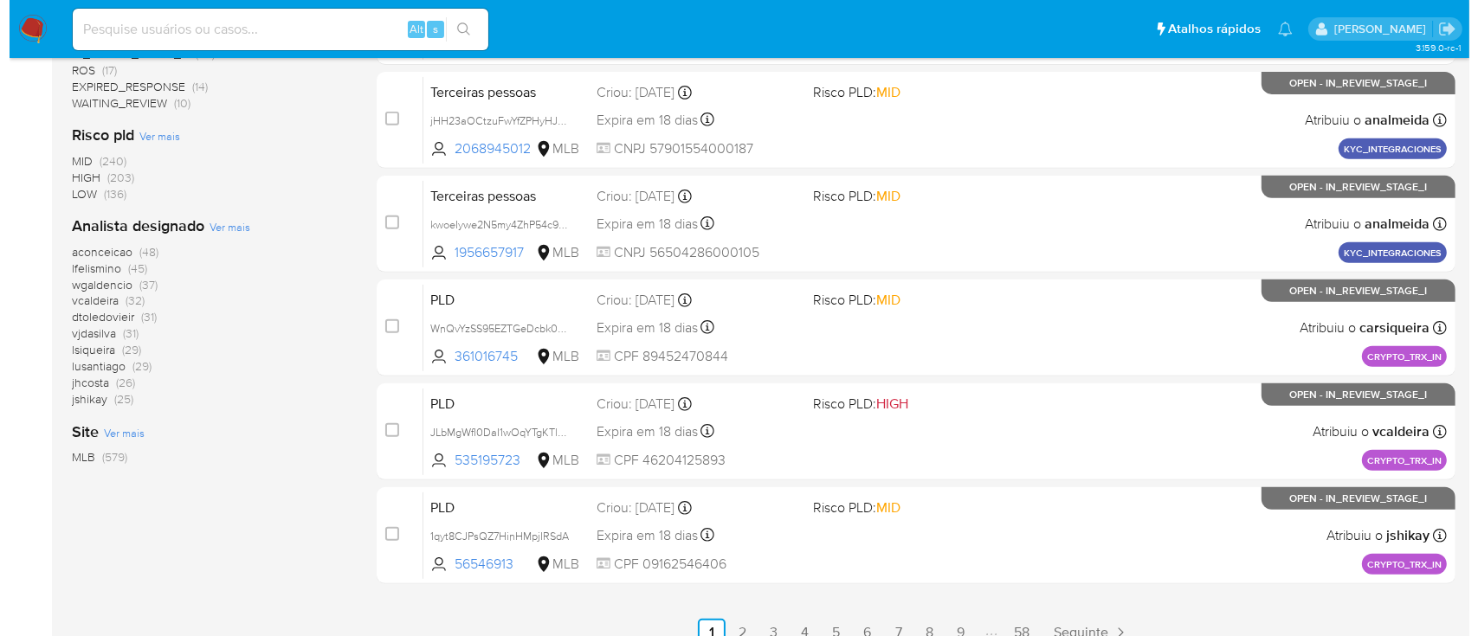
scroll to position [726, 0]
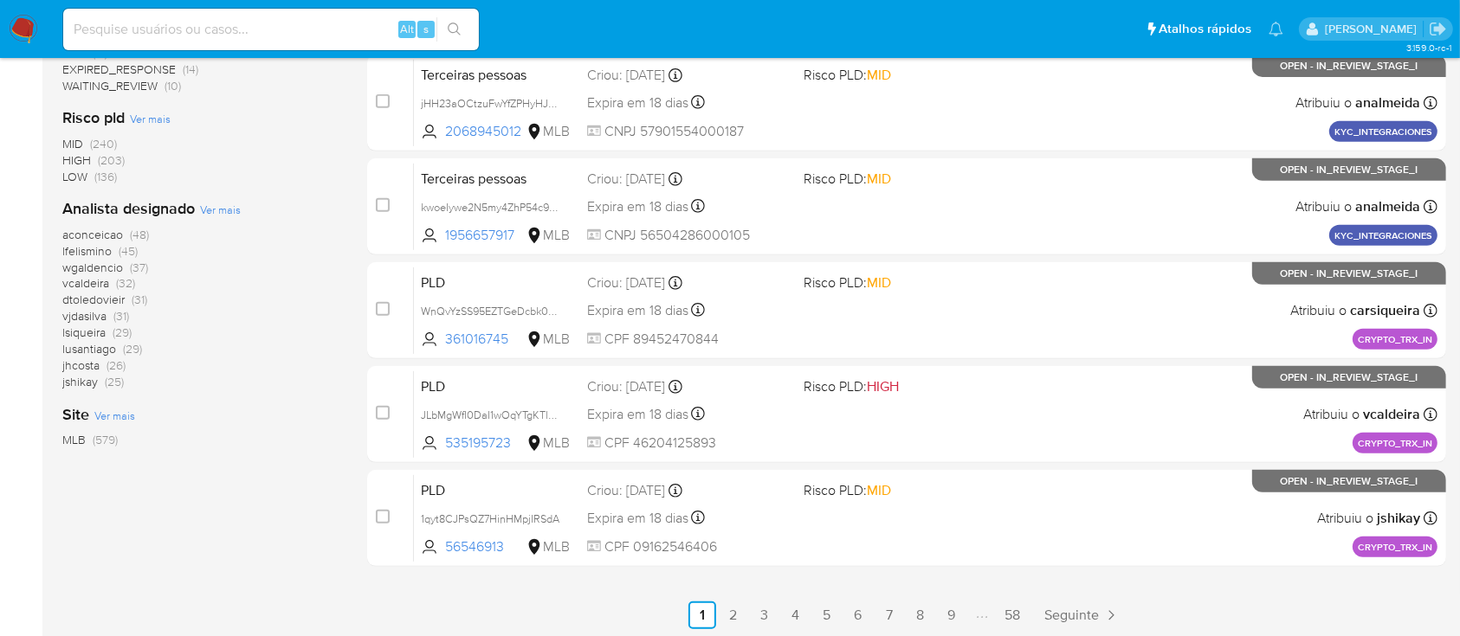
click at [228, 210] on span "Ver mais" at bounding box center [220, 210] width 41 height 16
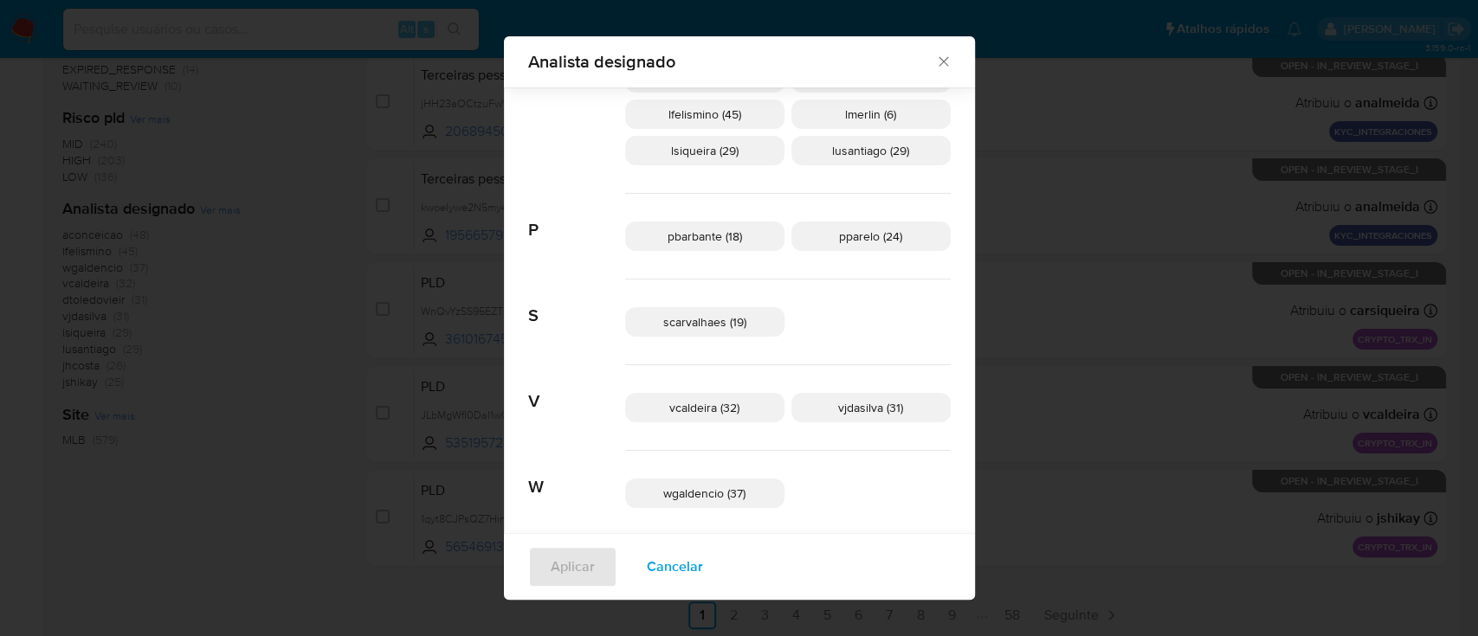
scroll to position [793, 0]
click at [874, 407] on span "vjdasilva (31)" at bounding box center [870, 405] width 65 height 17
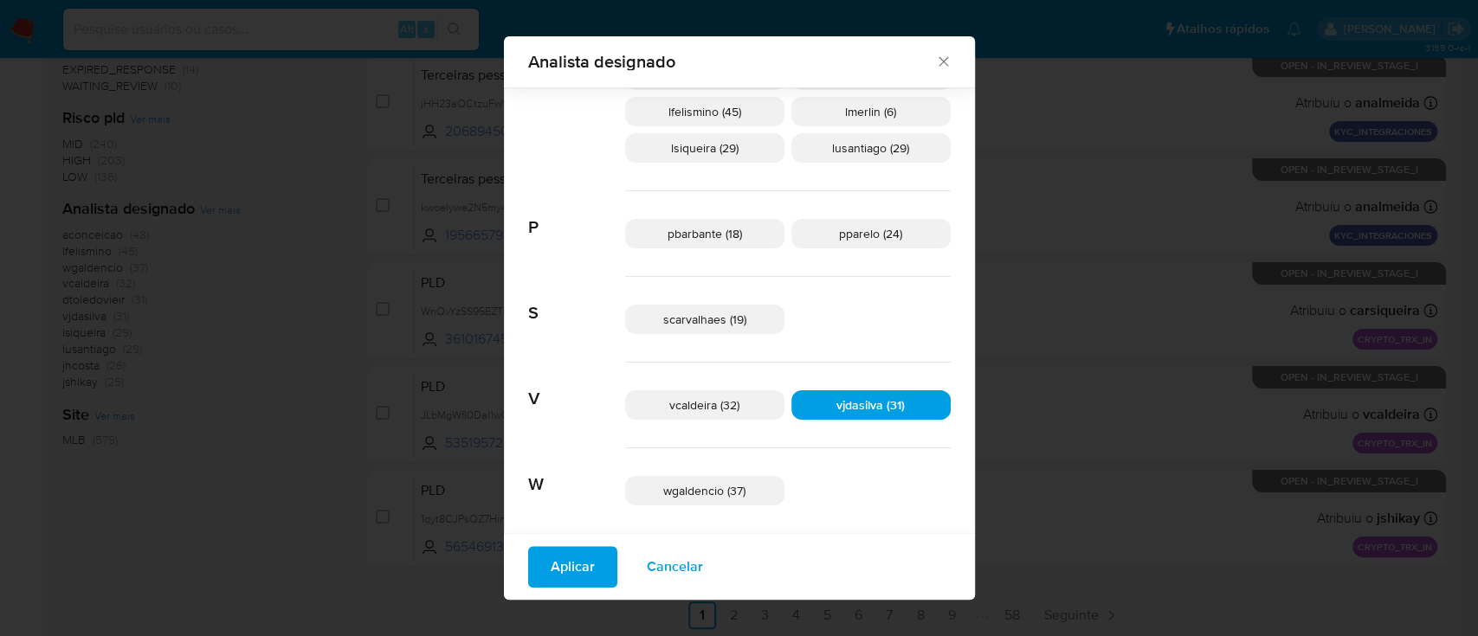
click at [546, 568] on button "Aplicar" at bounding box center [572, 567] width 89 height 42
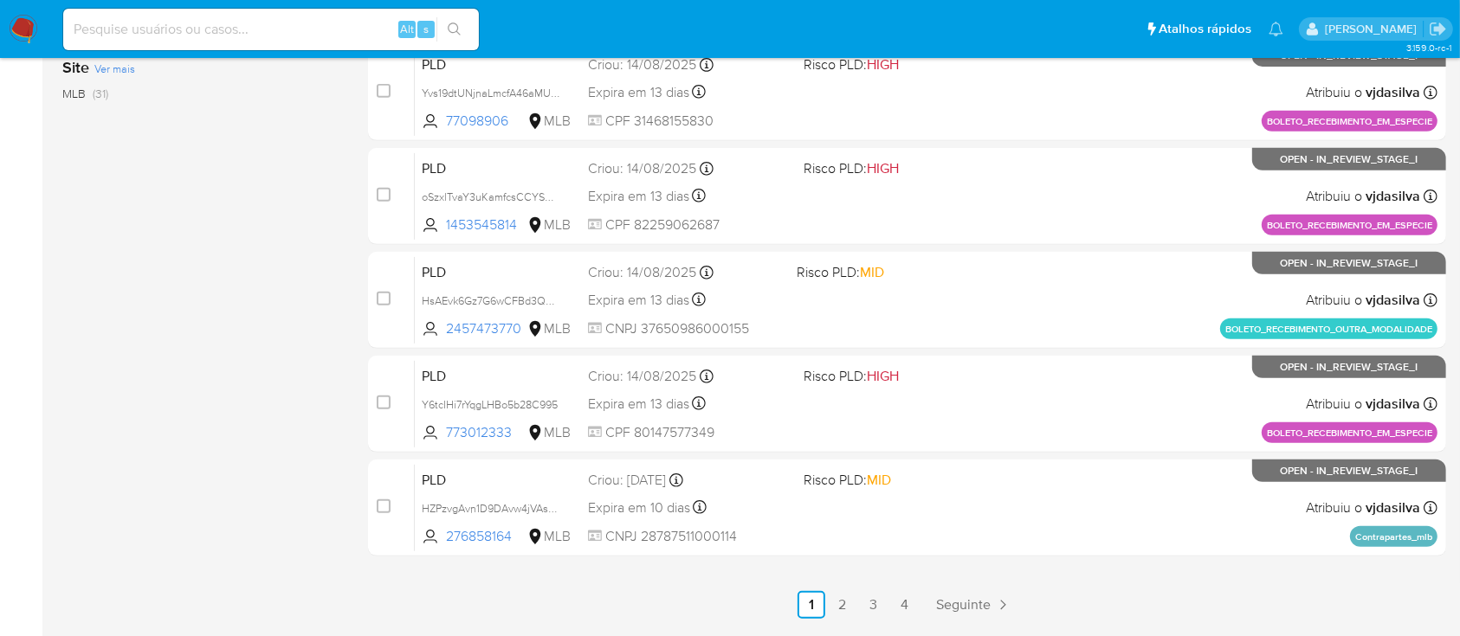
scroll to position [791, 0]
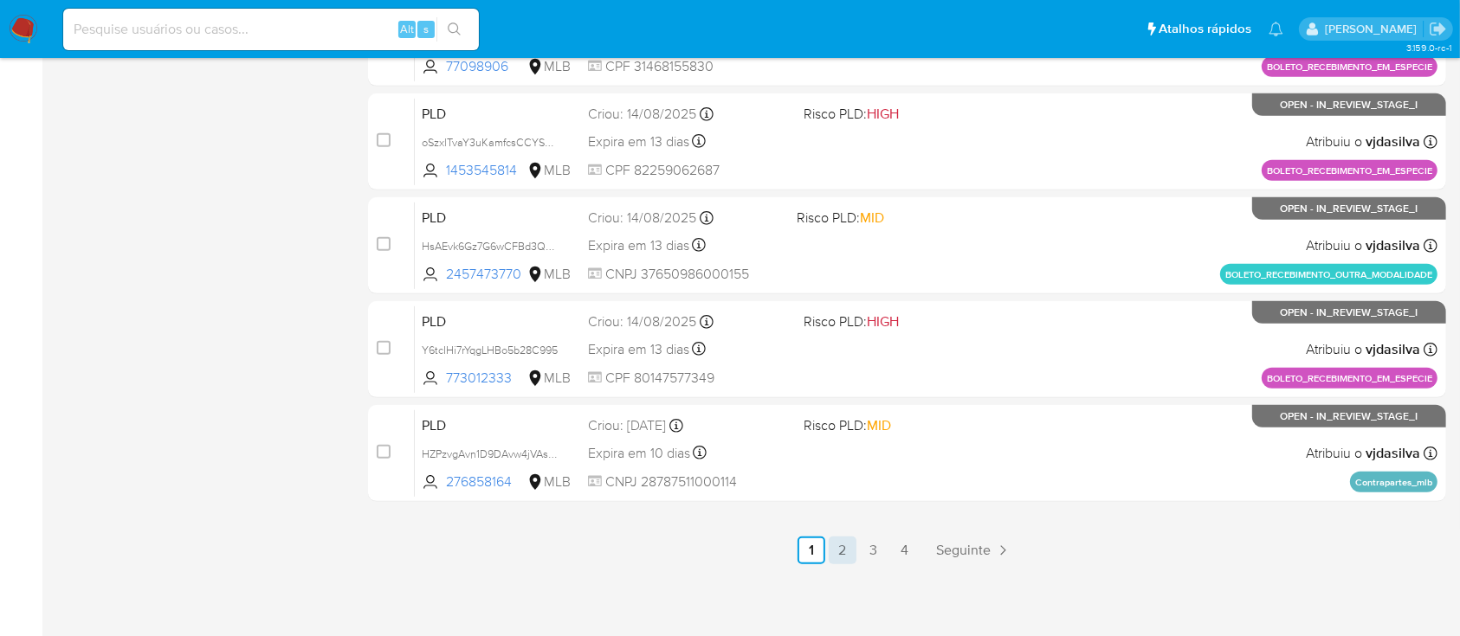
click at [836, 551] on link "2" at bounding box center [843, 551] width 28 height 28
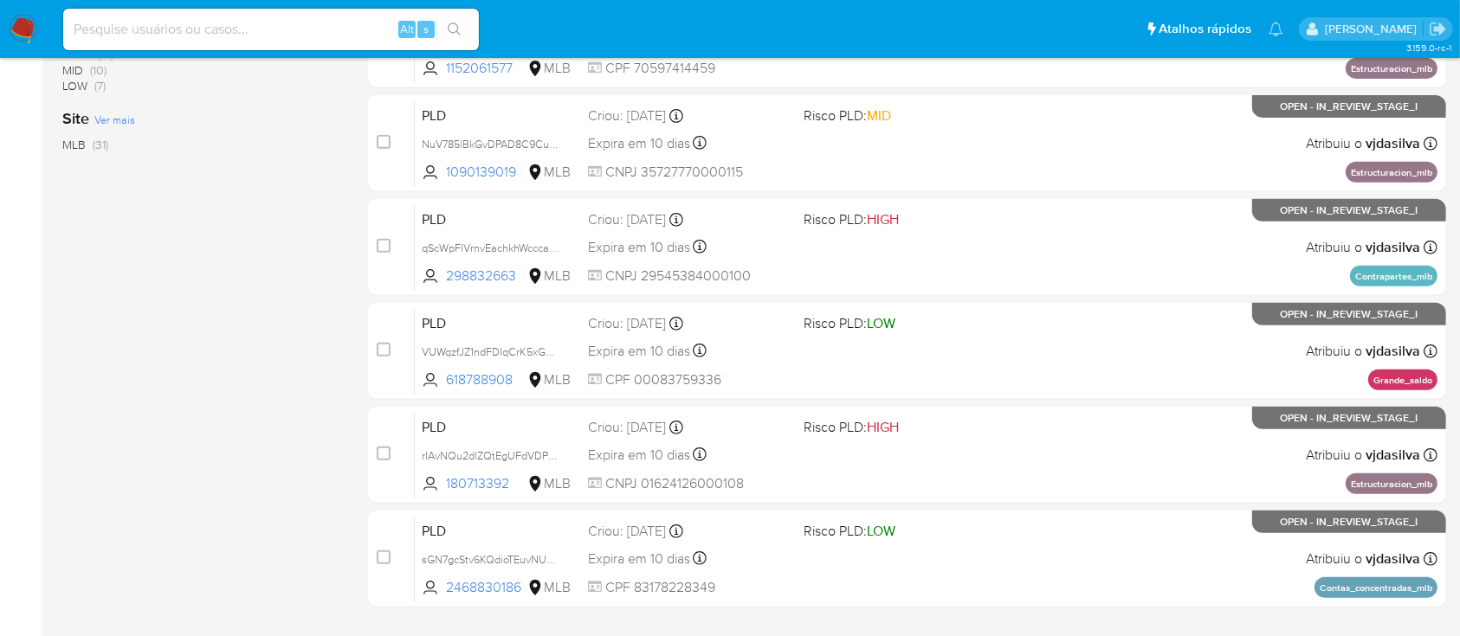
scroll to position [752, 0]
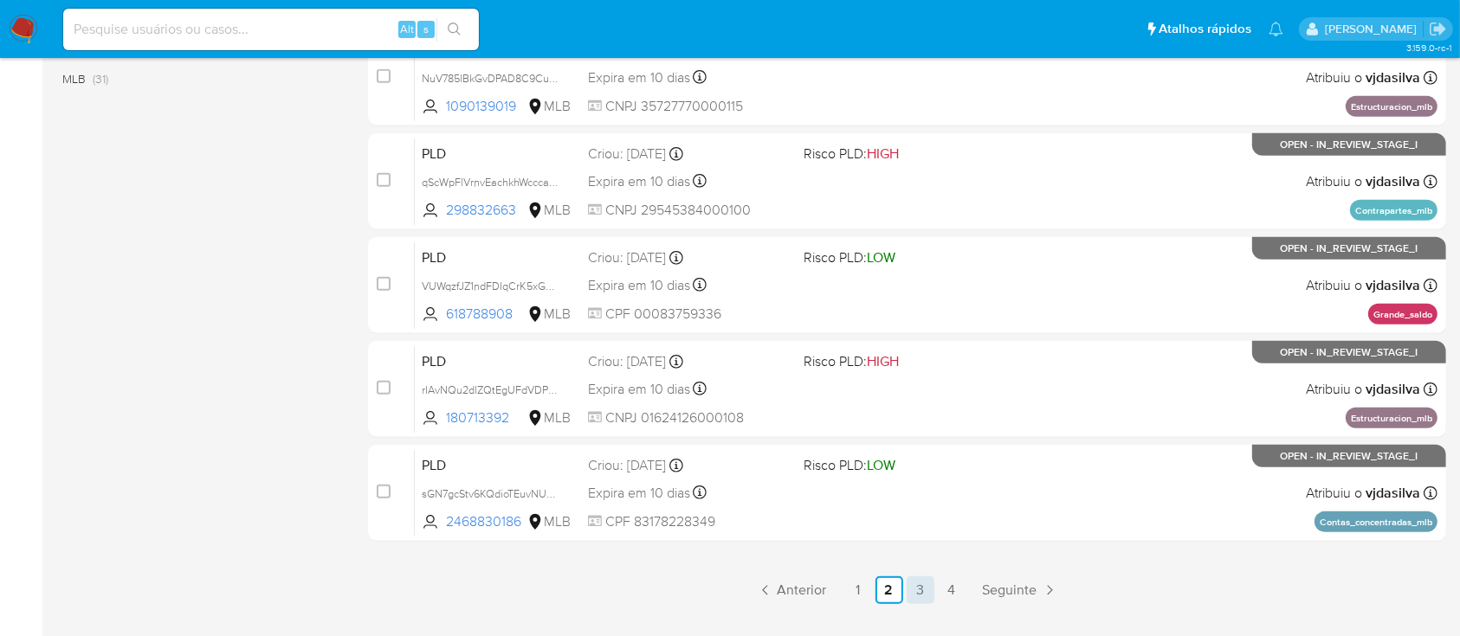
click at [919, 585] on link "3" at bounding box center [921, 591] width 28 height 28
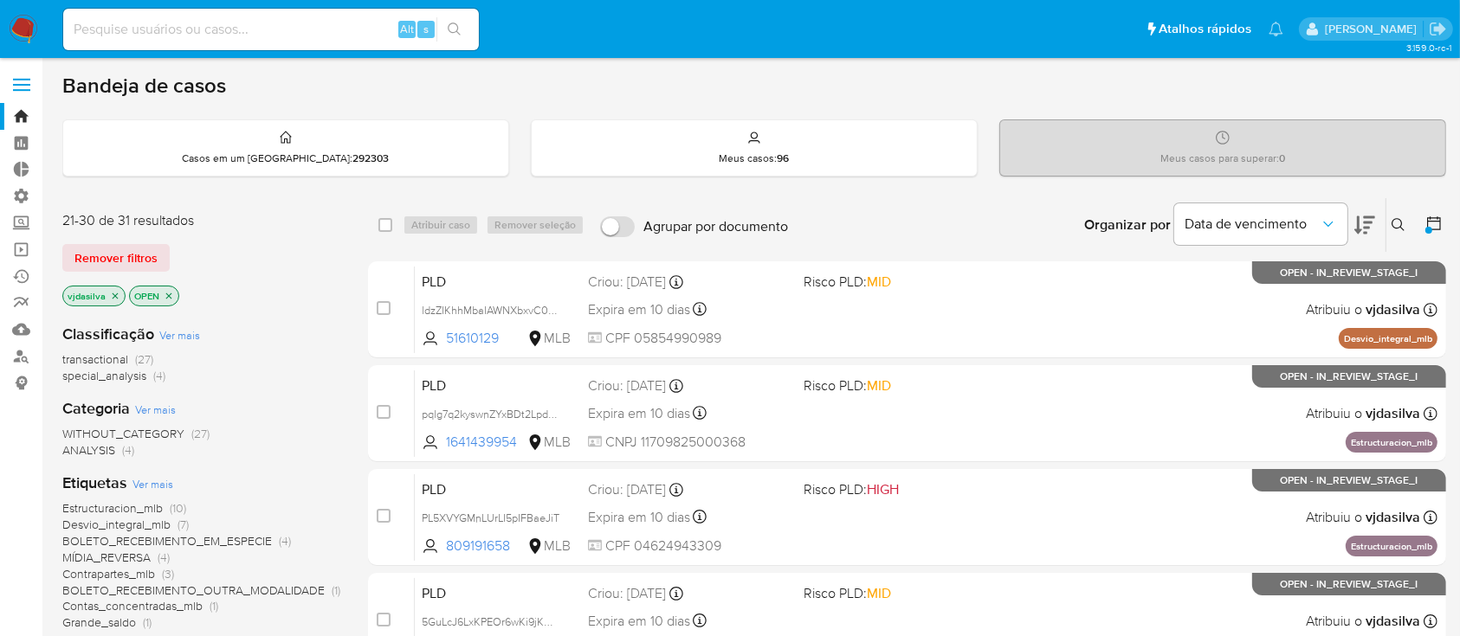
click at [1364, 223] on icon at bounding box center [1364, 225] width 21 height 21
click at [1331, 219] on icon "Organizar por" at bounding box center [1328, 224] width 17 height 17
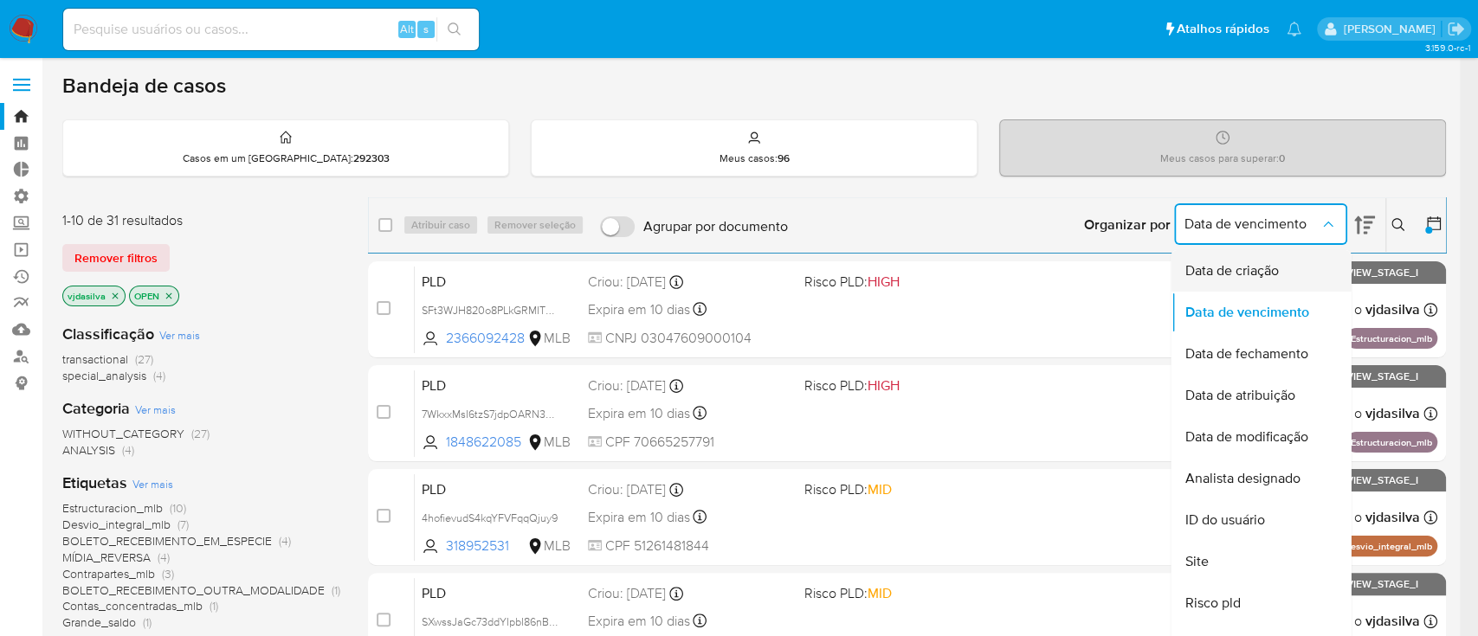
click at [1247, 263] on span "Data de criação" at bounding box center [1231, 270] width 94 height 17
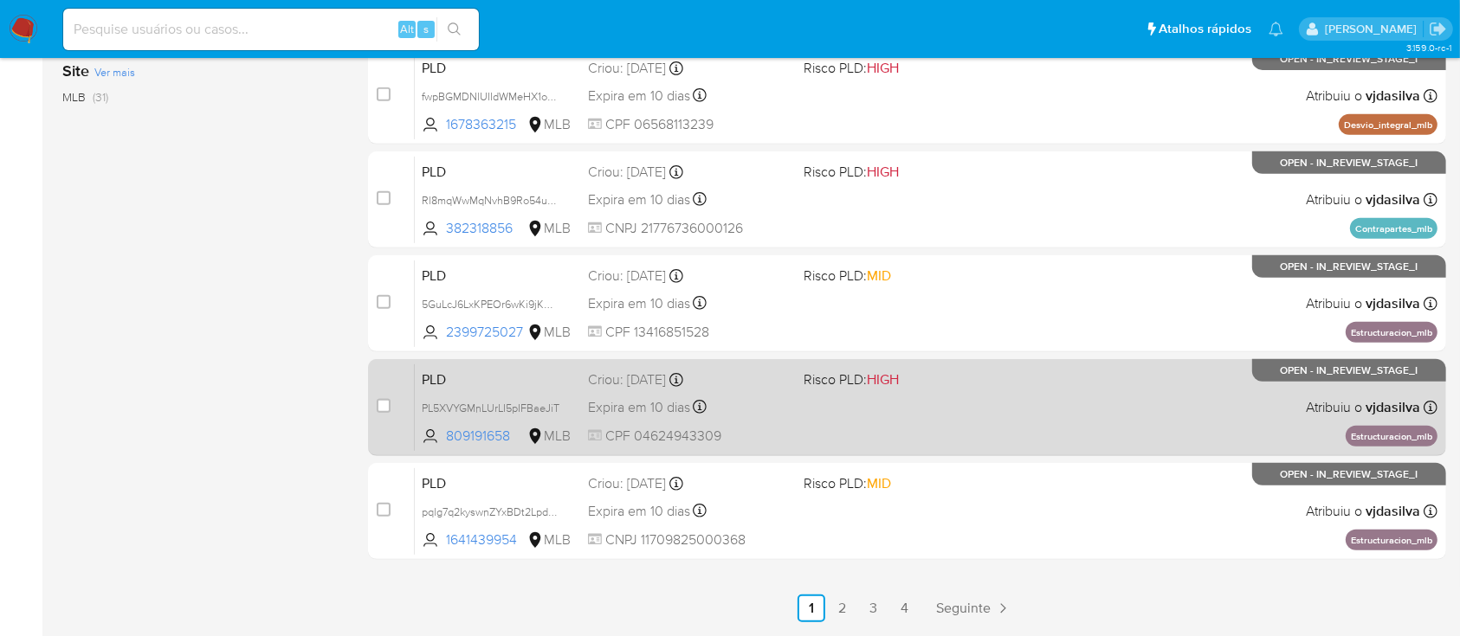
scroll to position [717, 0]
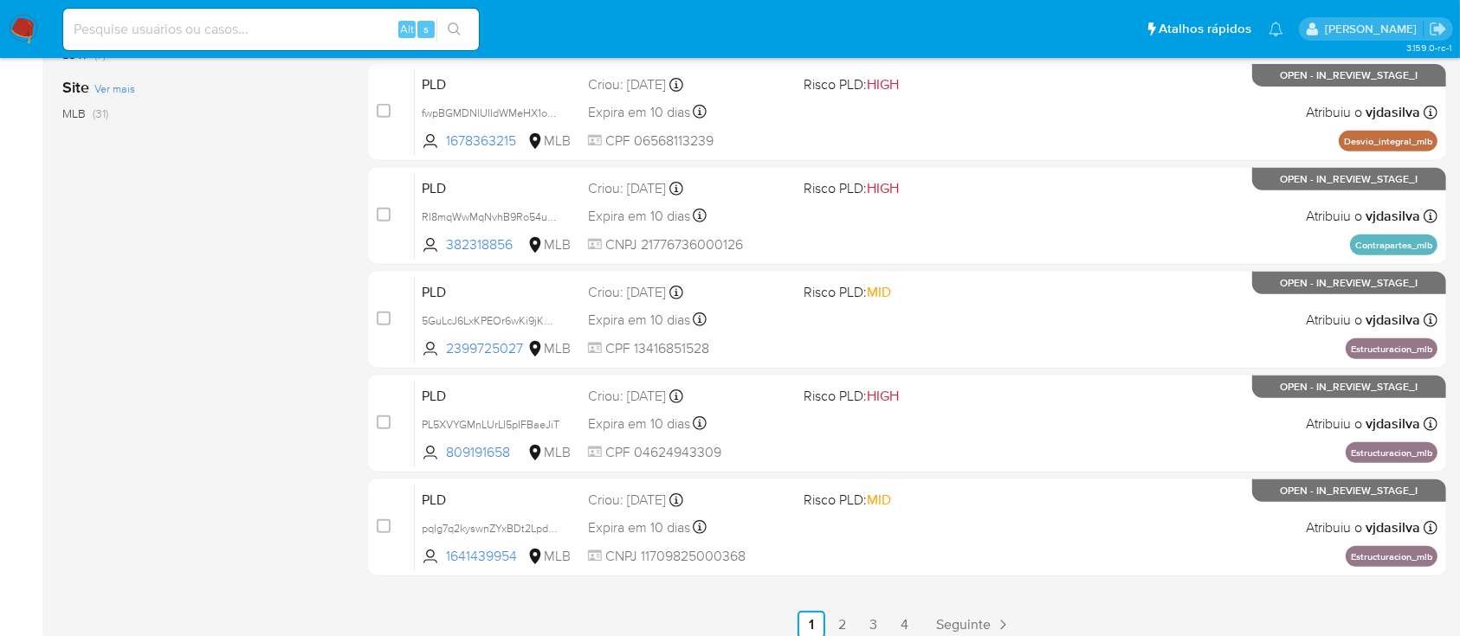
click at [186, 323] on div "1-10 de 31 resultados Remover filtros vjdasilva OPEN Classificação Ver mais tra…" at bounding box center [201, 60] width 278 height 1158
click at [137, 336] on div "1-10 de 31 resultados Remover filtros vjdasilva OPEN Classificação Ver mais tra…" at bounding box center [201, 60] width 278 height 1158
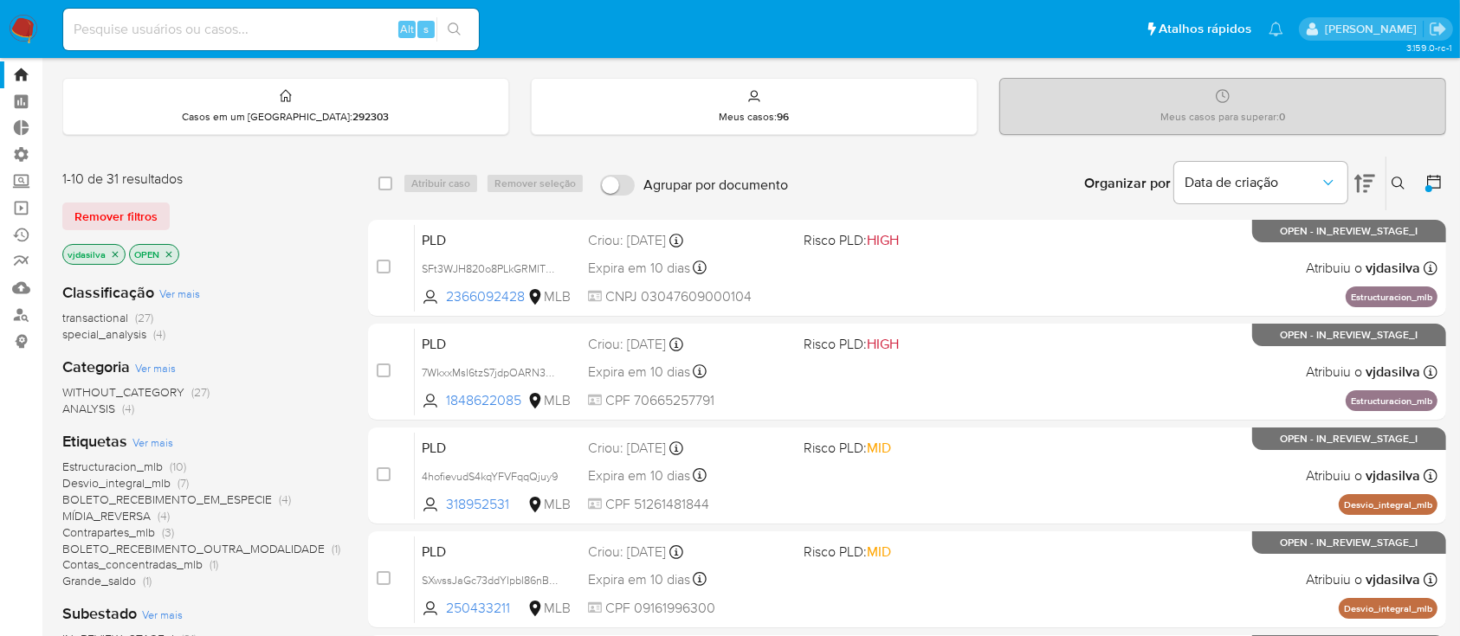
scroll to position [44, 0]
